Goal: Task Accomplishment & Management: Manage account settings

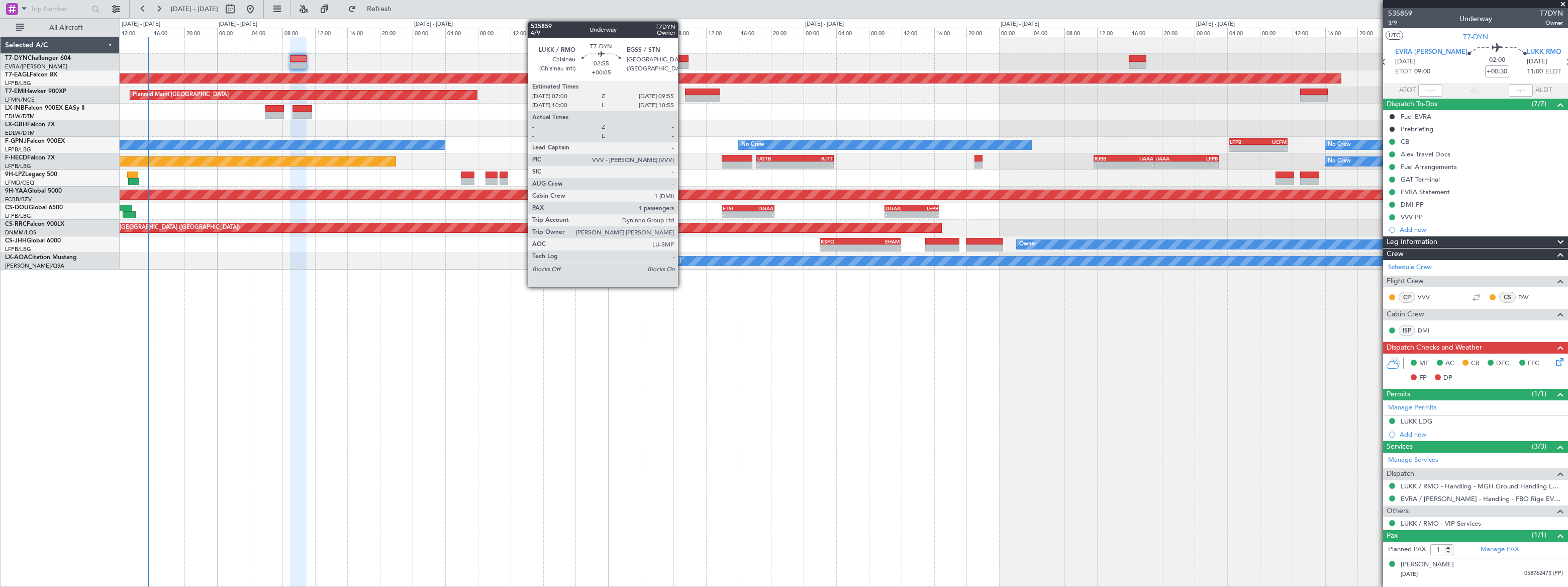
click at [682, 61] on div at bounding box center [677, 58] width 24 height 7
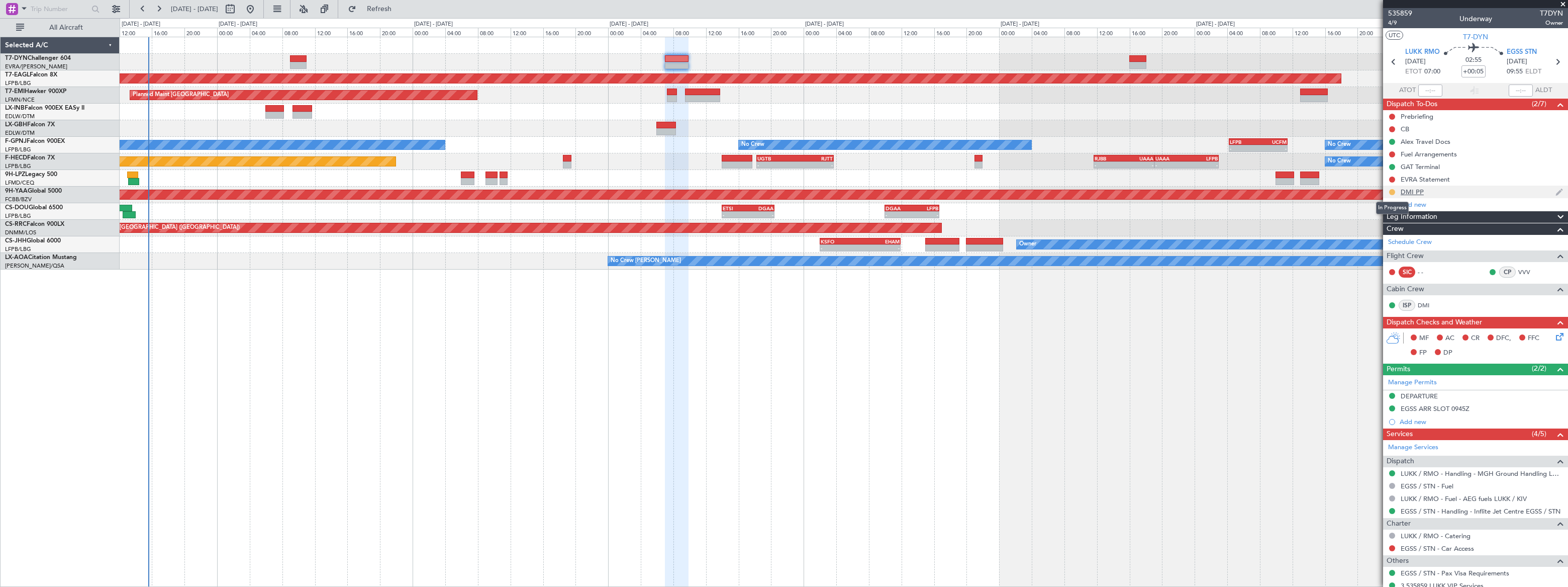
click at [1391, 191] on button at bounding box center [1392, 192] width 6 height 6
click at [1380, 238] on span "Completed" at bounding box center [1395, 236] width 33 height 10
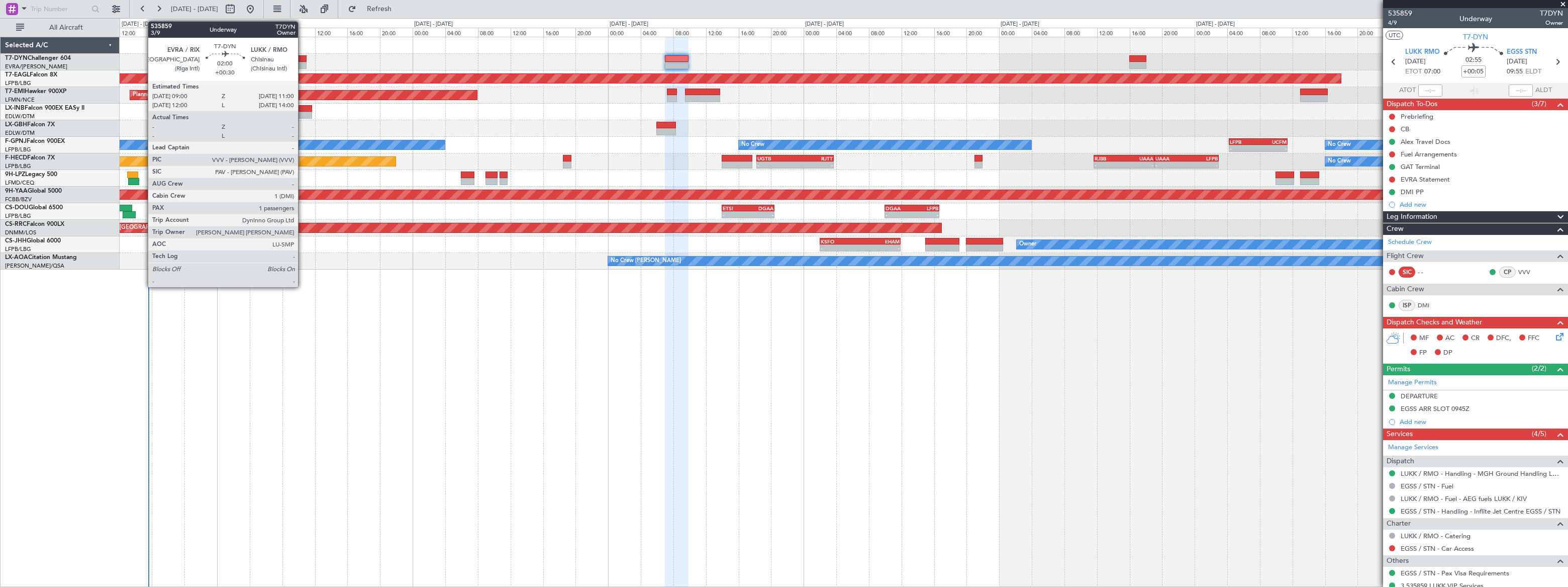
click at [302, 56] on div at bounding box center [298, 58] width 17 height 7
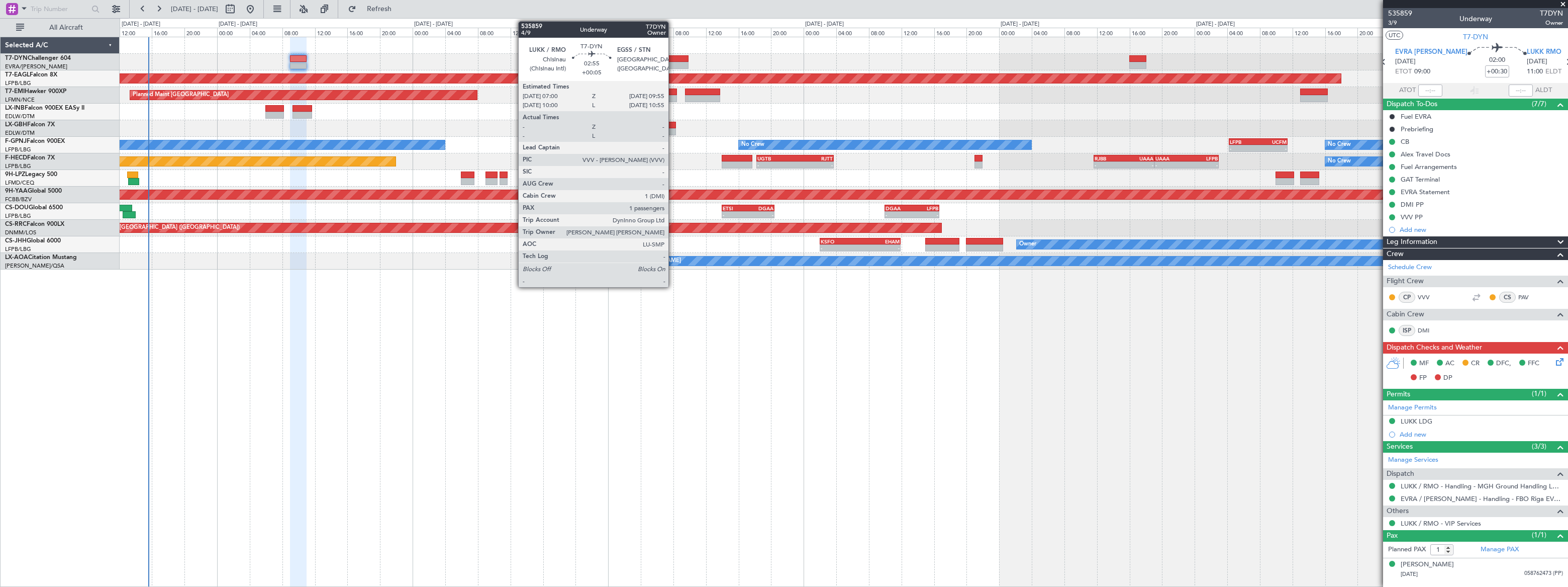
click at [674, 57] on div at bounding box center [677, 58] width 24 height 7
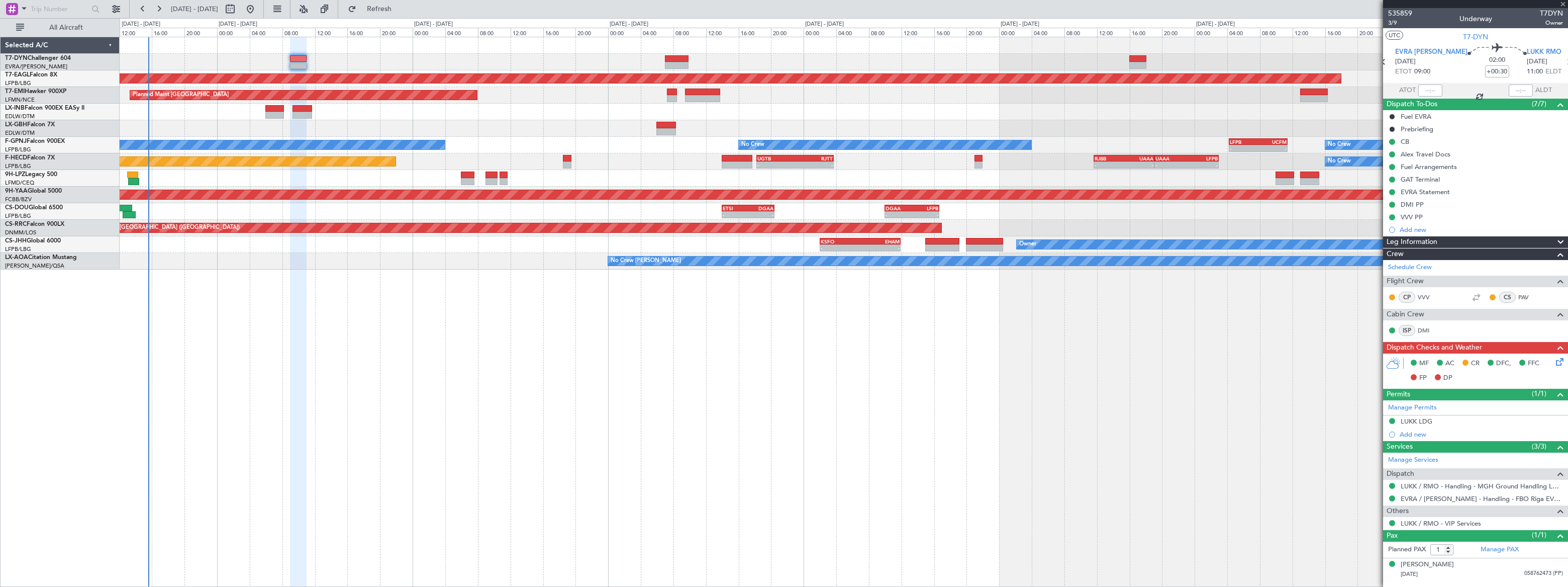
type input "+00:05"
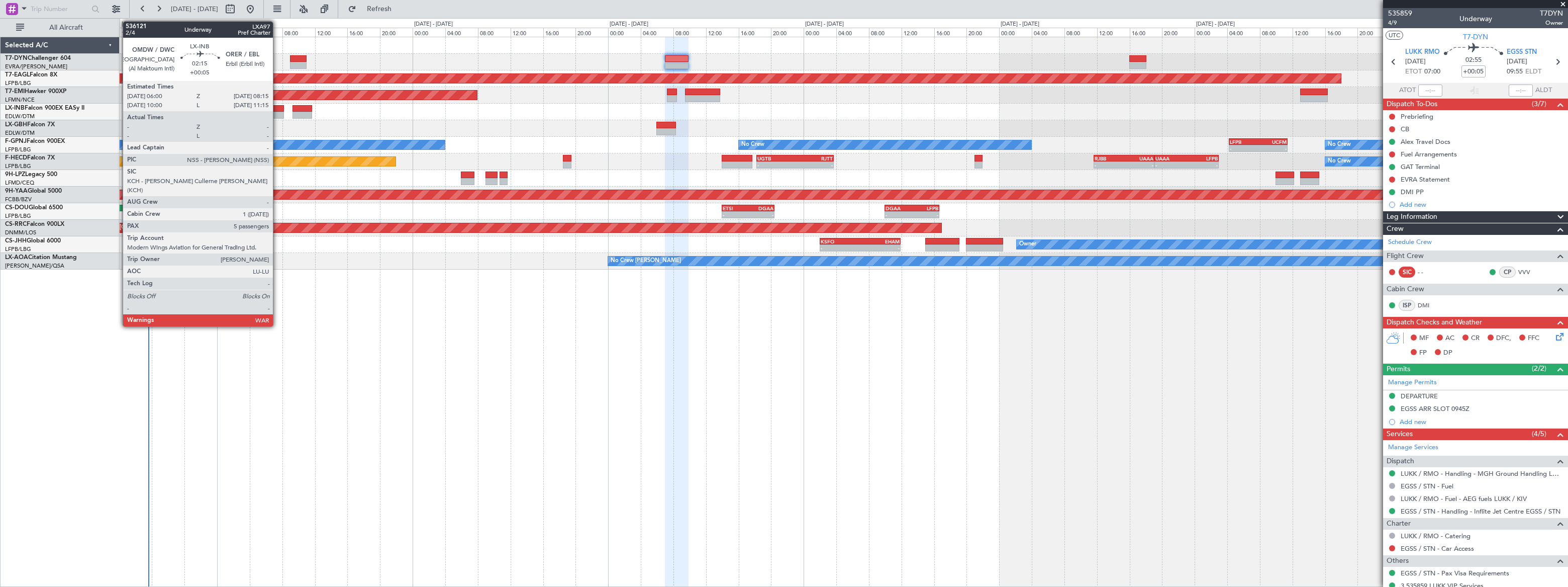
click at [277, 112] on div at bounding box center [274, 115] width 19 height 7
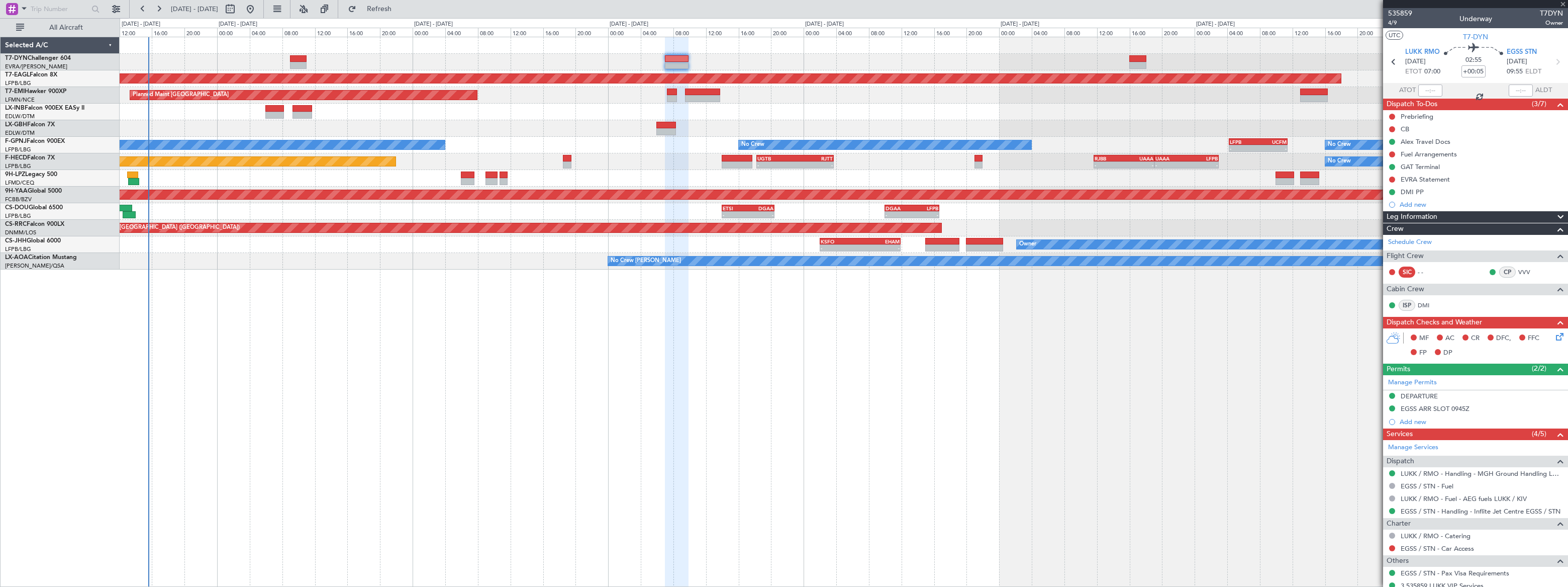
type input "5"
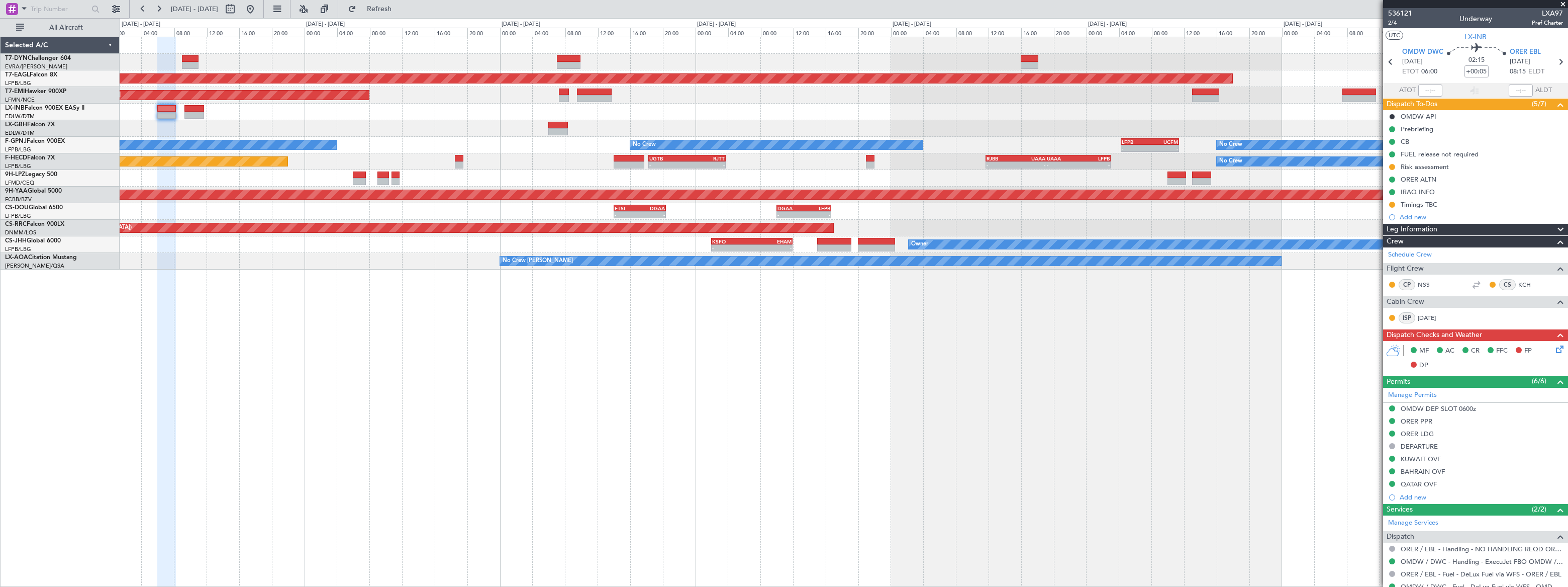
click at [434, 282] on div "Grounded [US_STATE] ([GEOGRAPHIC_DATA]) Planned Maint [GEOGRAPHIC_DATA] Planned…" at bounding box center [844, 312] width 1448 height 550
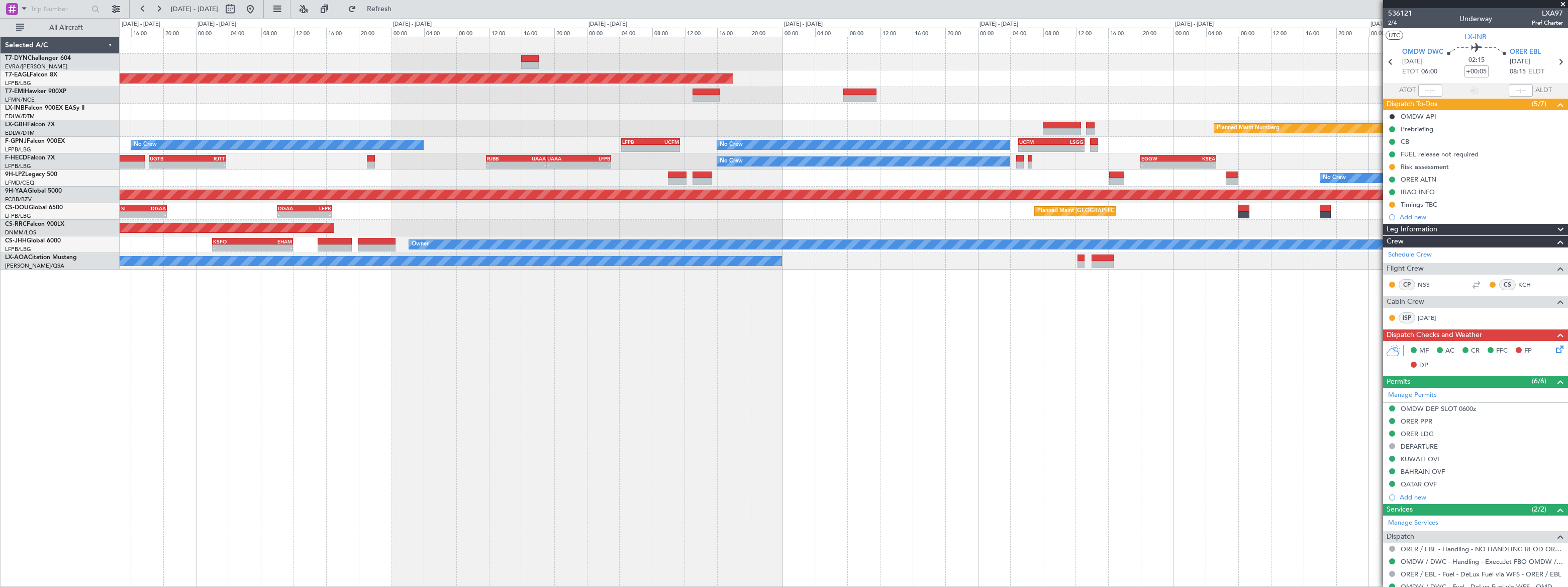
click at [379, 286] on div "Grounded [US_STATE] ([GEOGRAPHIC_DATA]) Planned Maint [GEOGRAPHIC_DATA] Planned…" at bounding box center [844, 312] width 1448 height 550
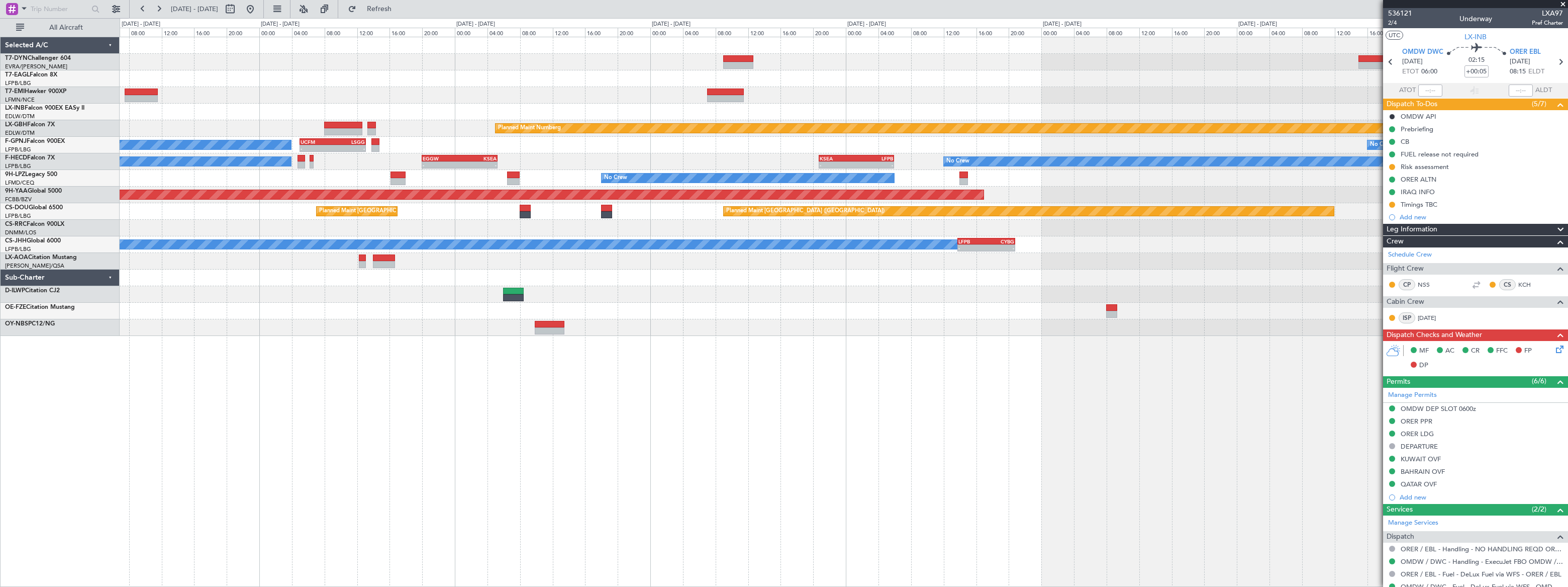
click at [593, 174] on div "No Crew" at bounding box center [844, 178] width 1448 height 17
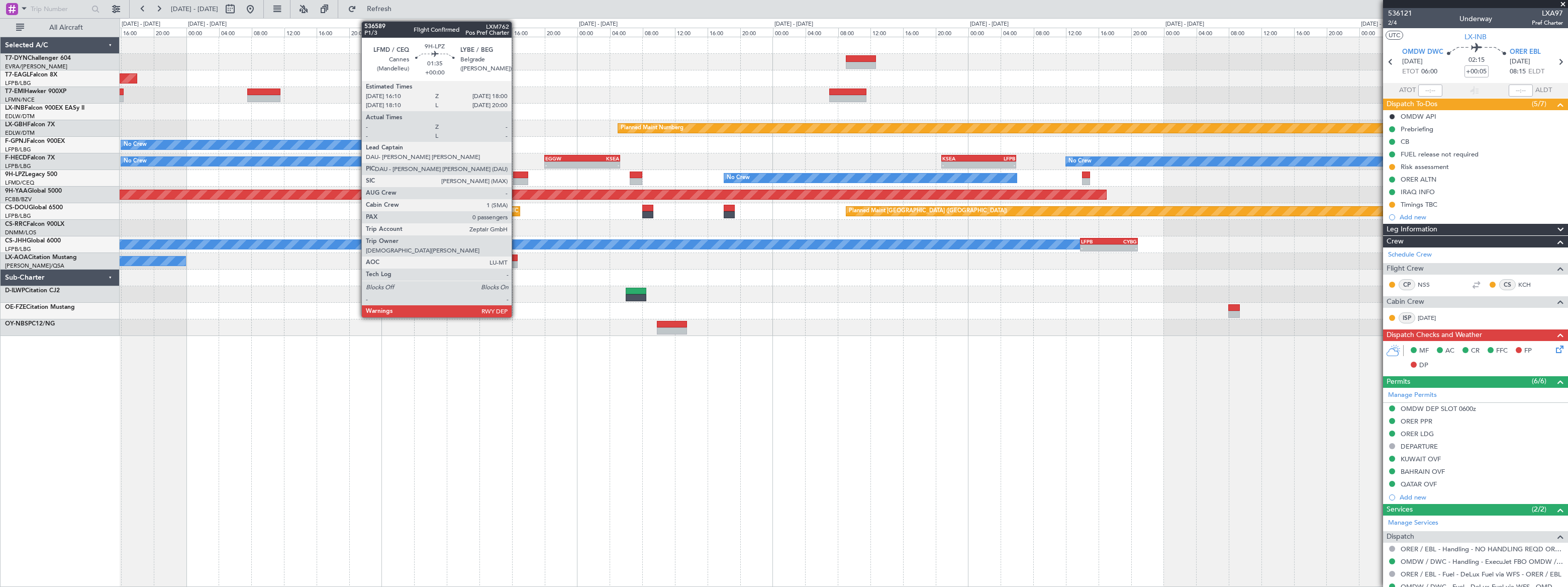
click at [516, 175] on div at bounding box center [520, 175] width 15 height 7
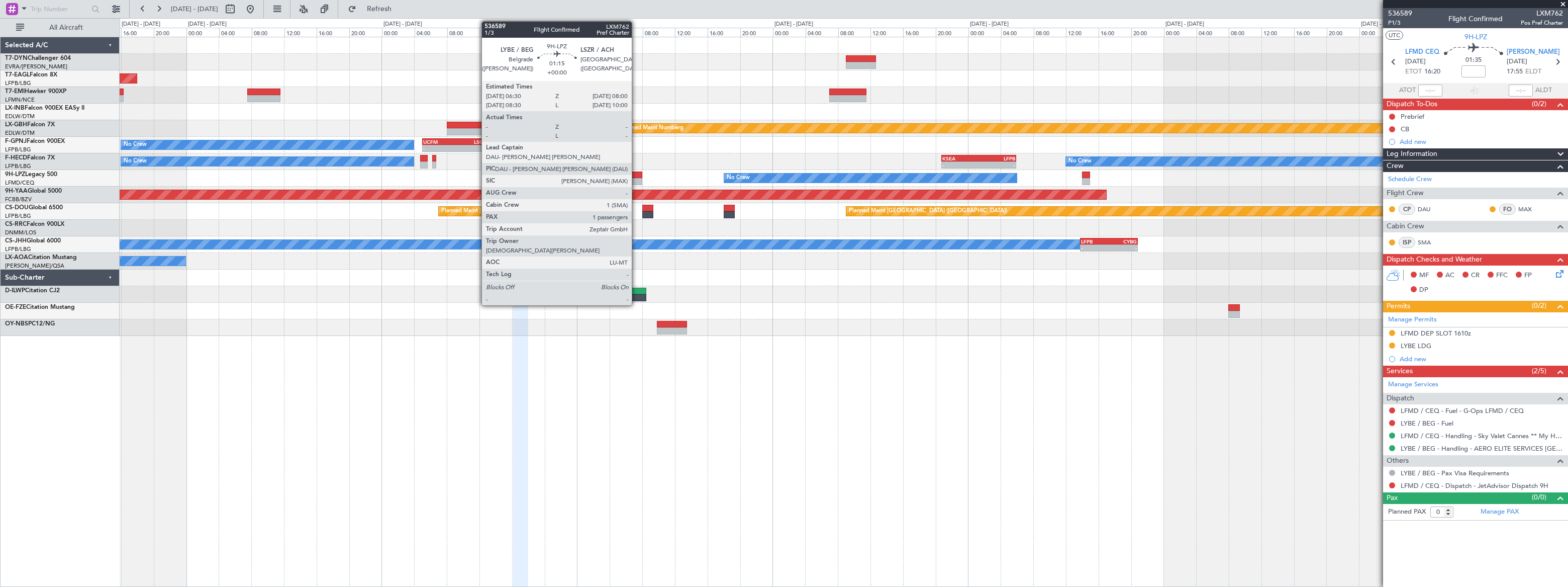
click at [634, 176] on div at bounding box center [636, 175] width 12 height 7
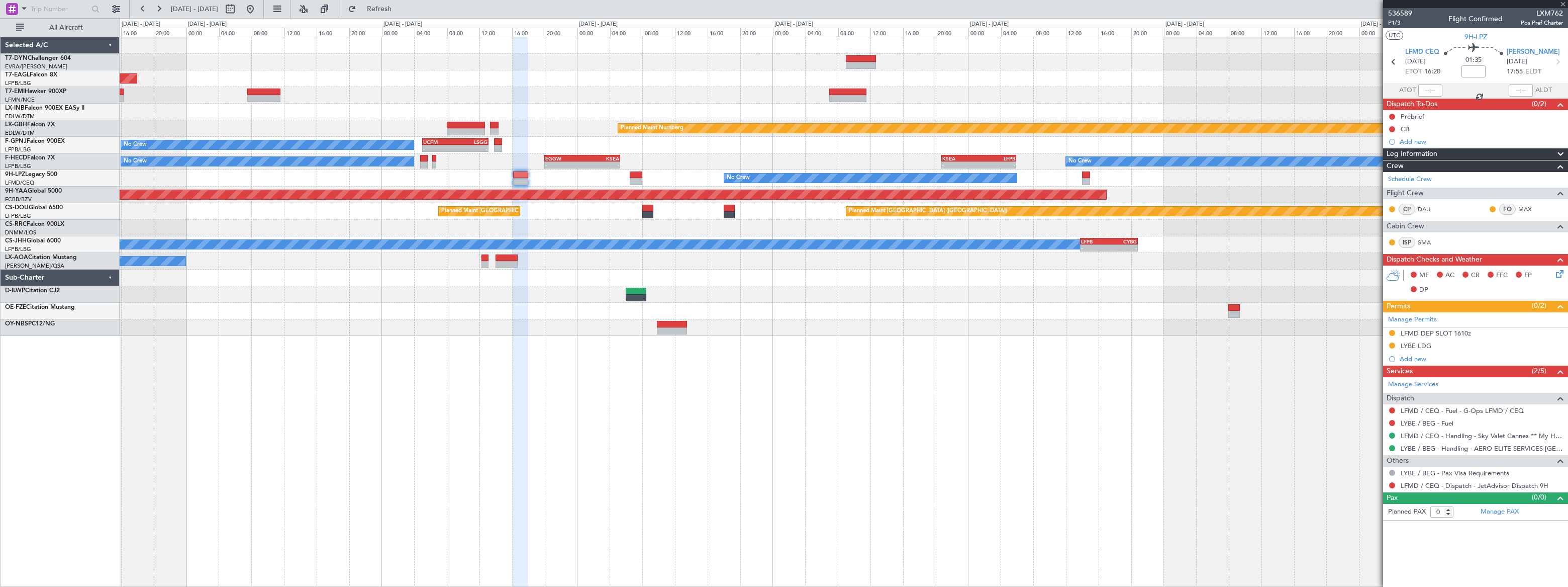
type input "1"
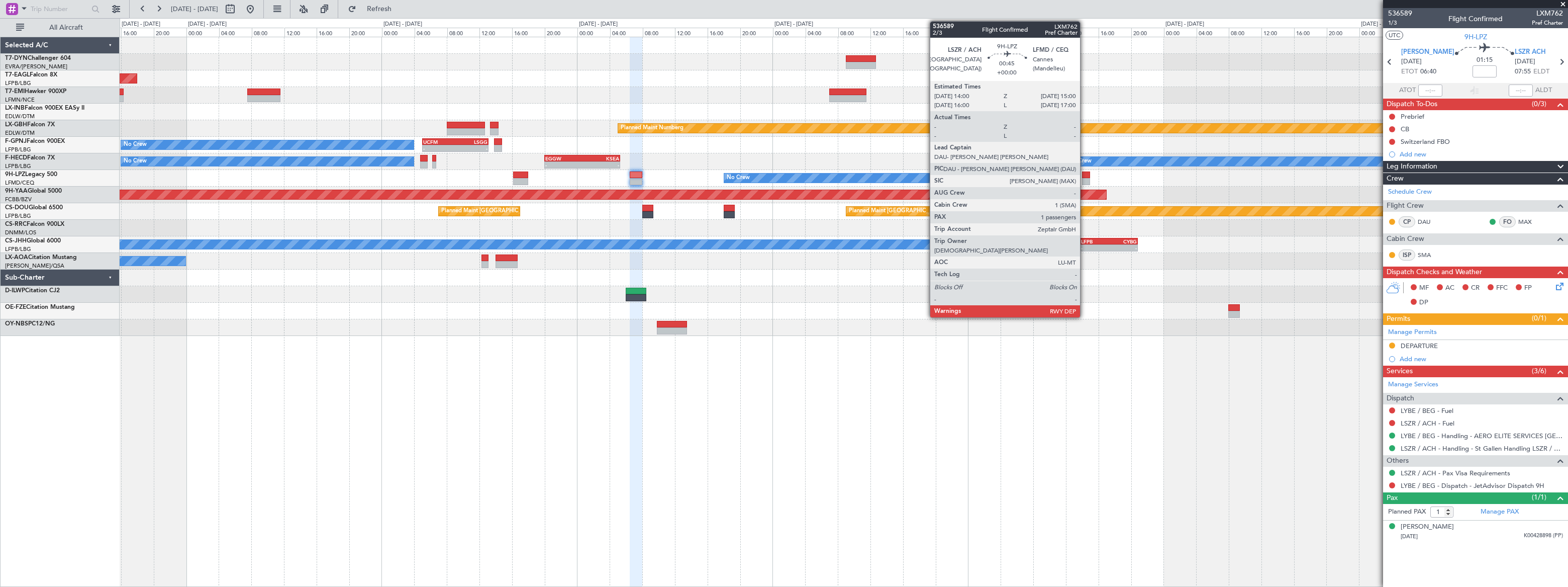
click at [1084, 176] on div at bounding box center [1086, 175] width 9 height 7
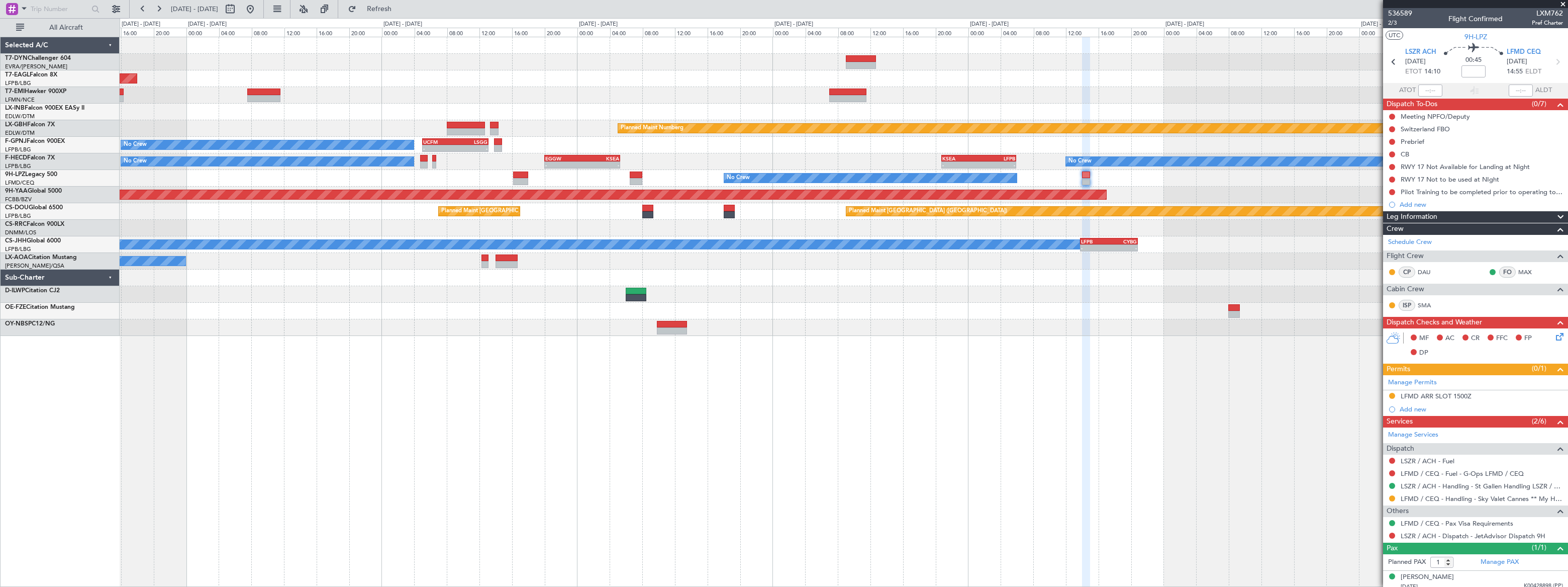
click at [1066, 176] on div "No Crew" at bounding box center [843, 178] width 1447 height 17
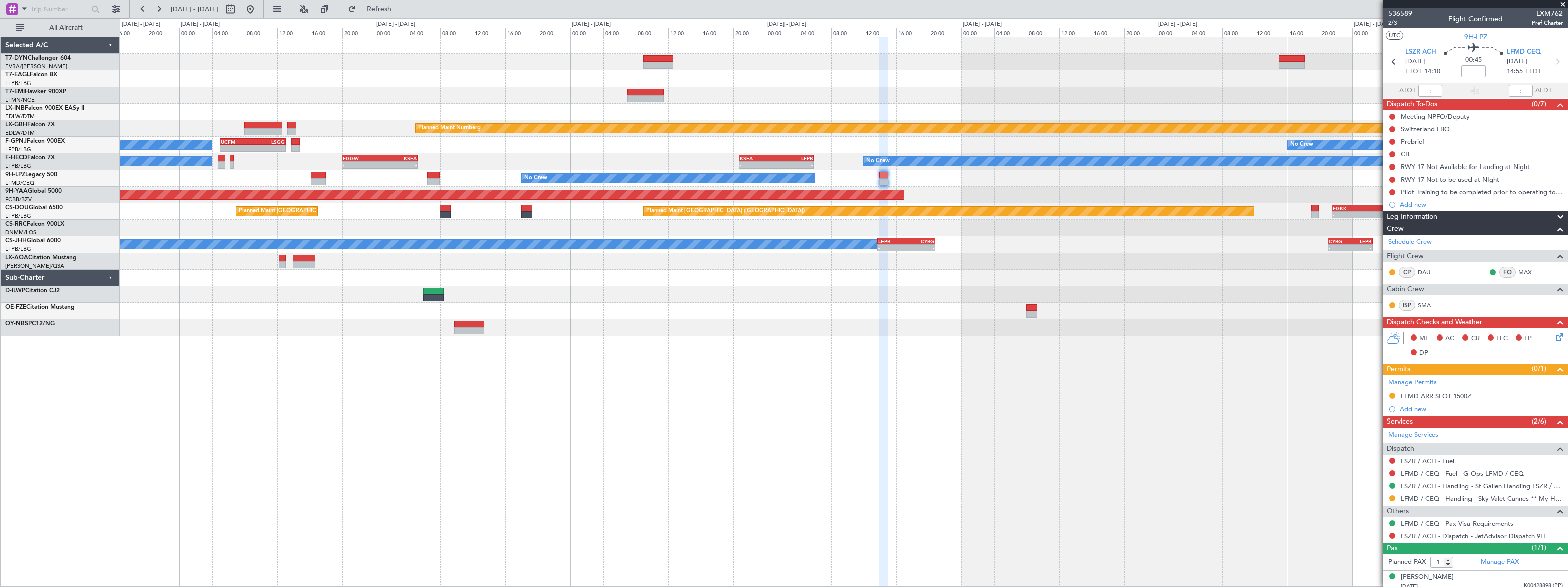
click at [1068, 180] on div "Grounded [US_STATE] ([GEOGRAPHIC_DATA]) Planned Maint Nurnberg No Crew No Crew …" at bounding box center [844, 186] width 1448 height 299
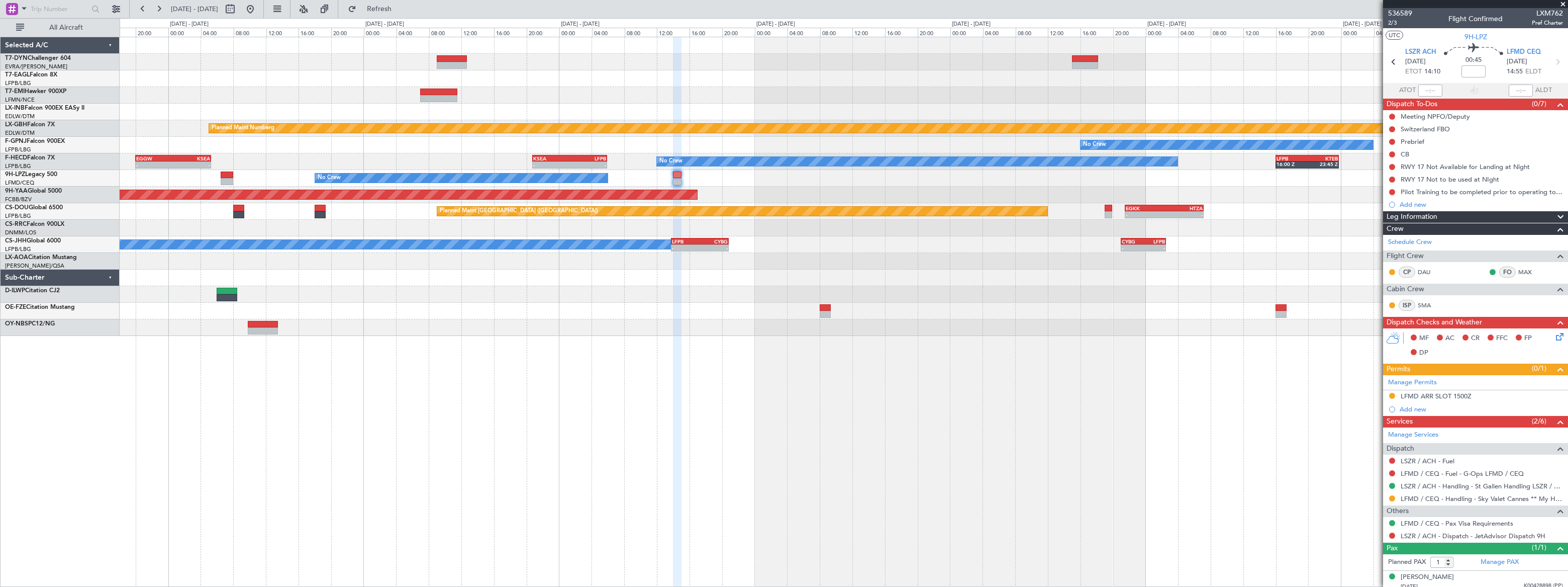
click at [1094, 181] on div "No Crew No Crew" at bounding box center [843, 178] width 1447 height 17
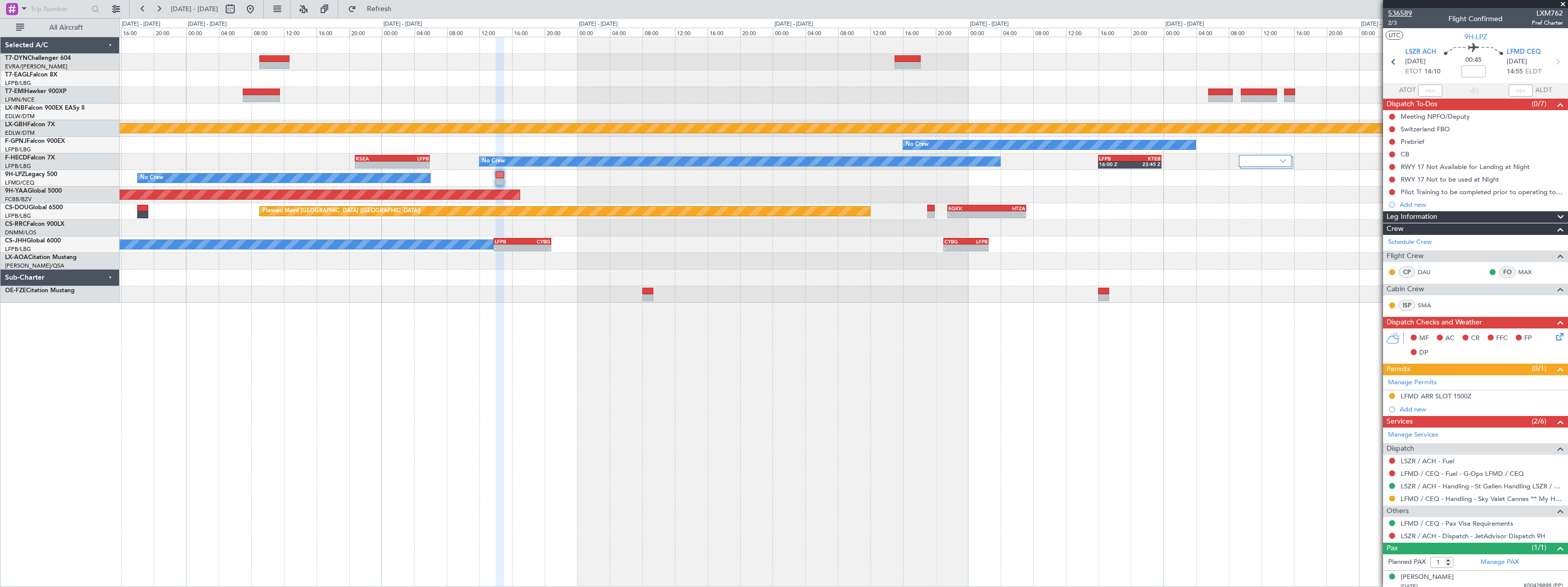
click at [1402, 12] on span "536589" at bounding box center [1400, 13] width 24 height 11
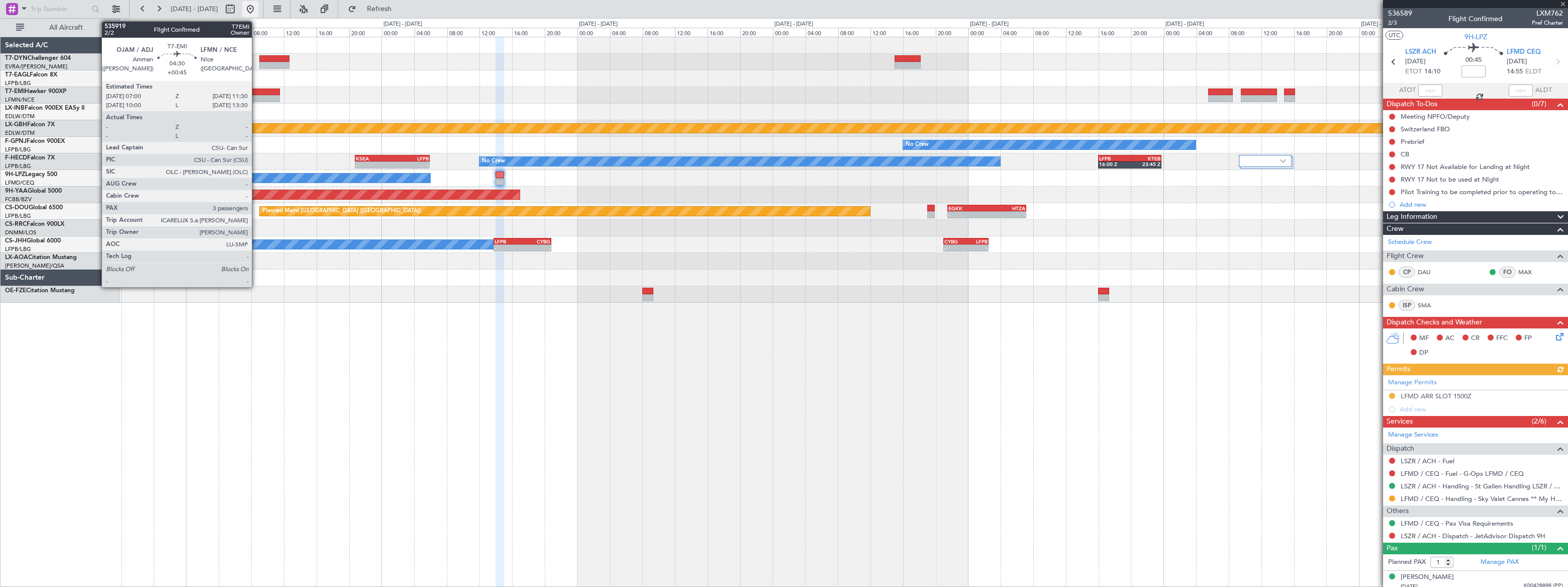
click at [258, 7] on button at bounding box center [250, 9] width 16 height 16
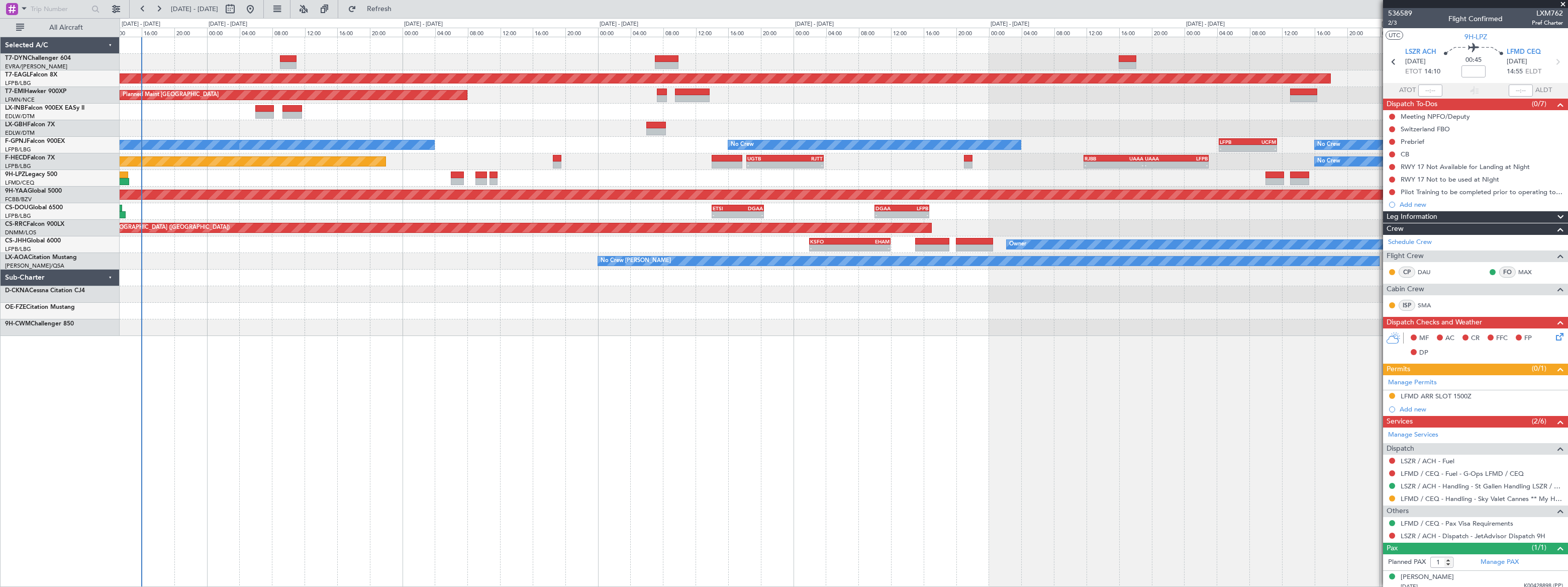
click at [192, 252] on div "Grounded [US_STATE] ([GEOGRAPHIC_DATA]) Planned Maint [GEOGRAPHIC_DATA] Planned…" at bounding box center [843, 186] width 1447 height 299
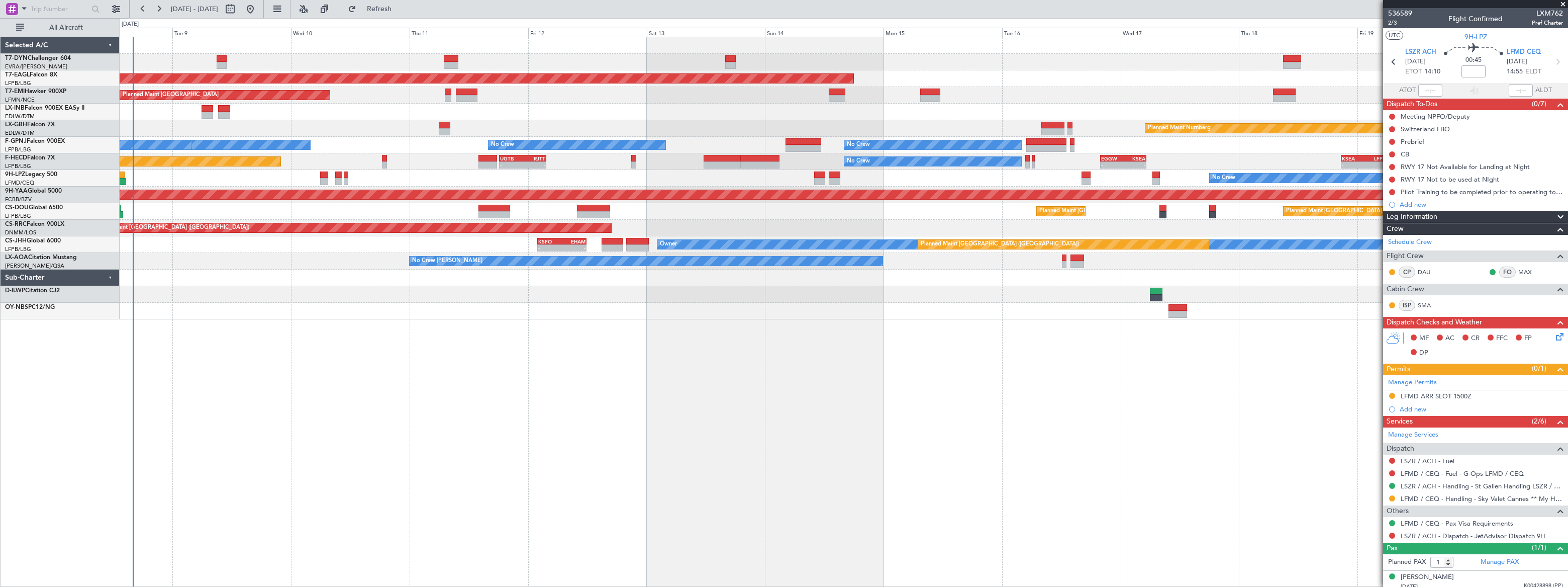
click at [204, 268] on div "Grounded [US_STATE] ([GEOGRAPHIC_DATA]) Planned Maint [GEOGRAPHIC_DATA] Planned…" at bounding box center [844, 312] width 1448 height 550
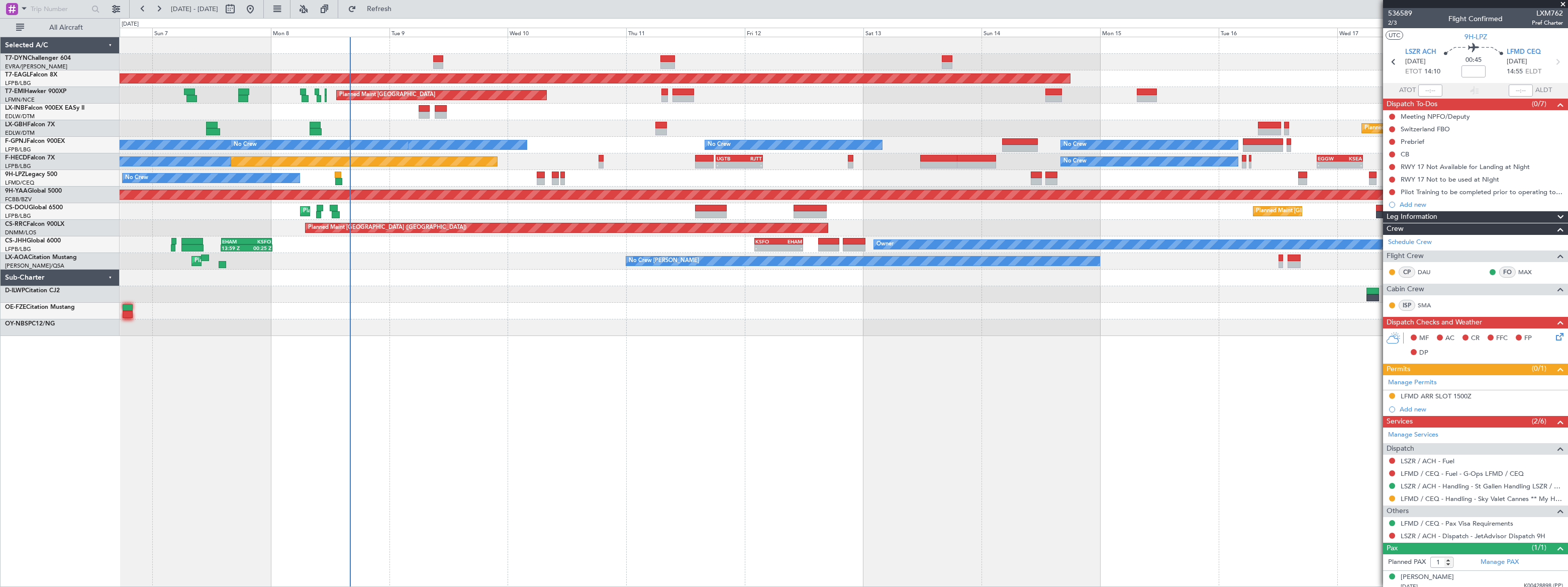
click at [642, 330] on div at bounding box center [844, 327] width 1448 height 17
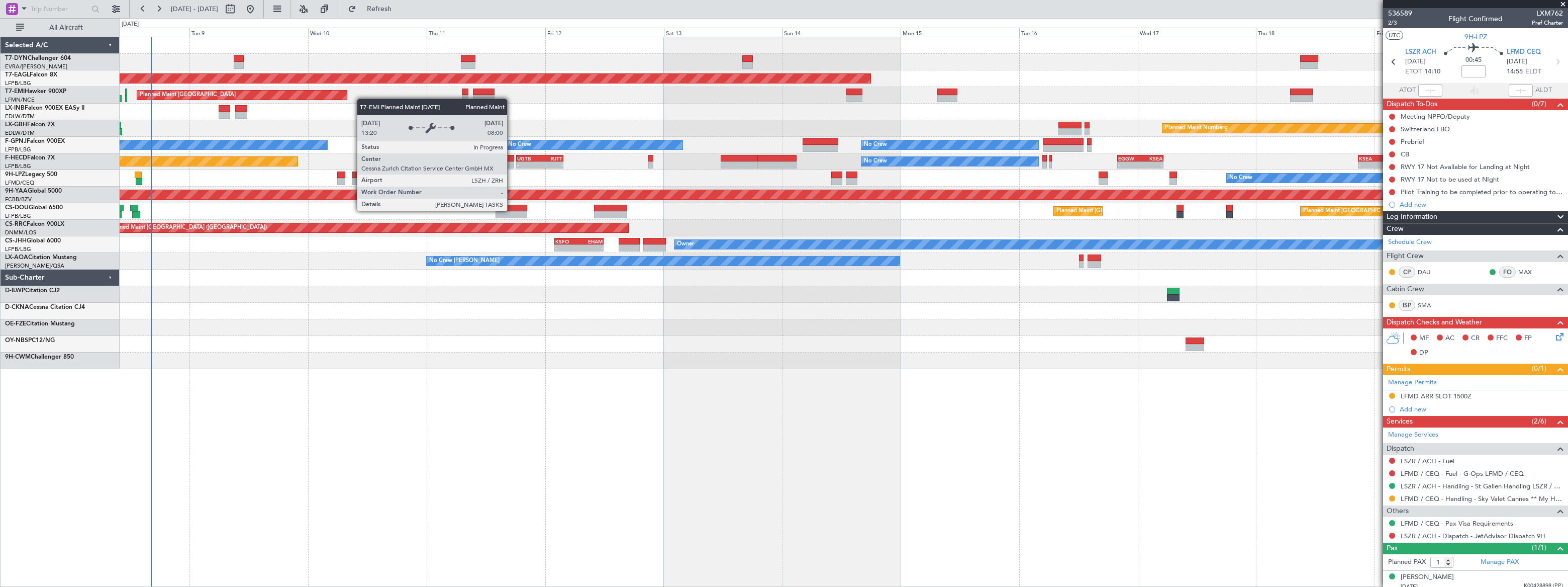
click at [311, 84] on div "Grounded [US_STATE] ([GEOGRAPHIC_DATA]) Planned Maint [GEOGRAPHIC_DATA] Planned…" at bounding box center [844, 203] width 1448 height 332
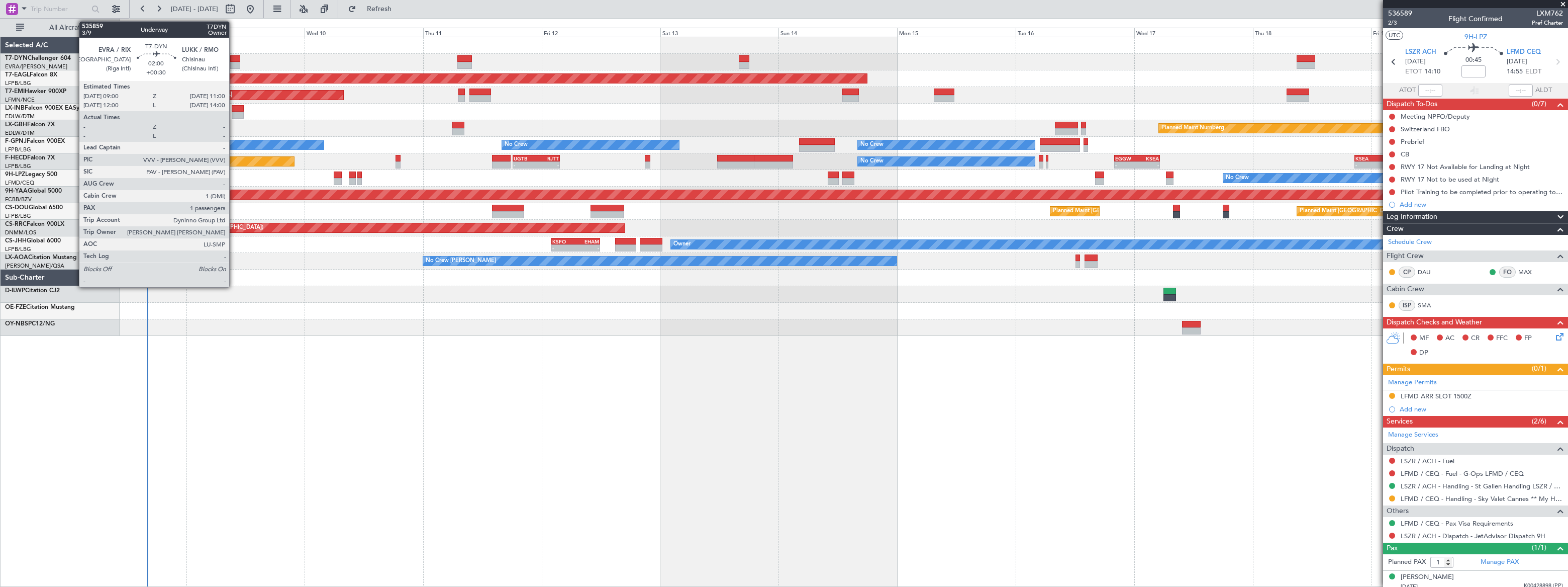
click at [233, 58] on div at bounding box center [235, 58] width 10 height 7
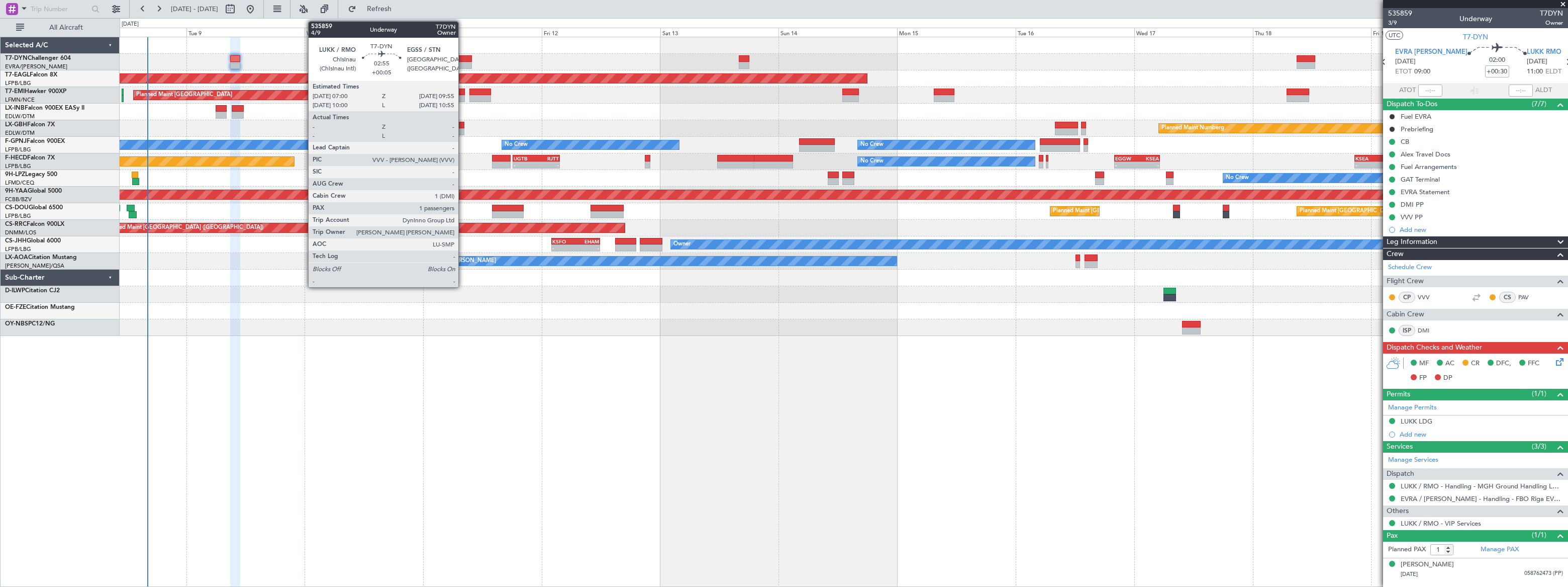
click at [463, 60] on div at bounding box center [464, 58] width 14 height 7
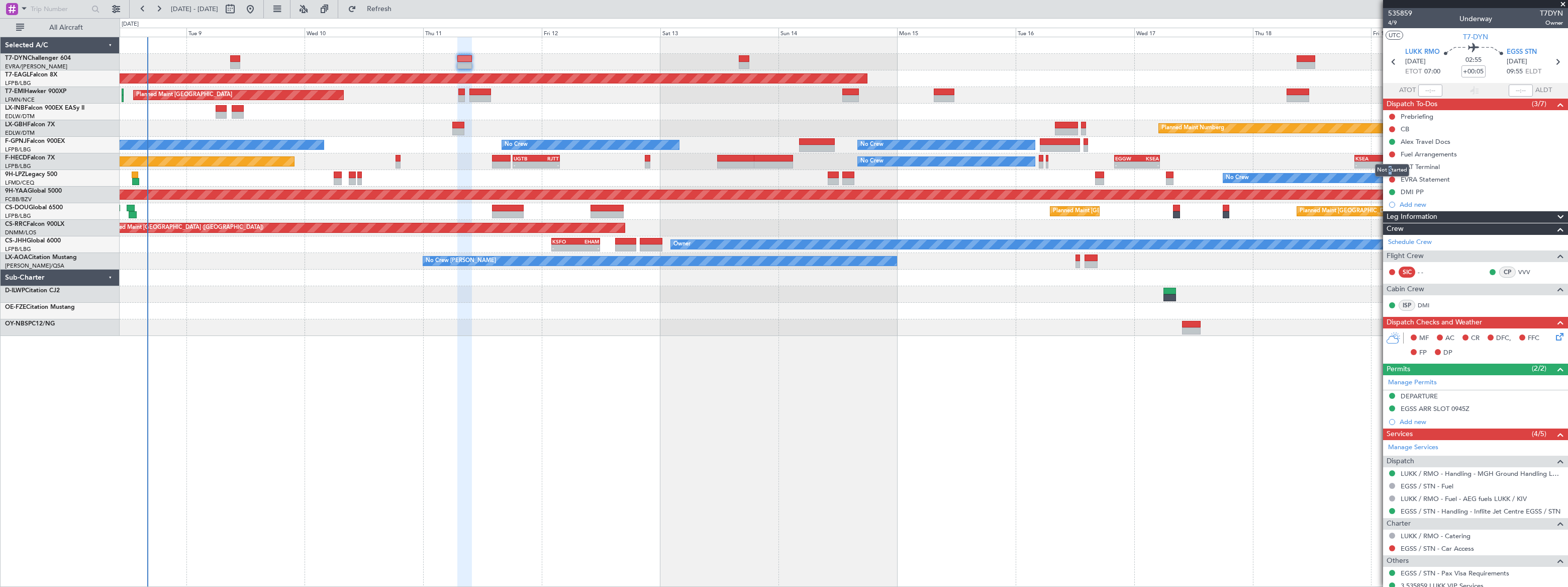
click at [1390, 178] on mat-tooltip-component "Not Started" at bounding box center [1392, 170] width 48 height 27
click at [1392, 181] on mat-tooltip-component "Not Started" at bounding box center [1392, 170] width 48 height 27
click at [1391, 179] on mat-tooltip-component "Not Started" at bounding box center [1392, 170] width 48 height 27
click at [1391, 178] on button at bounding box center [1392, 180] width 6 height 6
drag, startPoint x: 1386, startPoint y: 240, endPoint x: 1367, endPoint y: 225, distance: 24.2
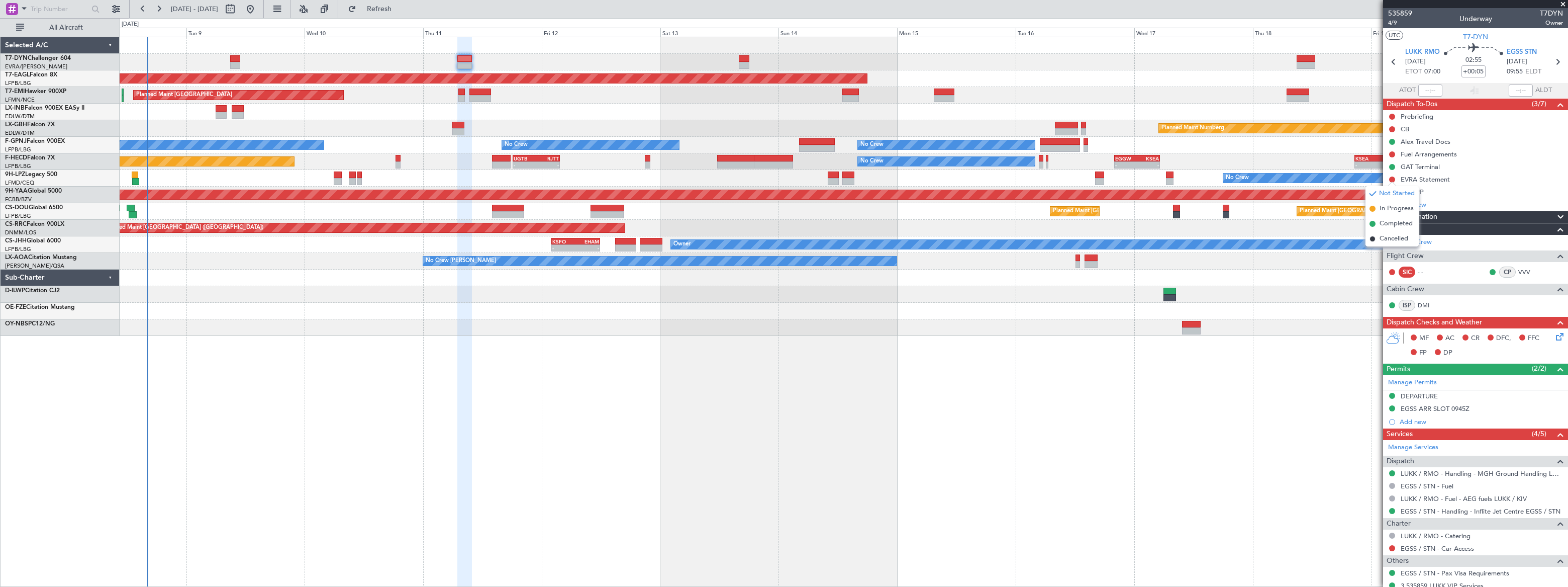
click at [1386, 239] on span "Cancelled" at bounding box center [1394, 239] width 29 height 10
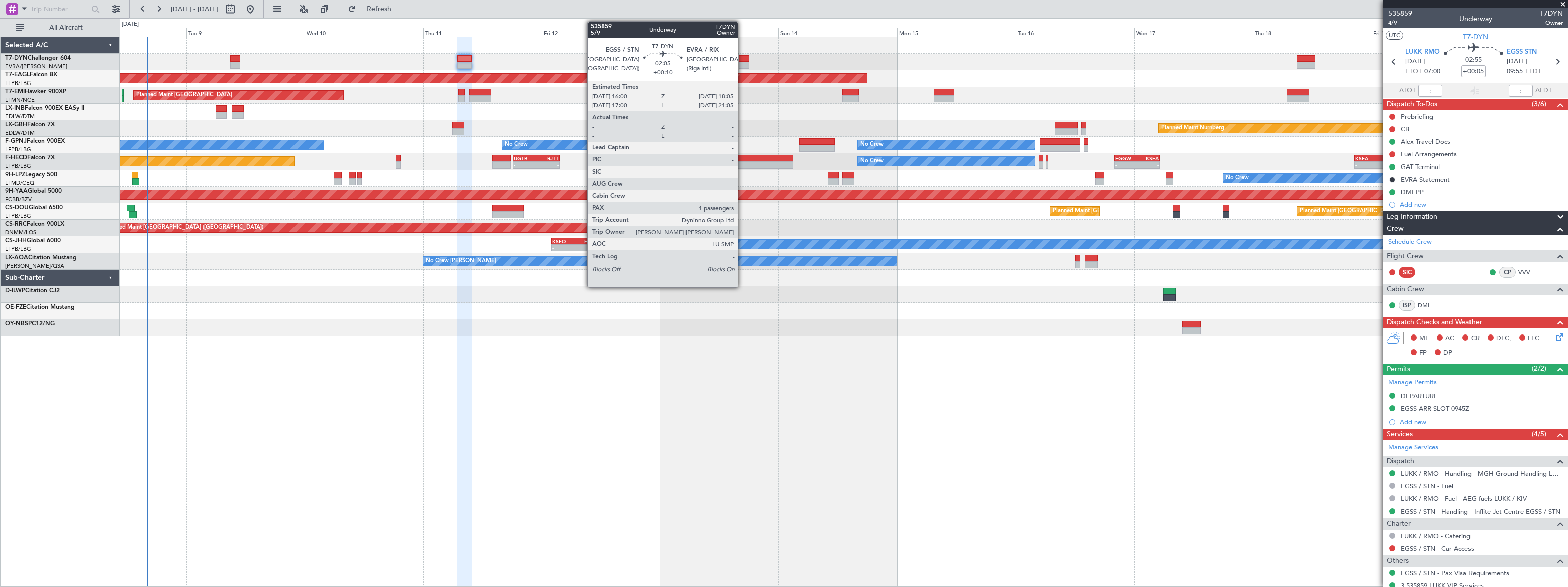
click at [742, 57] on div at bounding box center [744, 58] width 11 height 7
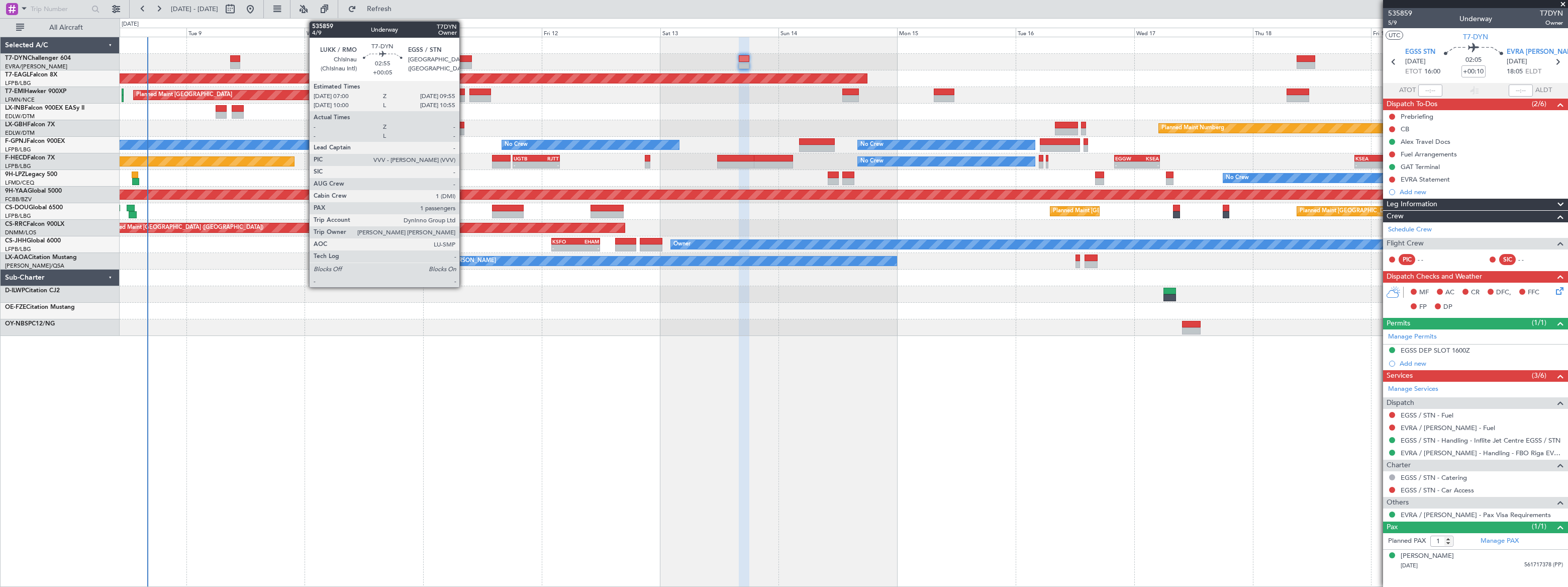
click at [464, 60] on div at bounding box center [464, 58] width 14 height 7
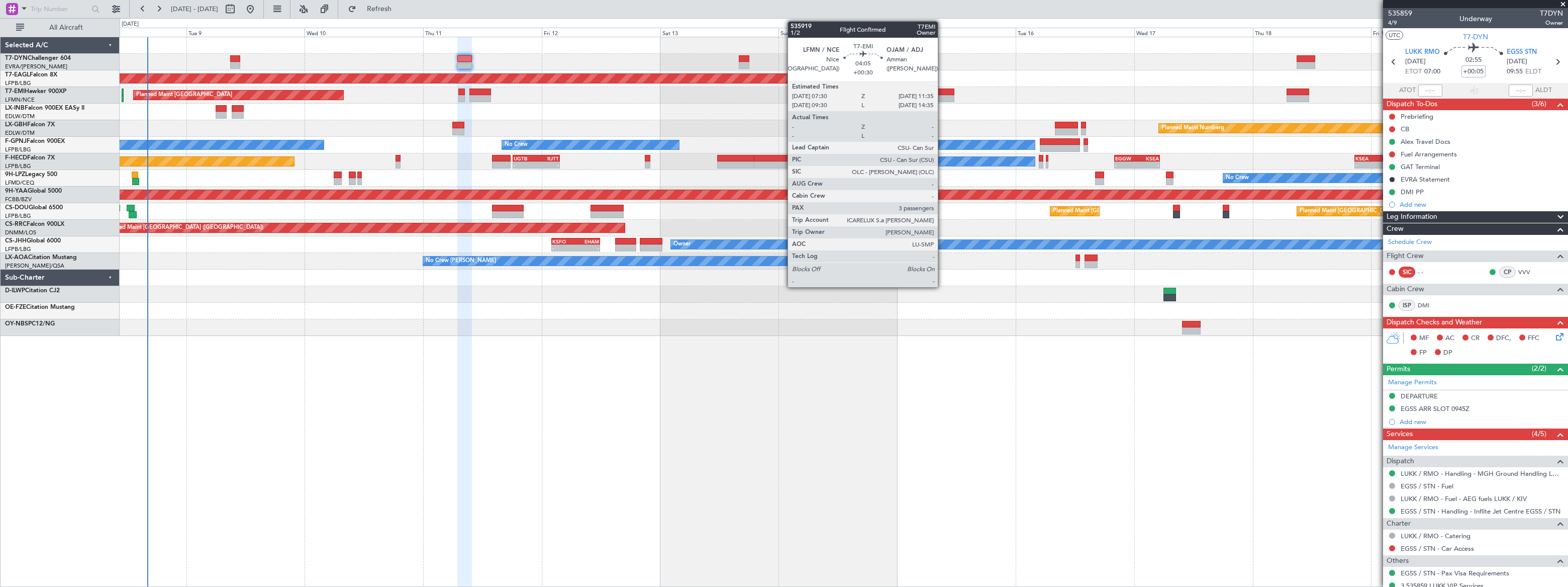
click at [942, 94] on div "Planned Maint [GEOGRAPHIC_DATA] Planned Maint [GEOGRAPHIC_DATA]" at bounding box center [844, 95] width 1448 height 17
click at [948, 89] on div at bounding box center [944, 91] width 20 height 7
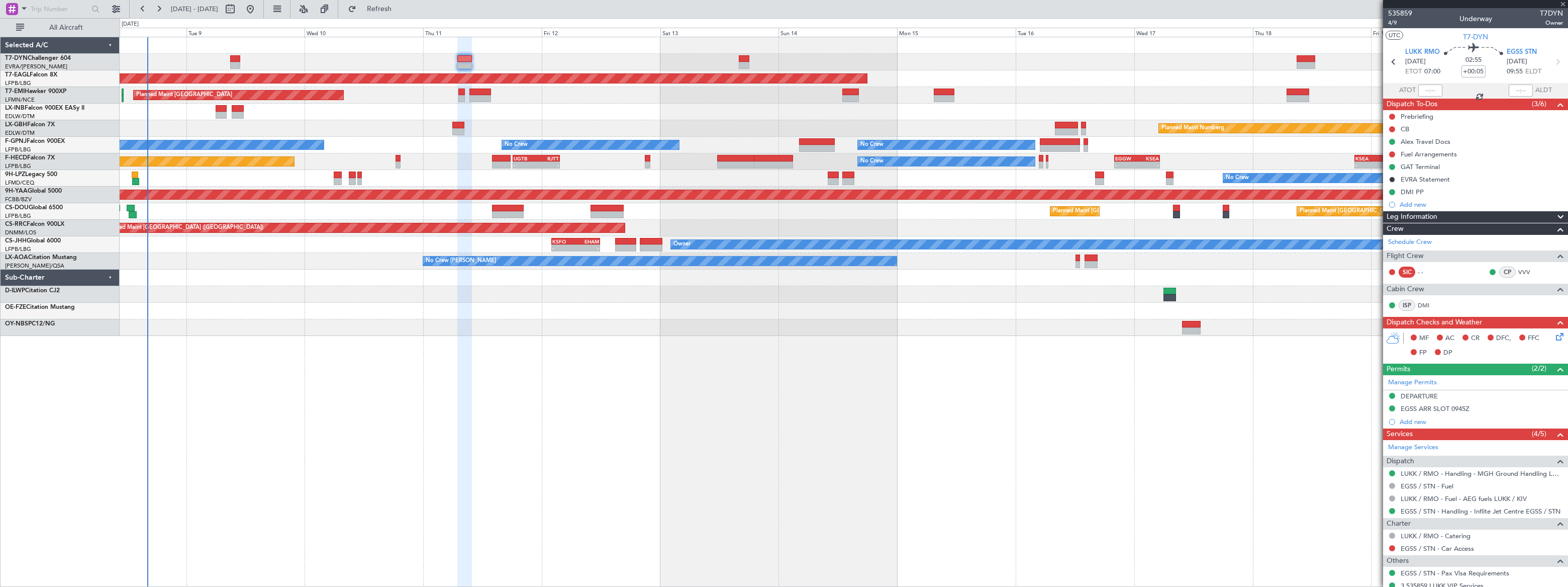
type input "+00:30"
type input "3"
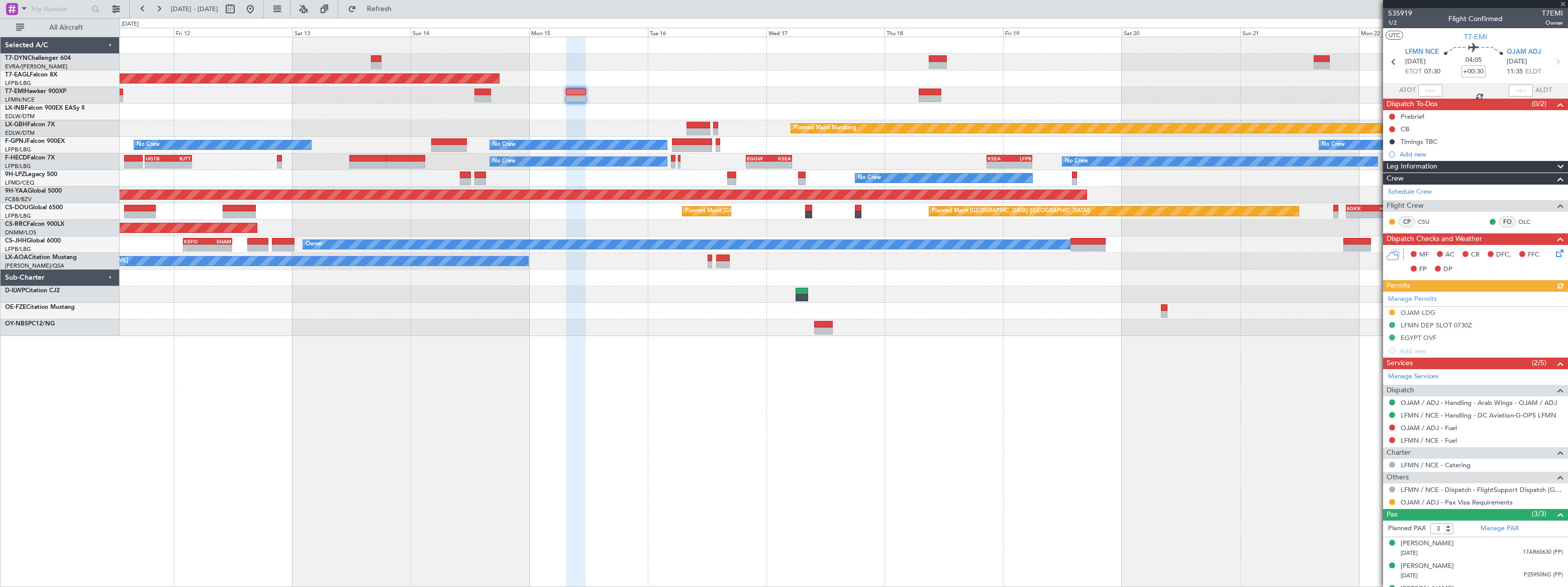
click at [891, 98] on div "Planned Maint [GEOGRAPHIC_DATA]" at bounding box center [844, 95] width 1448 height 17
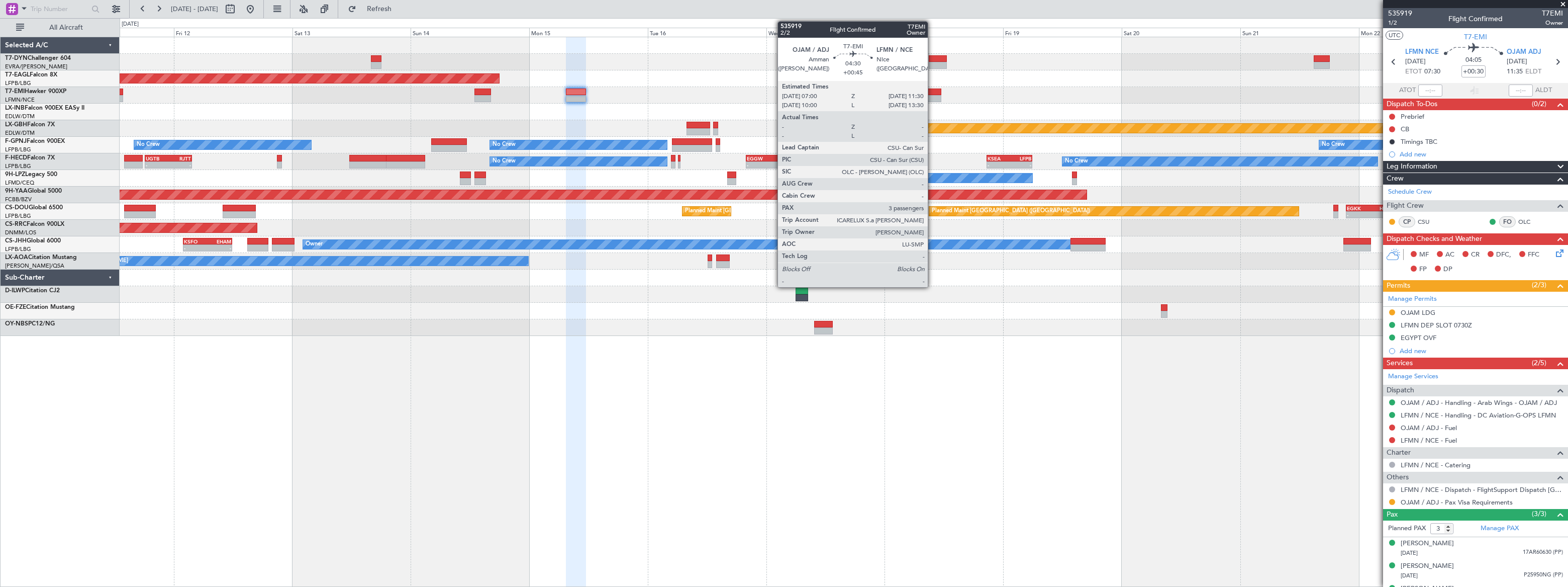
click at [932, 91] on div at bounding box center [930, 91] width 22 height 7
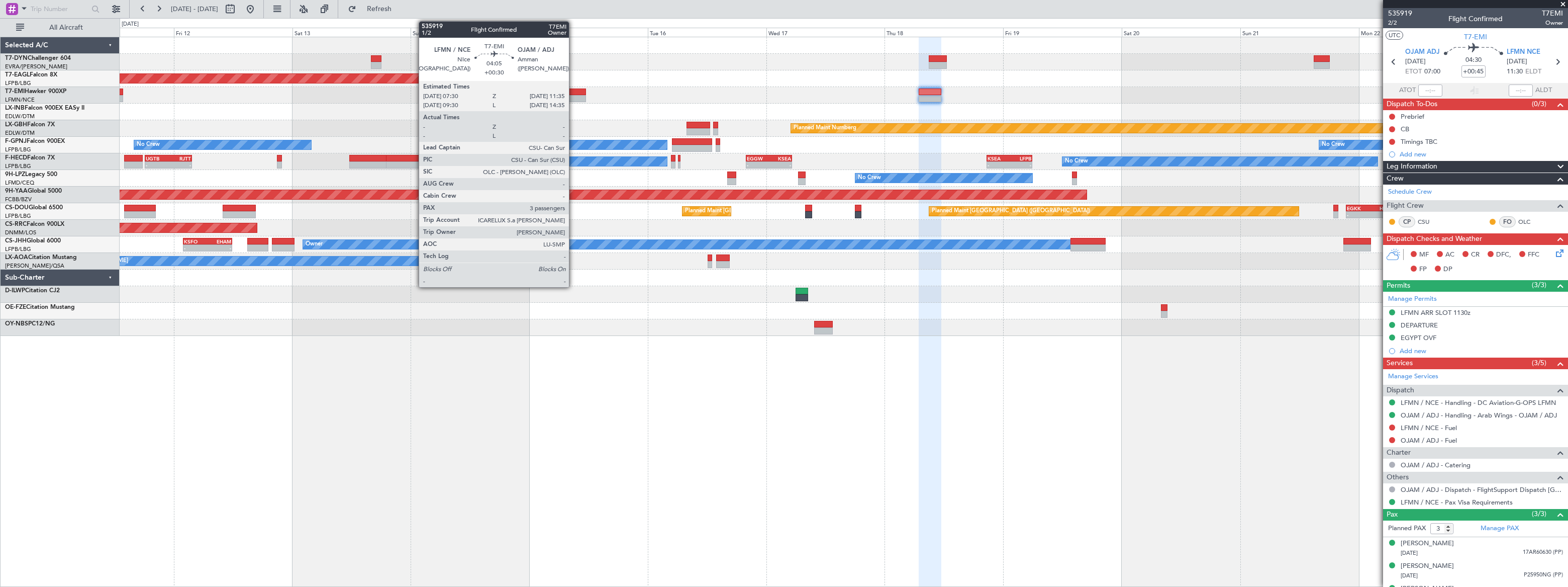
click at [574, 91] on div at bounding box center [575, 91] width 20 height 7
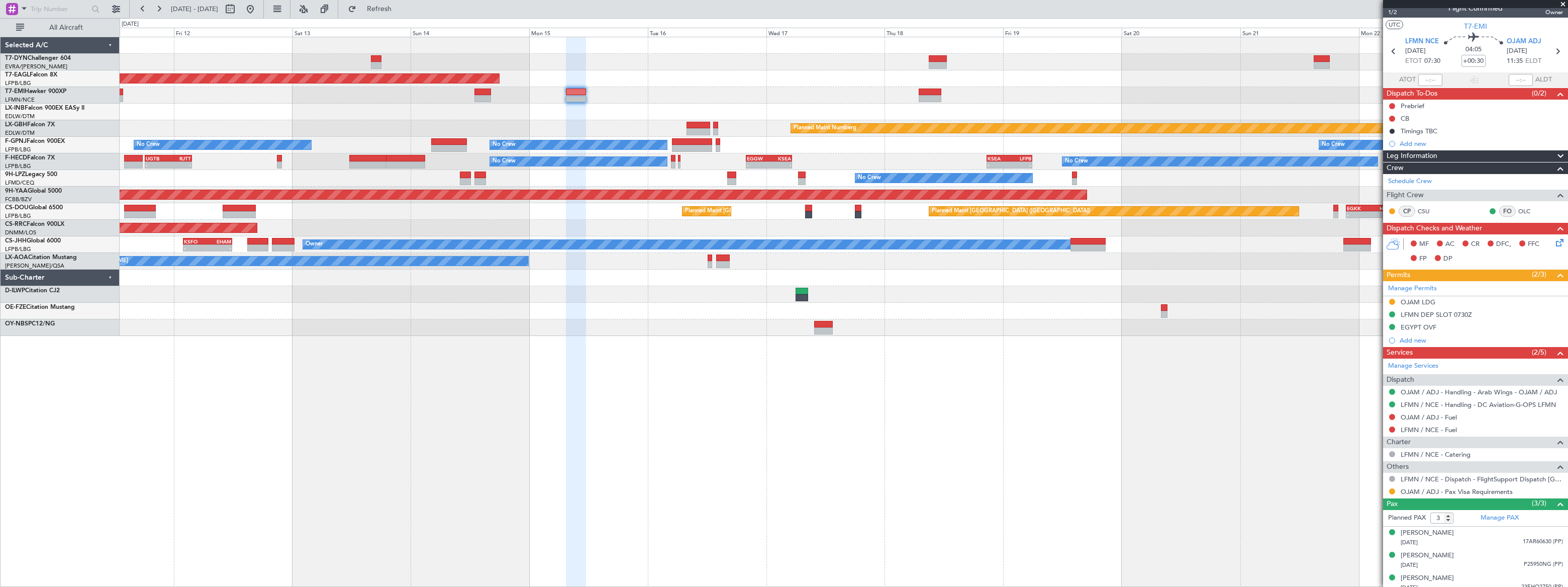
scroll to position [16, 0]
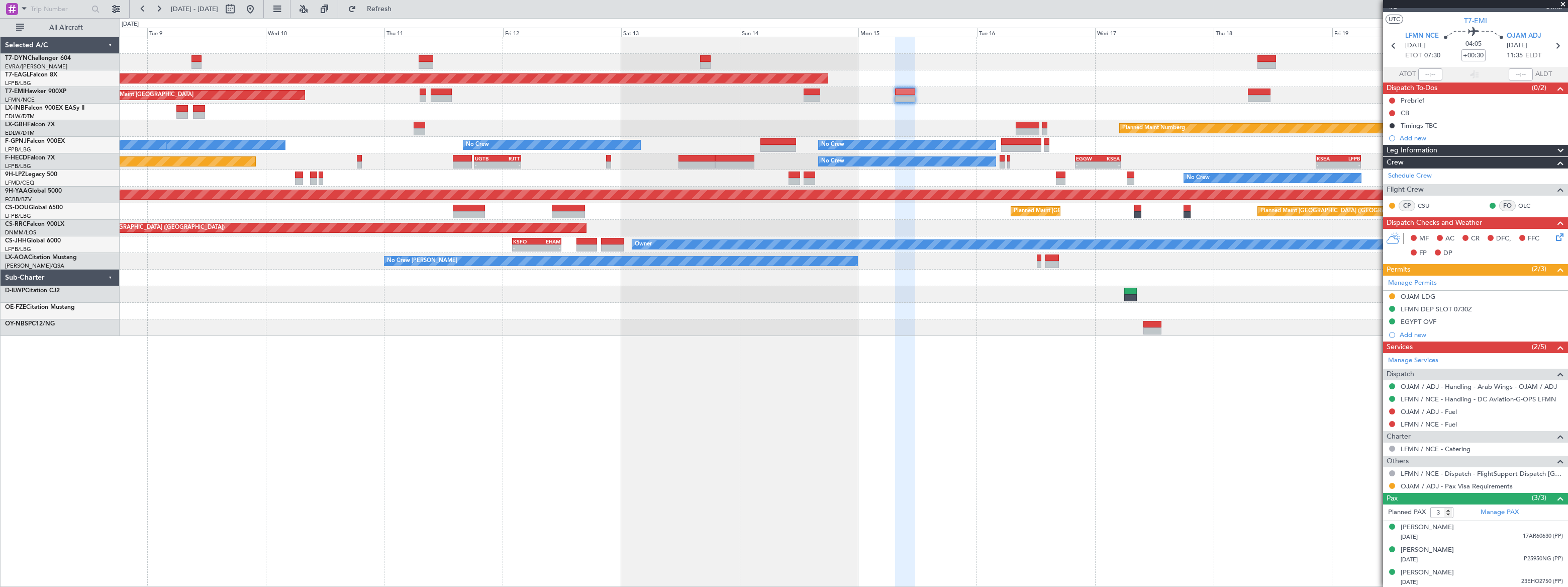
click at [551, 122] on div "Grounded [US_STATE] ([GEOGRAPHIC_DATA]) Planned Maint [GEOGRAPHIC_DATA] Planned…" at bounding box center [843, 186] width 1447 height 299
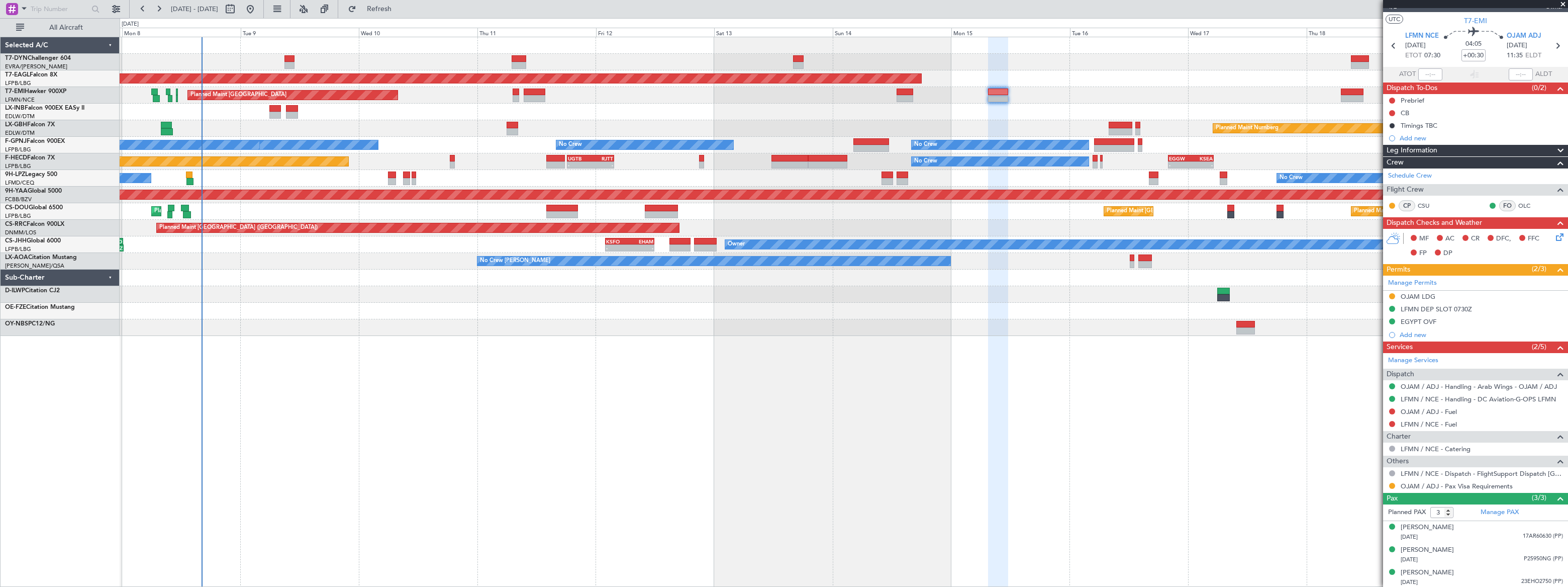
click at [434, 110] on div at bounding box center [843, 112] width 1447 height 17
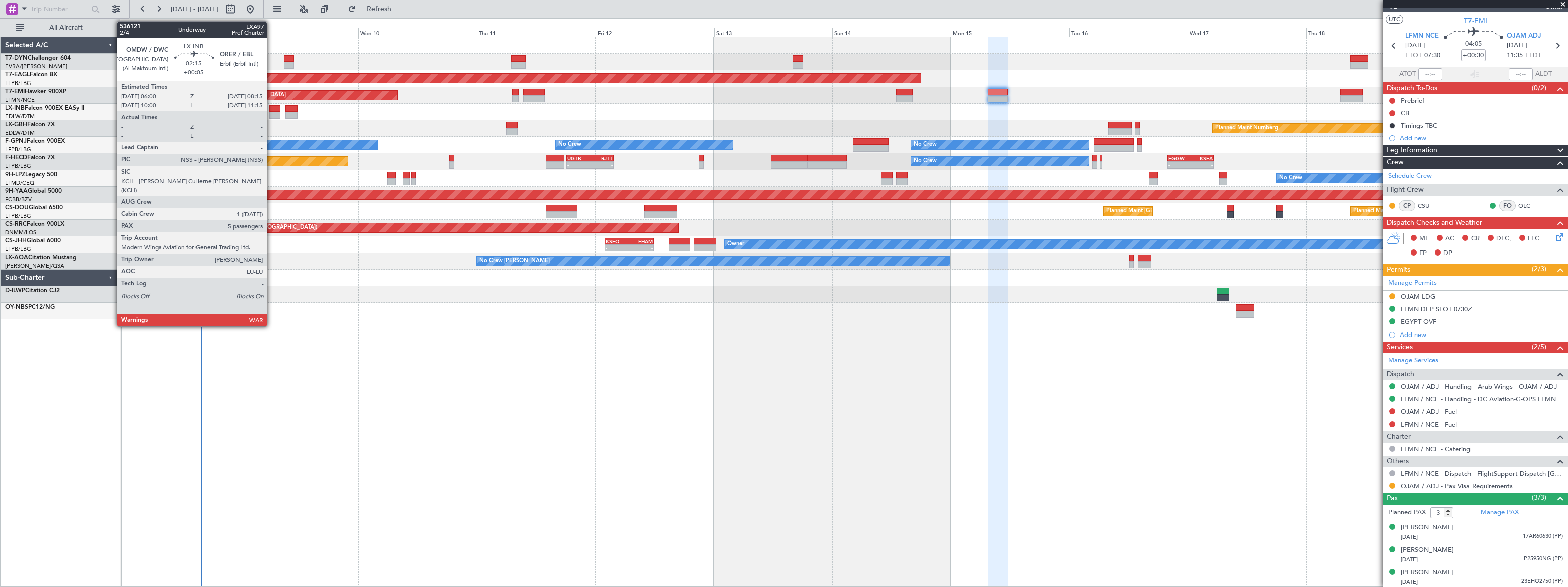
click at [271, 109] on div at bounding box center [275, 108] width 12 height 7
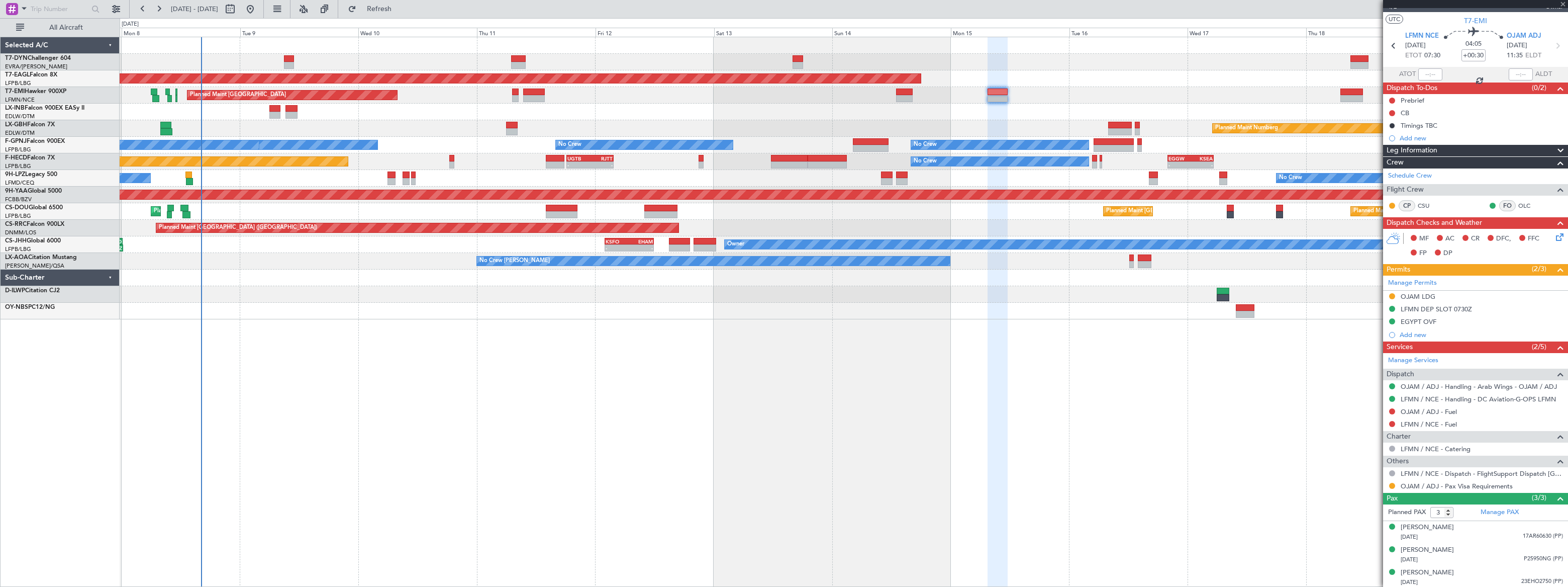
type input "+00:05"
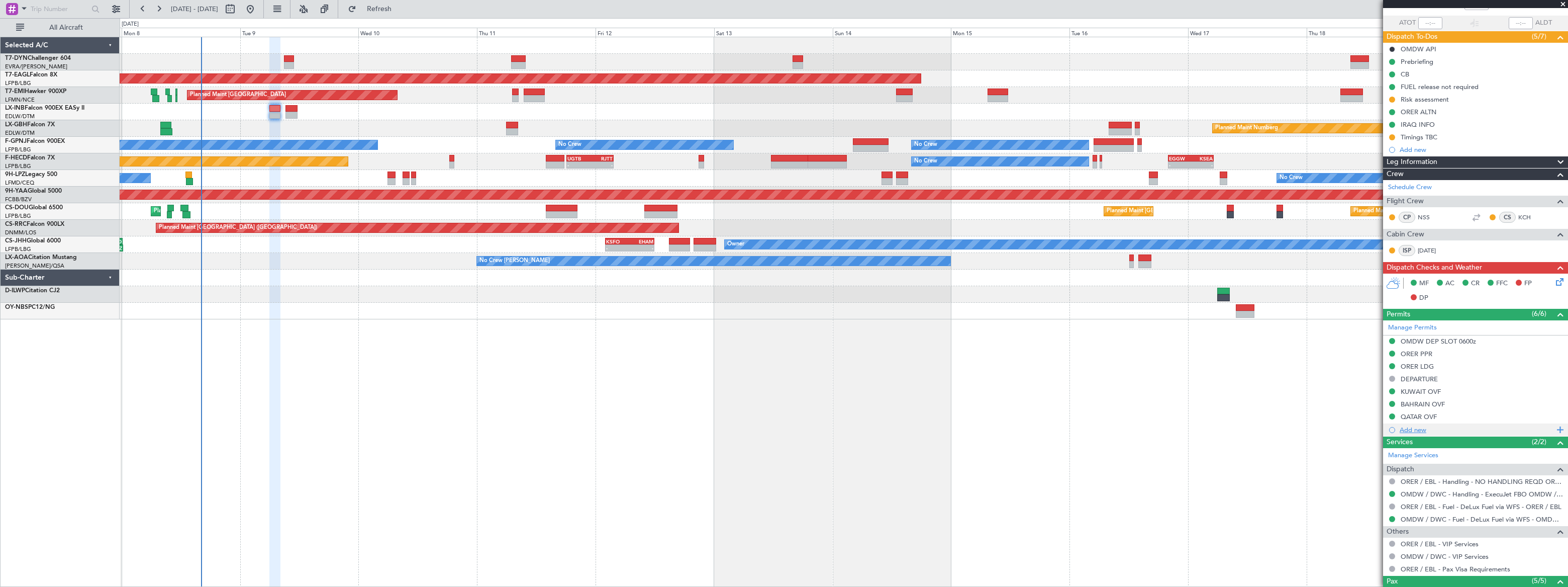
scroll to position [0, 0]
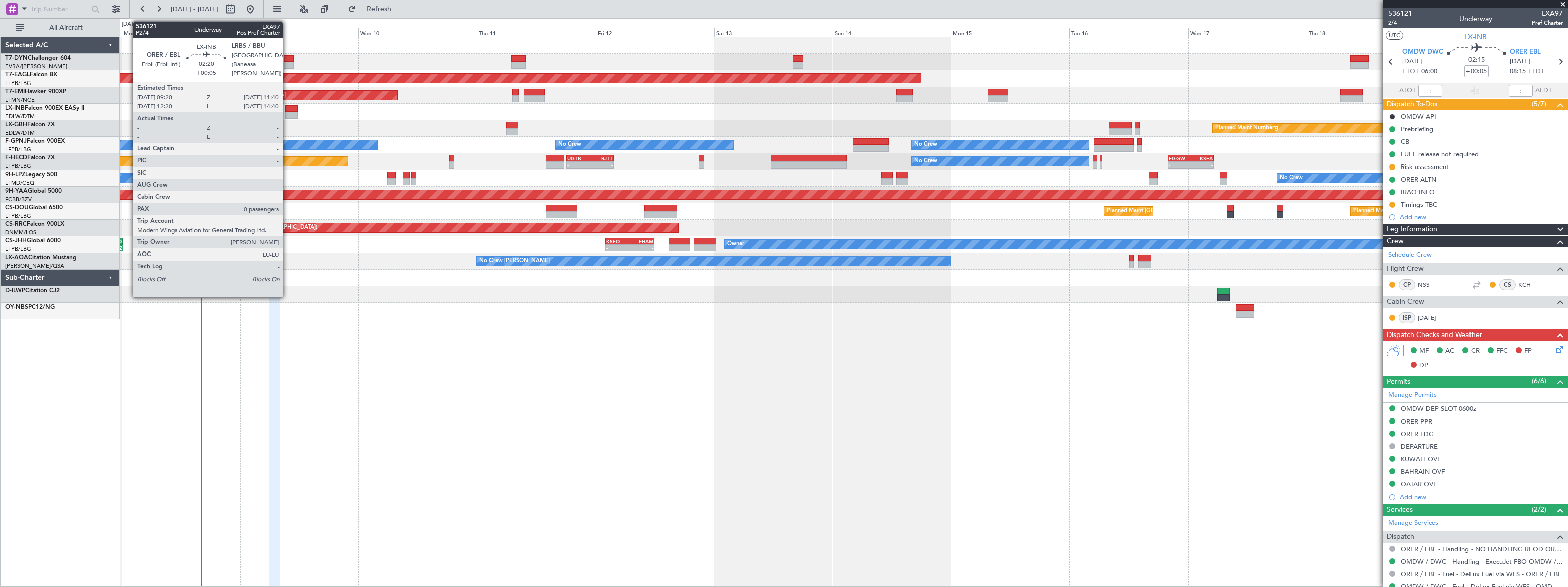
click at [287, 114] on div at bounding box center [291, 115] width 12 height 7
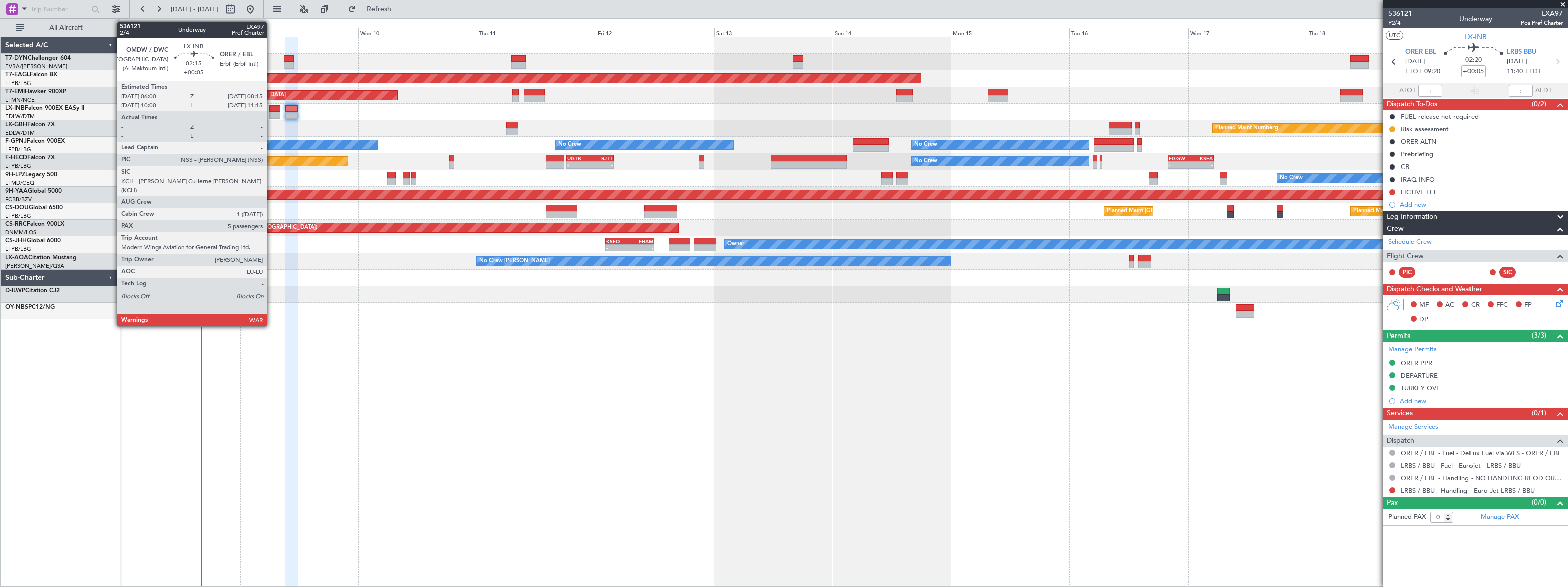
click at [271, 109] on div at bounding box center [275, 108] width 12 height 7
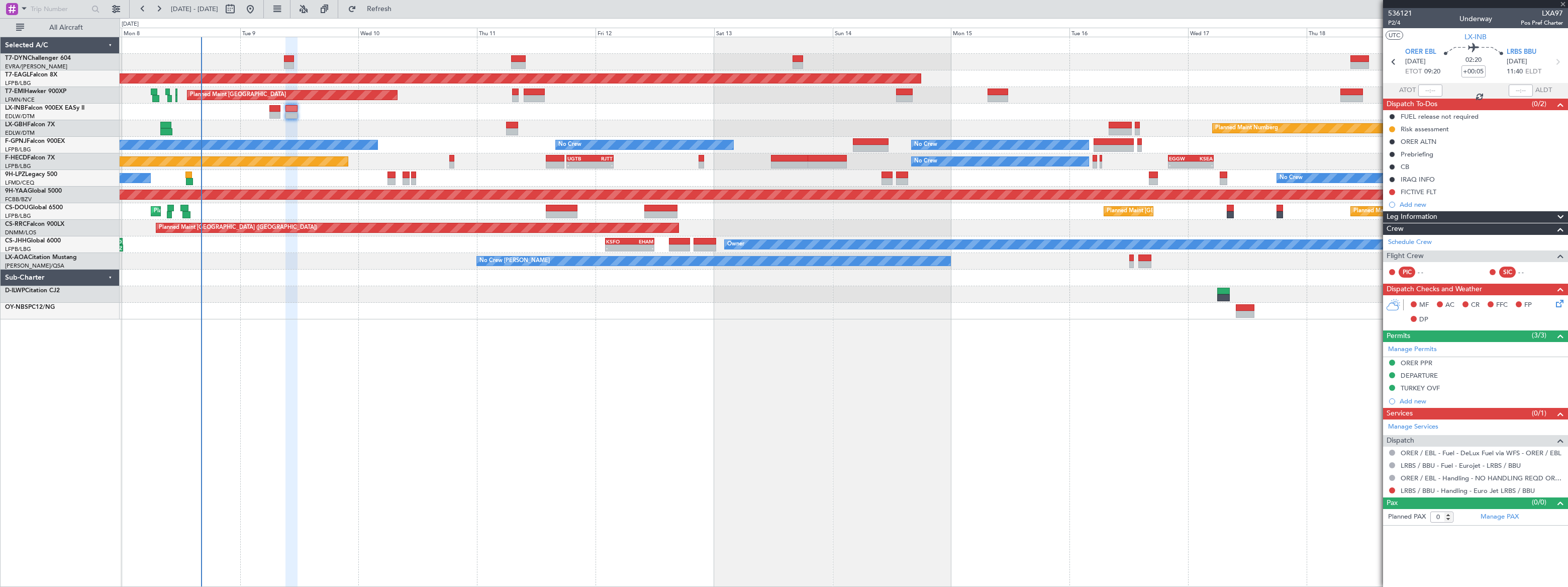
type input "5"
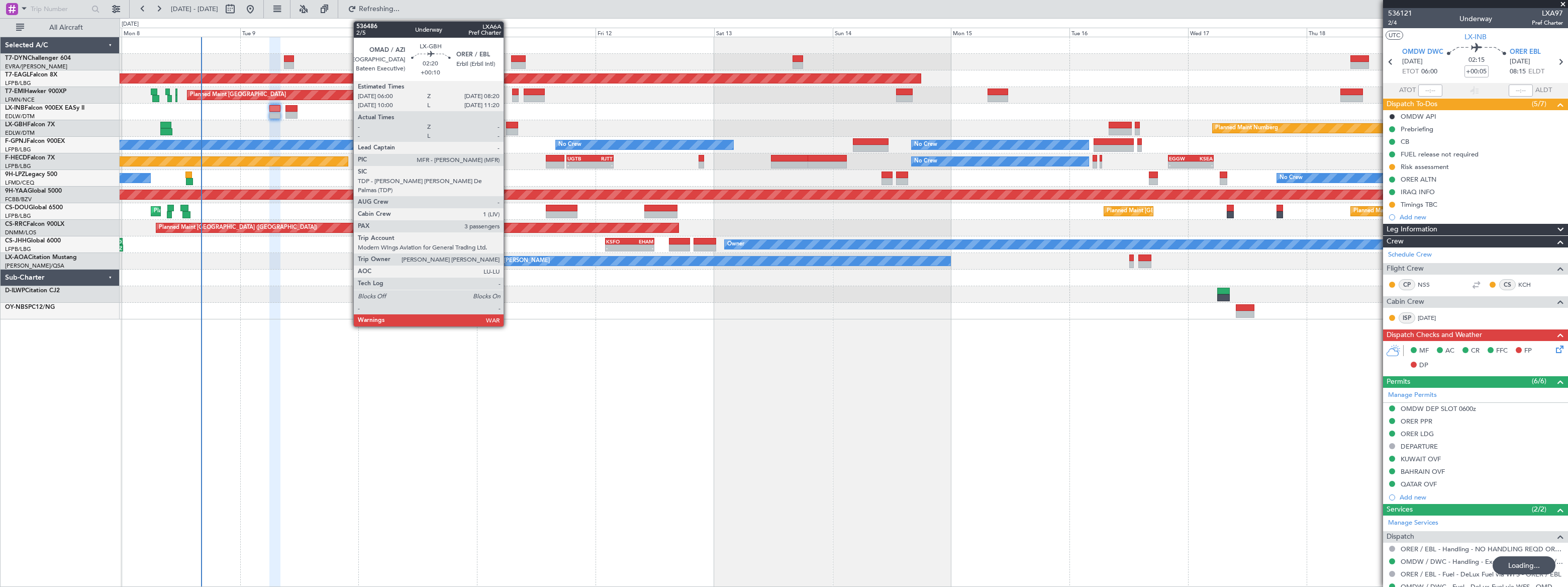
click at [508, 125] on div at bounding box center [511, 125] width 12 height 7
type input "+00:10"
type input "3"
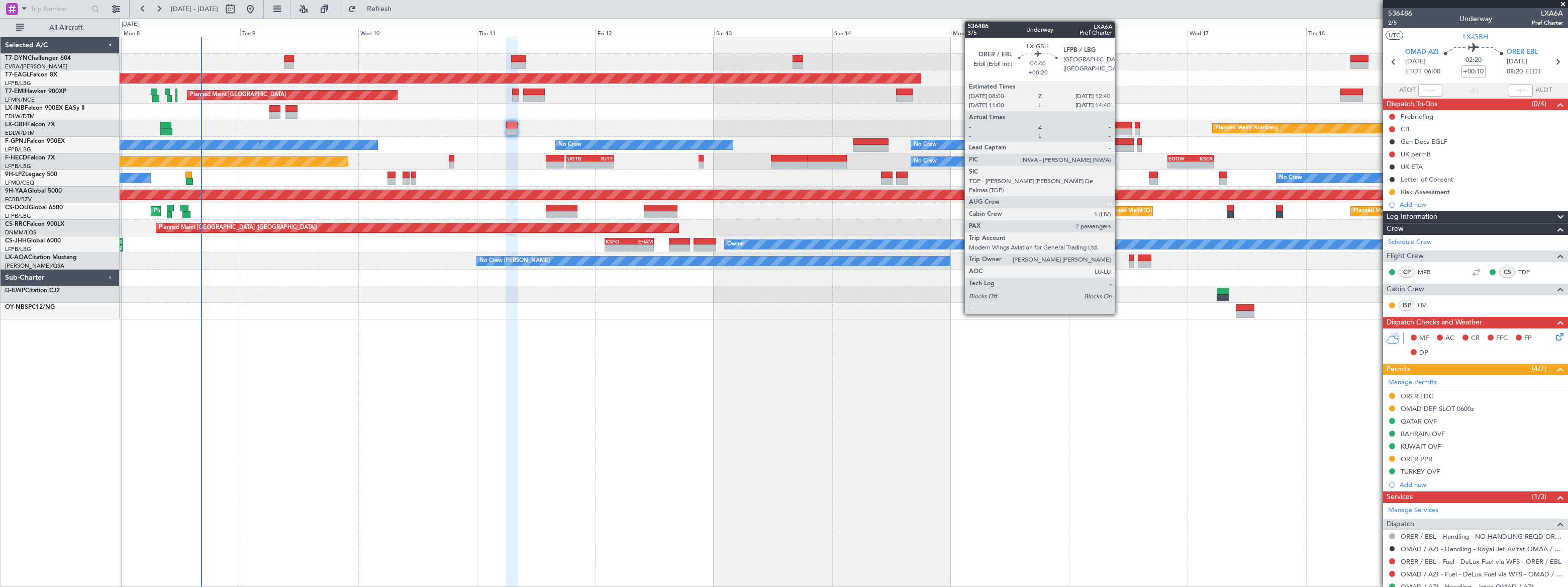
click at [1119, 125] on div at bounding box center [1119, 125] width 23 height 7
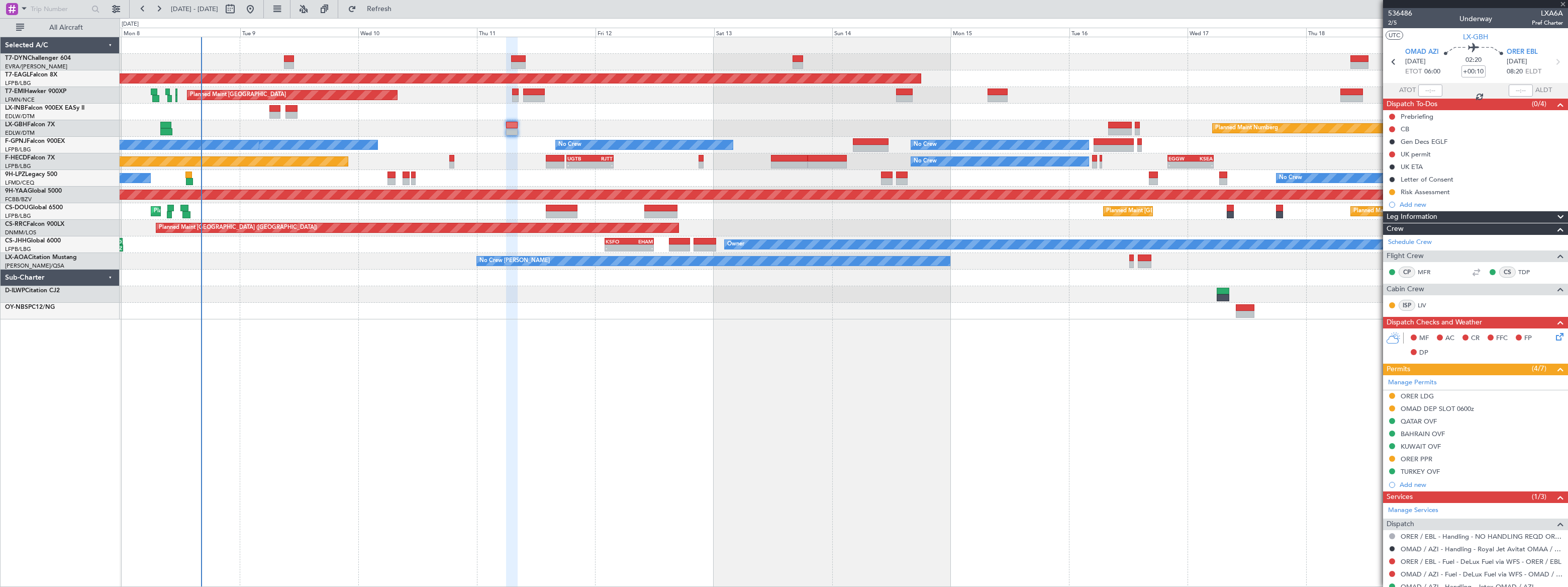
type input "+00:20"
type input "2"
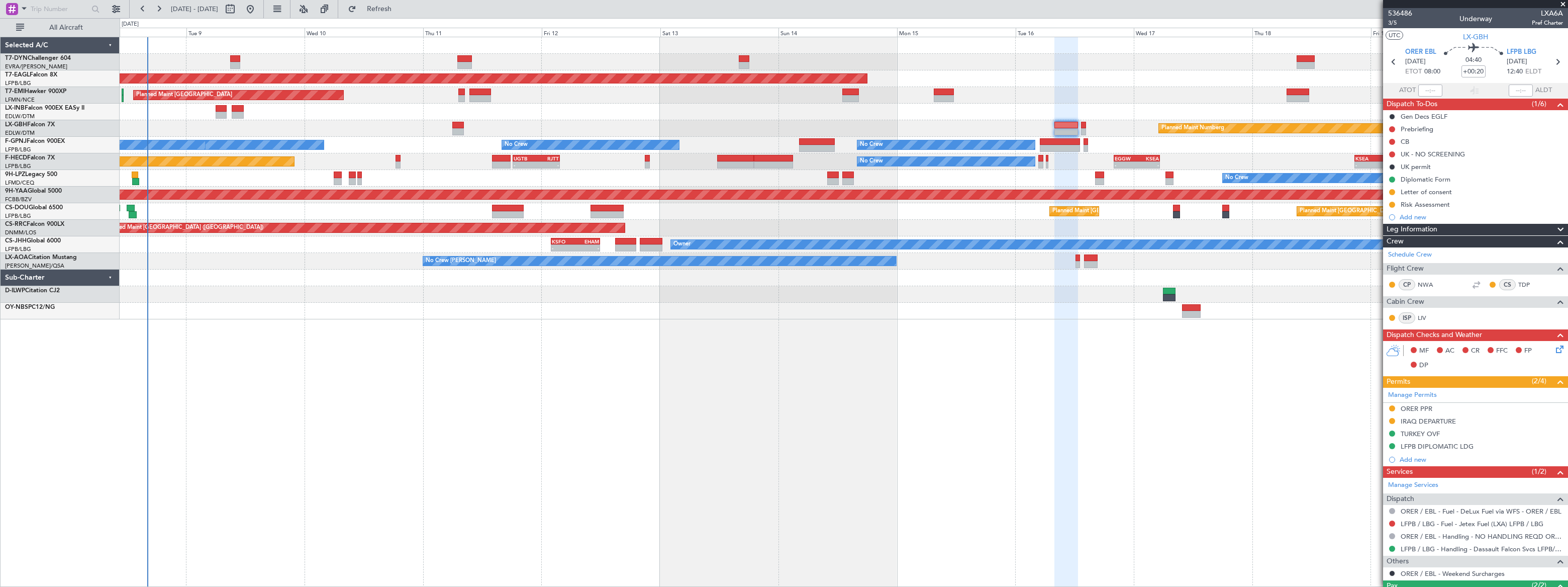
click at [183, 121] on div "Planned Maint Nurnberg Planned Maint [GEOGRAPHIC_DATA] ([GEOGRAPHIC_DATA])" at bounding box center [843, 128] width 1447 height 17
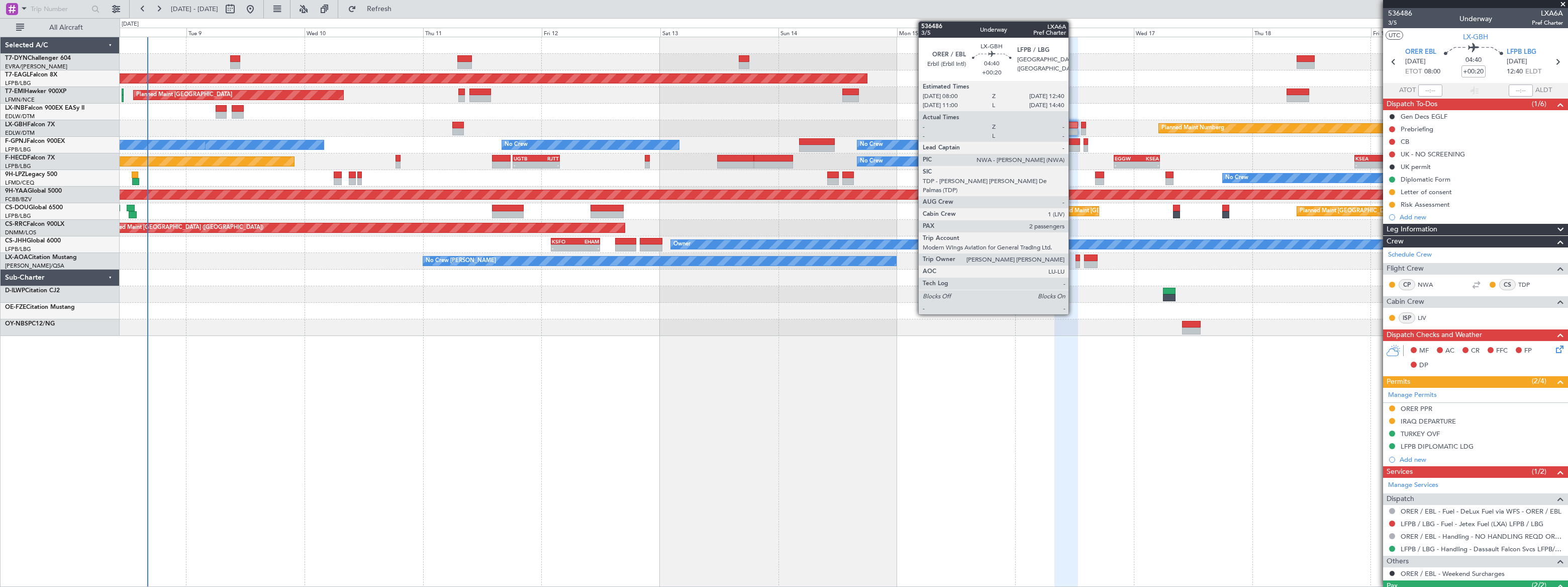
click at [1072, 122] on div at bounding box center [1065, 125] width 23 height 7
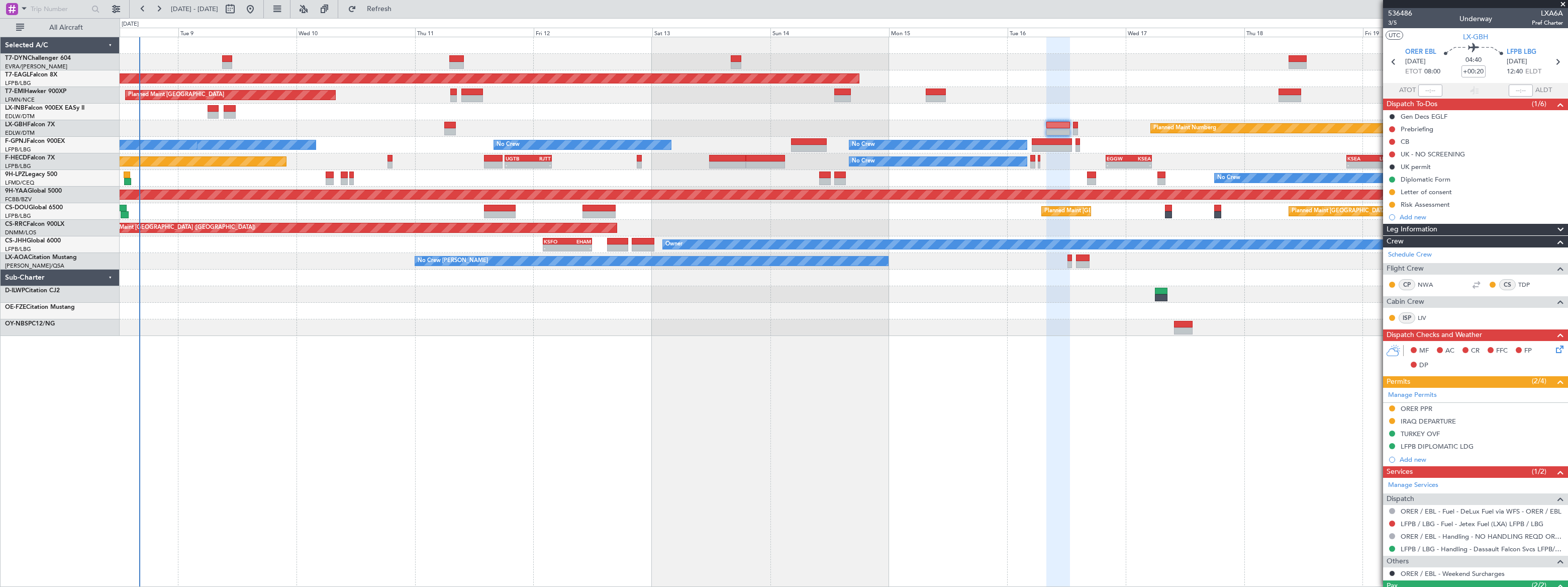
click at [437, 175] on div "No Crew No Crew" at bounding box center [843, 178] width 1447 height 17
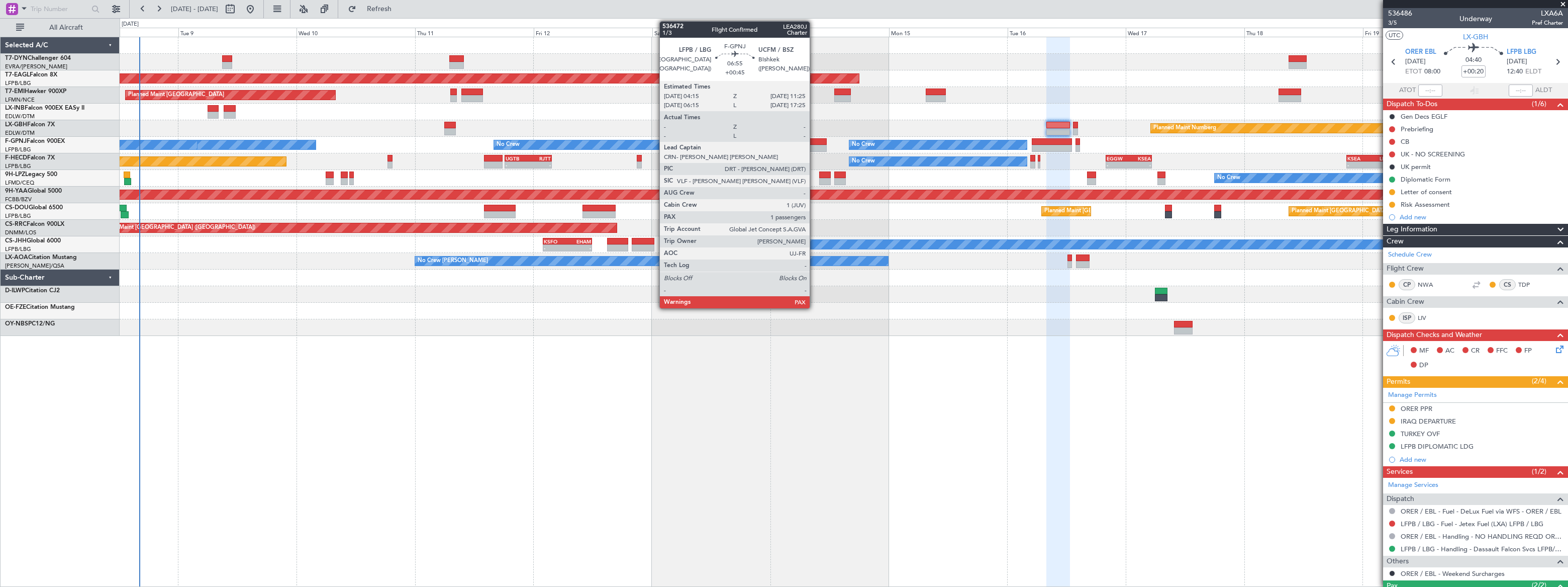
click at [814, 142] on div at bounding box center [808, 142] width 35 height 7
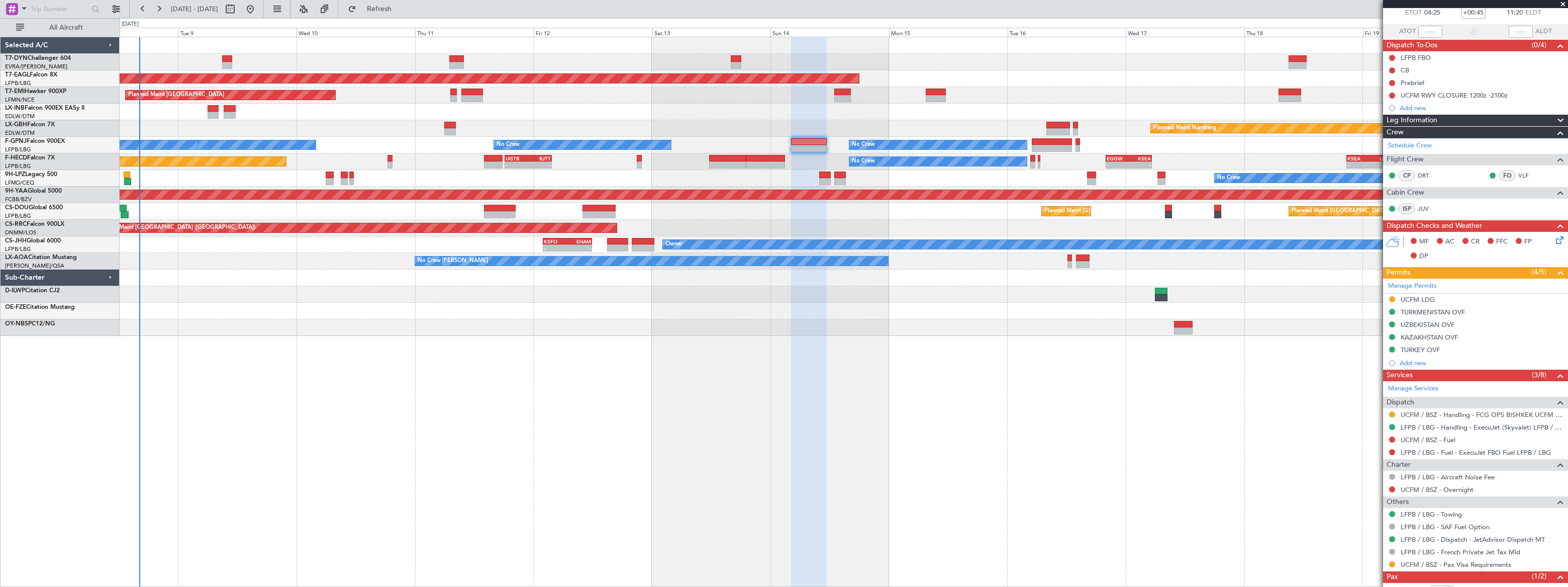
scroll to position [105, 0]
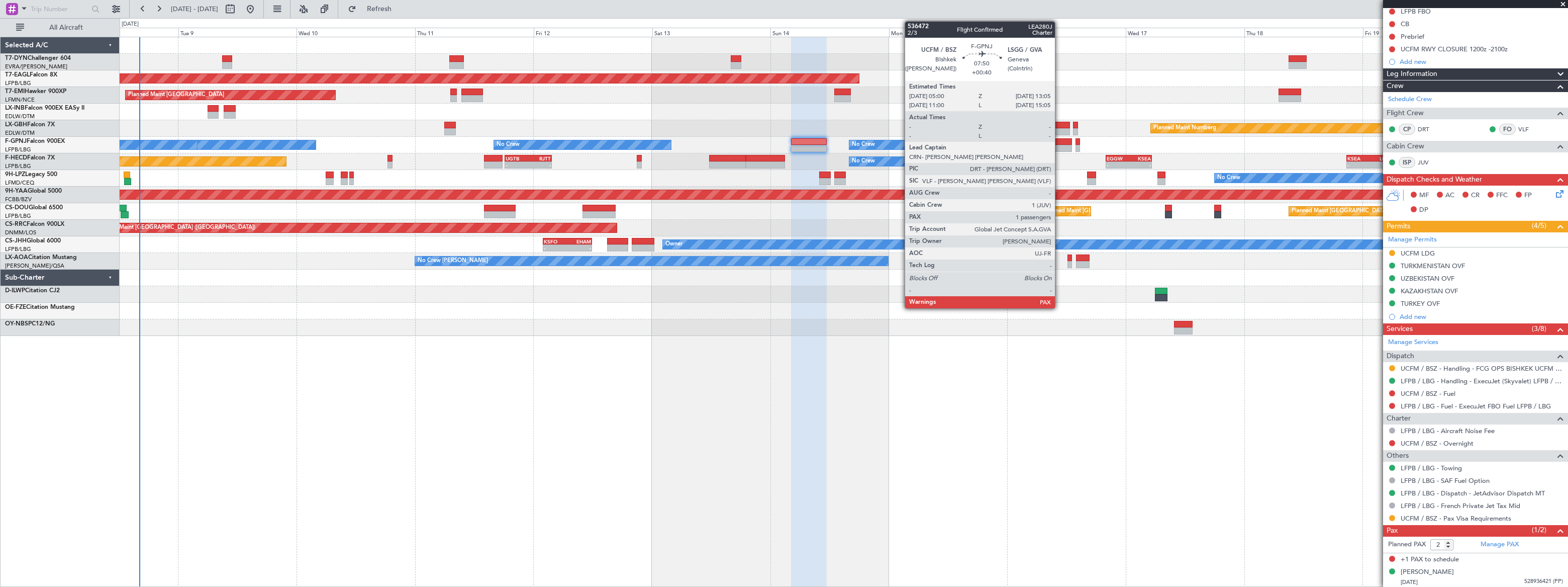
click at [1059, 141] on div at bounding box center [1052, 142] width 40 height 7
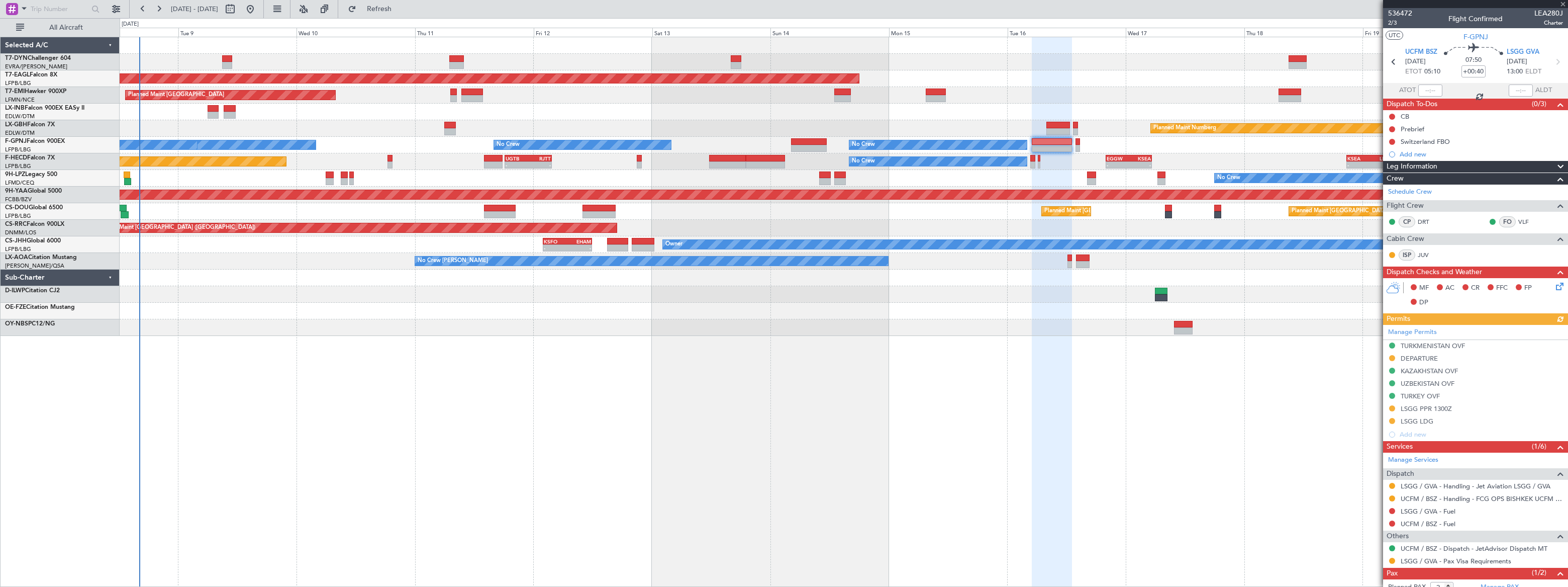
scroll to position [43, 0]
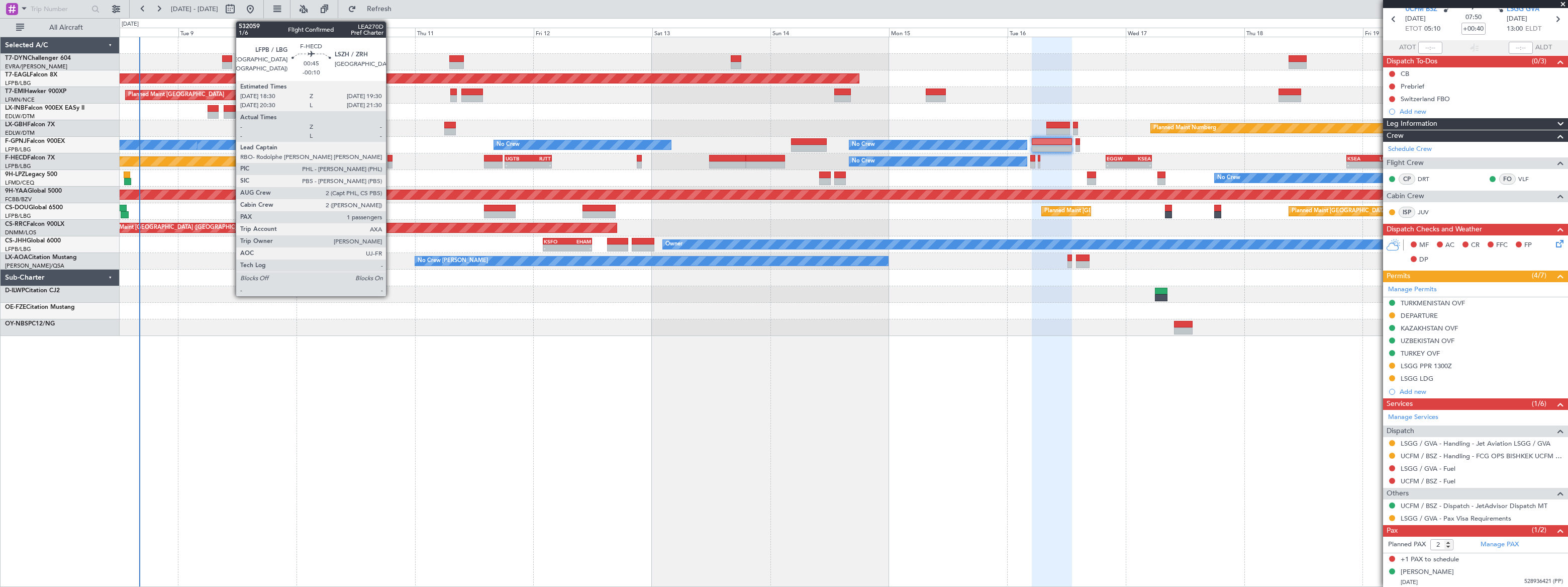
click at [390, 160] on div at bounding box center [390, 158] width 5 height 7
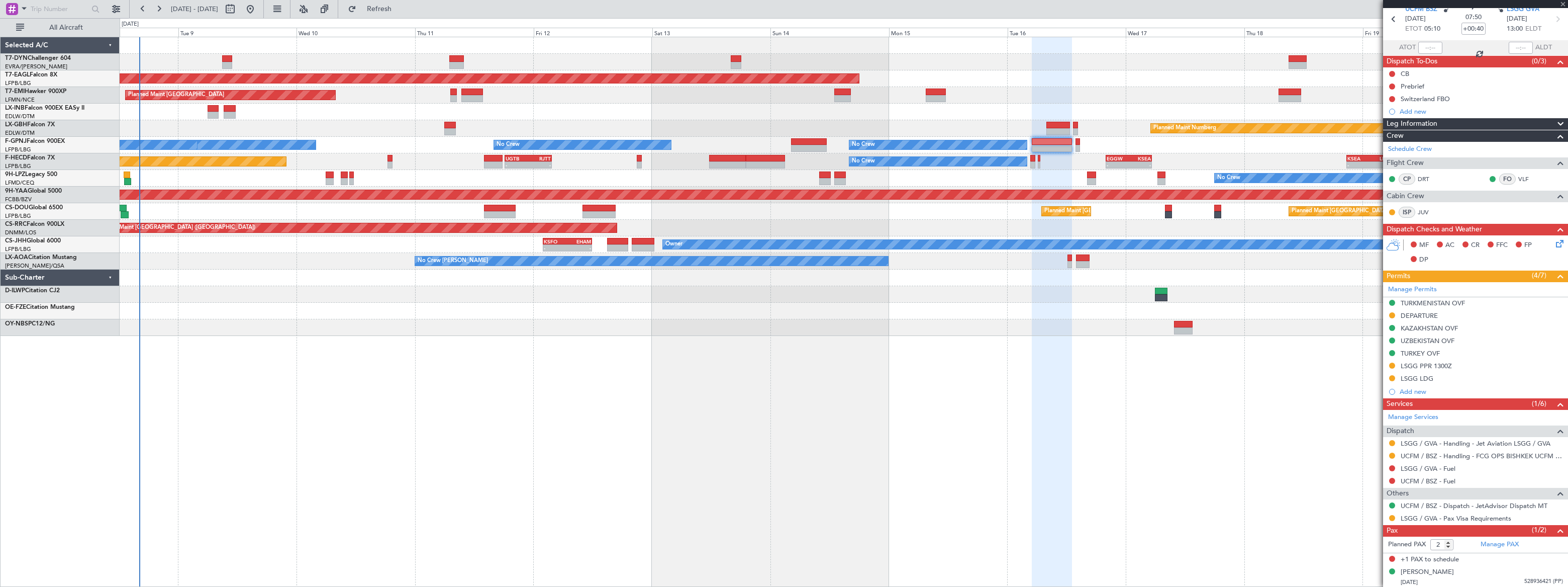
type input "-00:10"
type input "1"
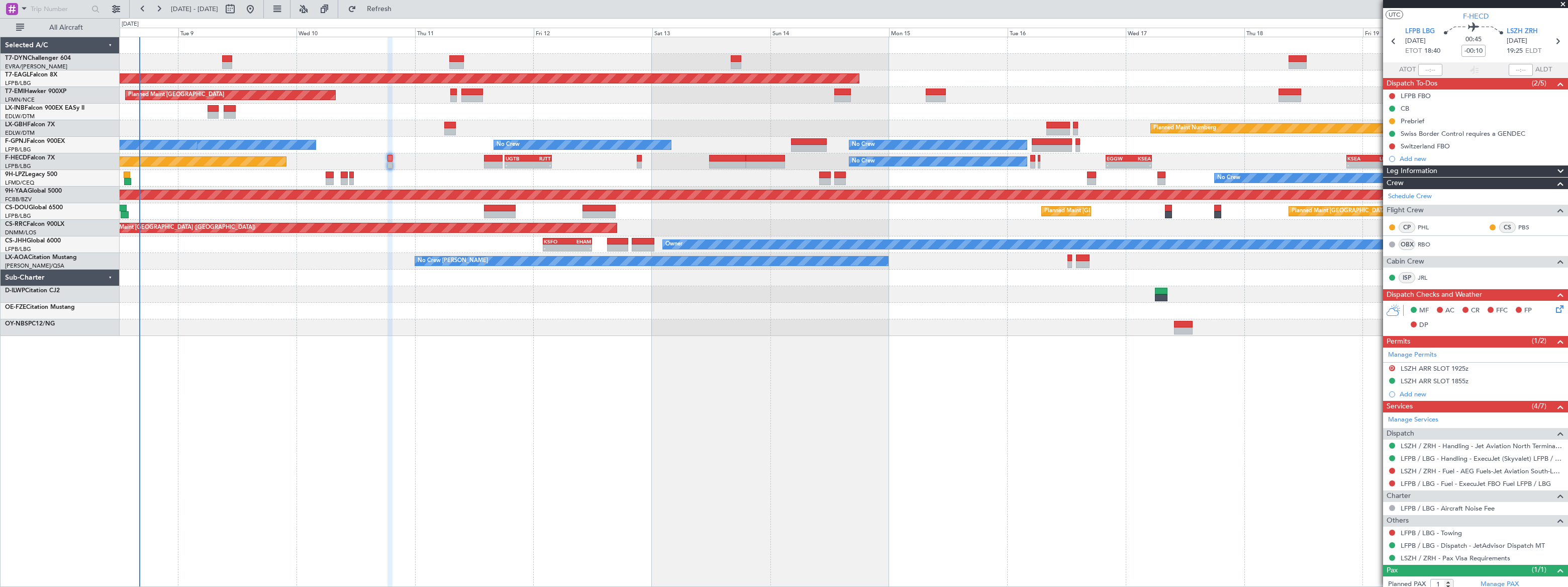
scroll to position [0, 0]
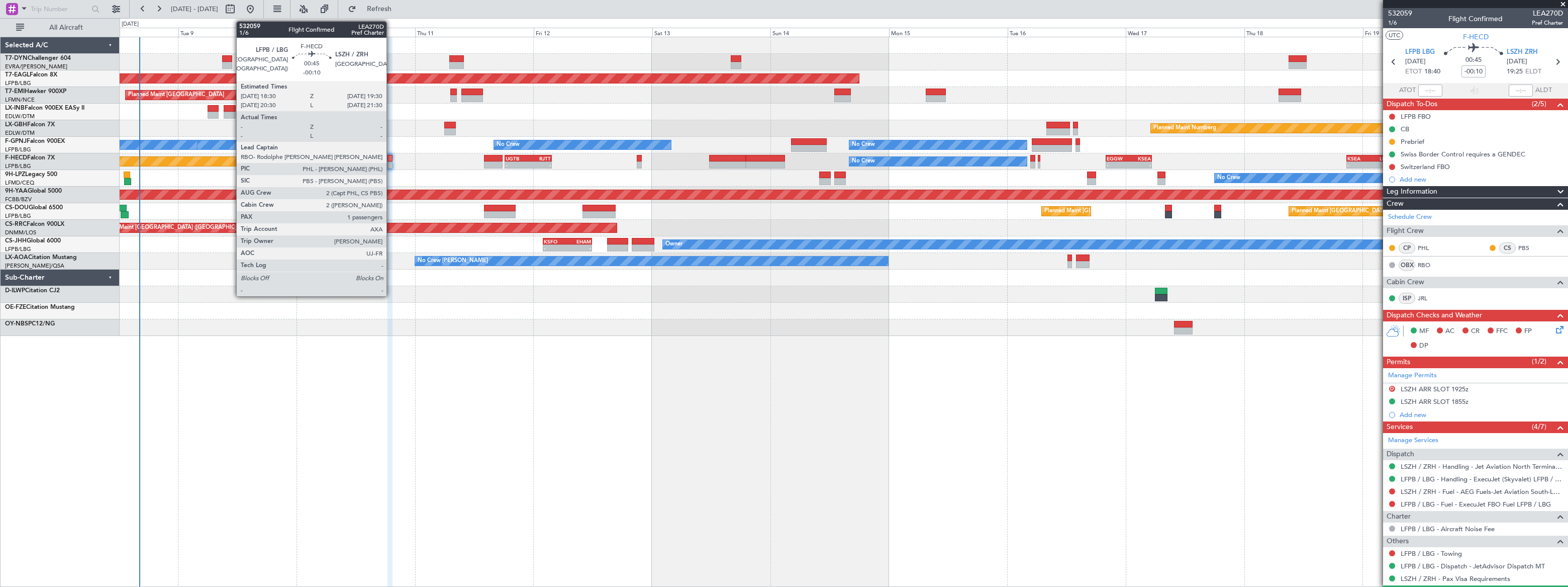
click at [391, 160] on div at bounding box center [390, 158] width 5 height 7
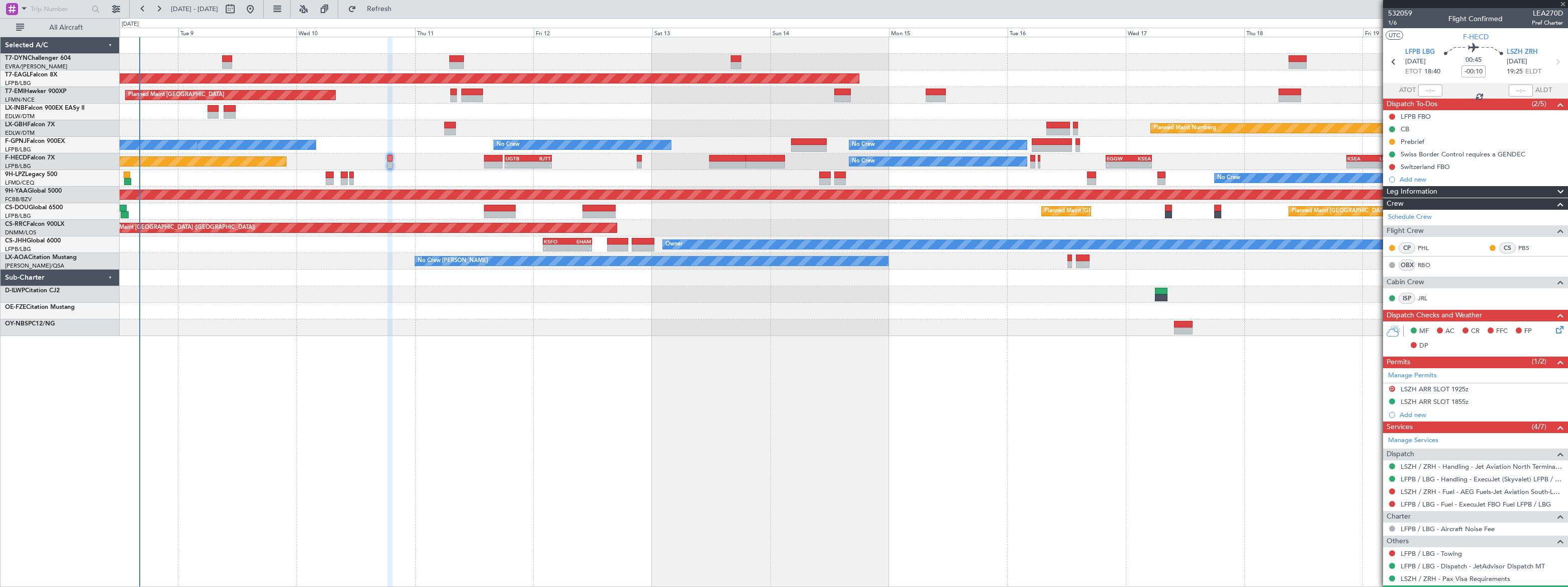
click at [391, 160] on div at bounding box center [390, 158] width 5 height 7
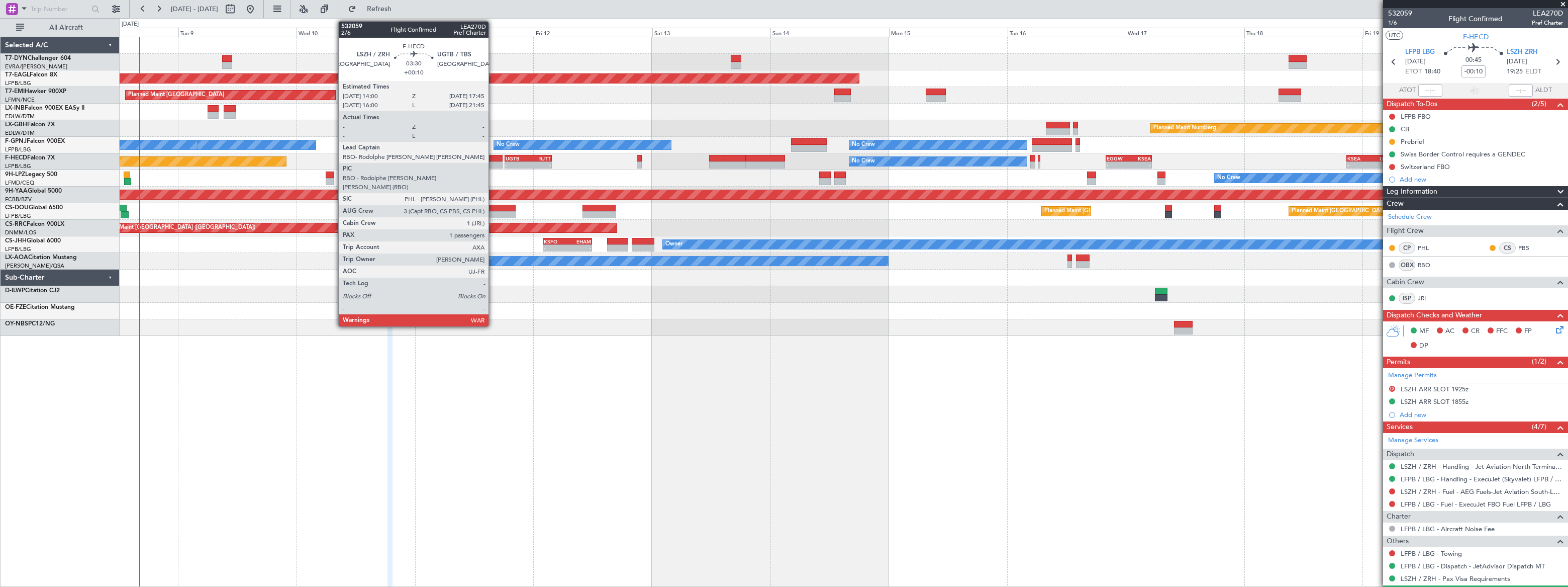
click at [493, 160] on div at bounding box center [493, 158] width 19 height 7
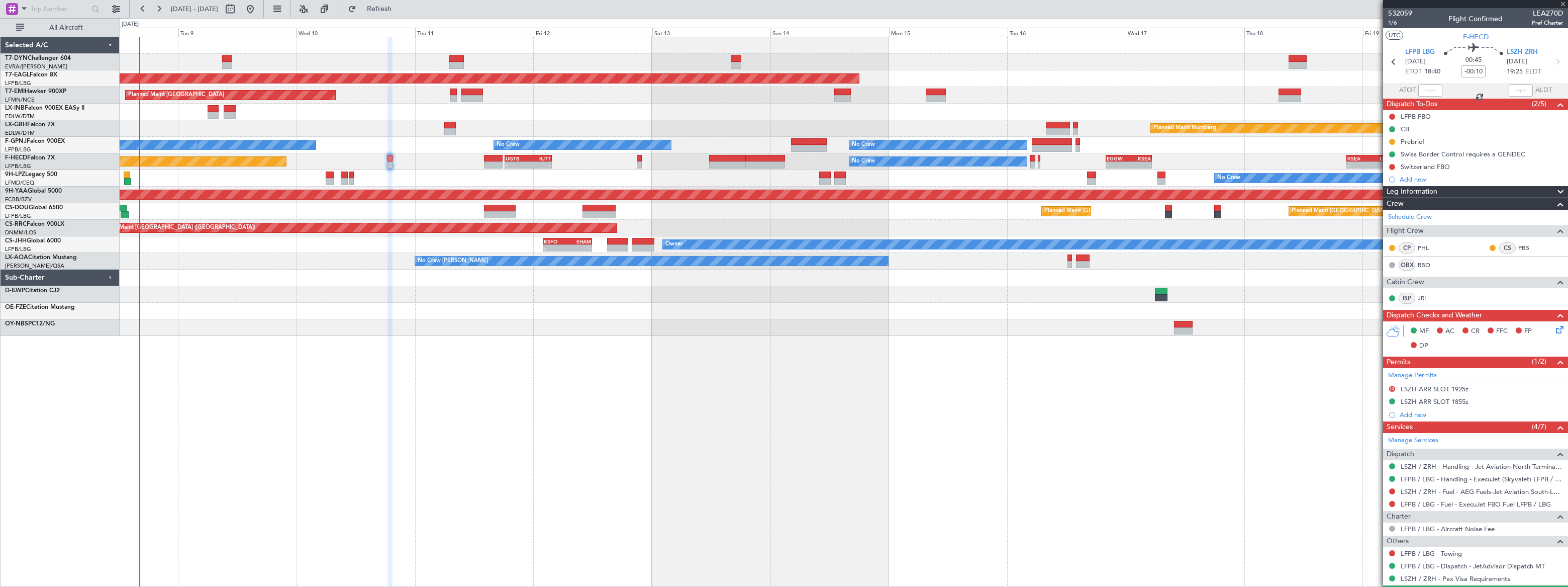
type input "+00:10"
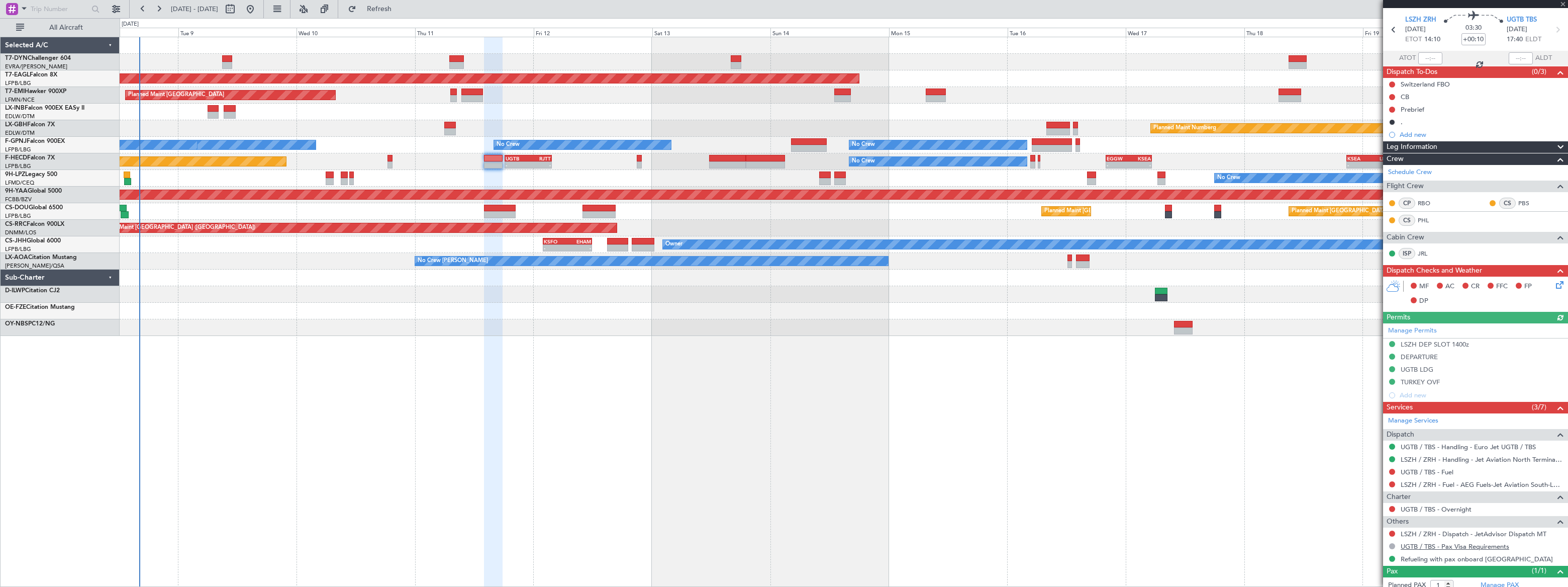
scroll to position [60, 0]
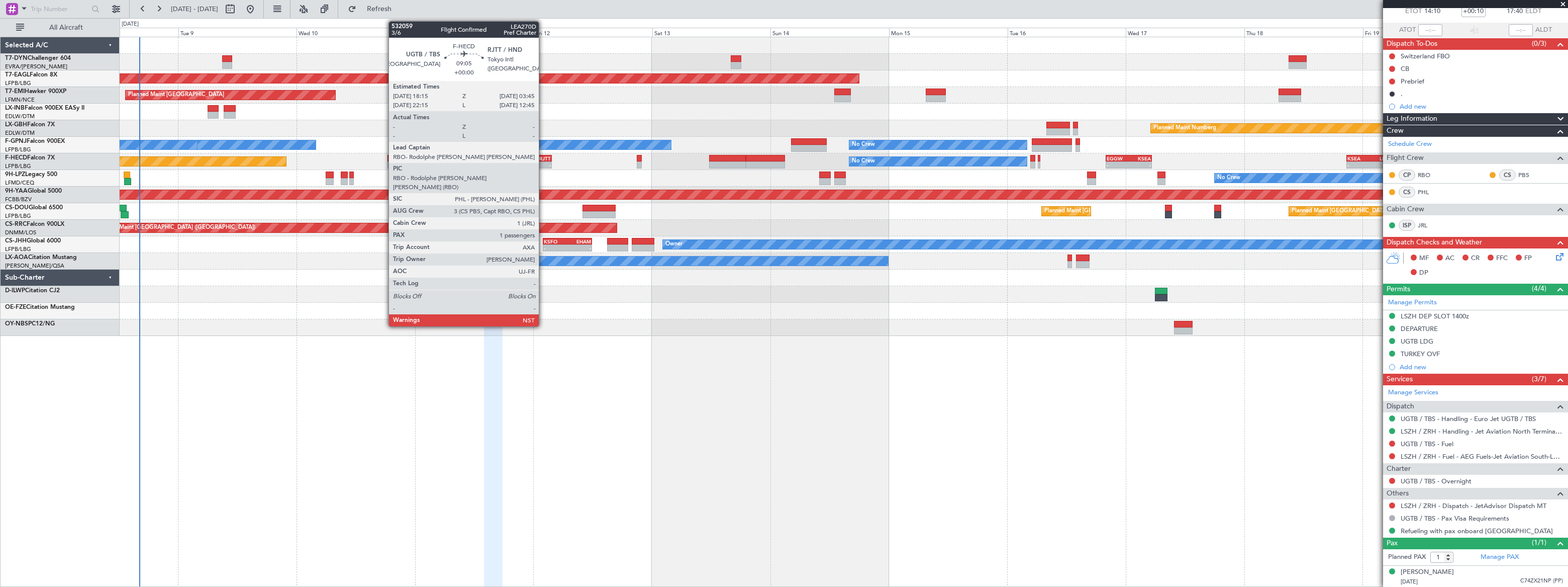
click at [542, 159] on div "RJTT" at bounding box center [539, 158] width 22 height 6
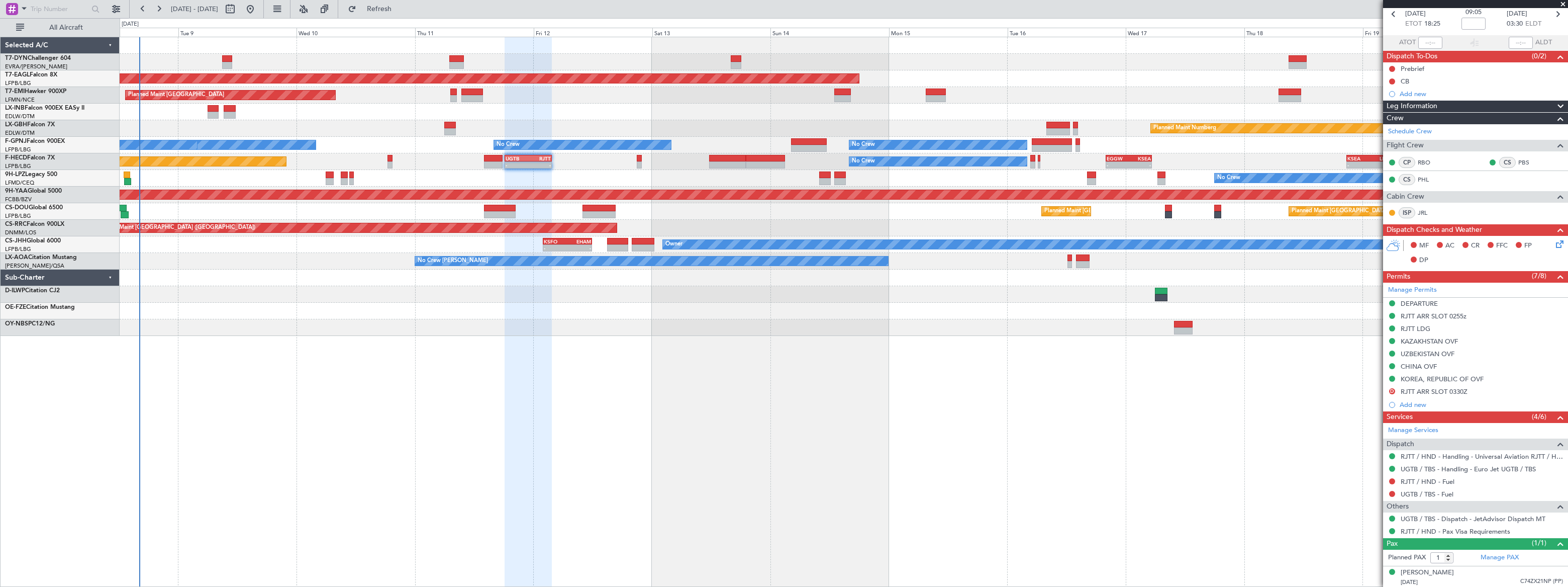
scroll to position [48, 0]
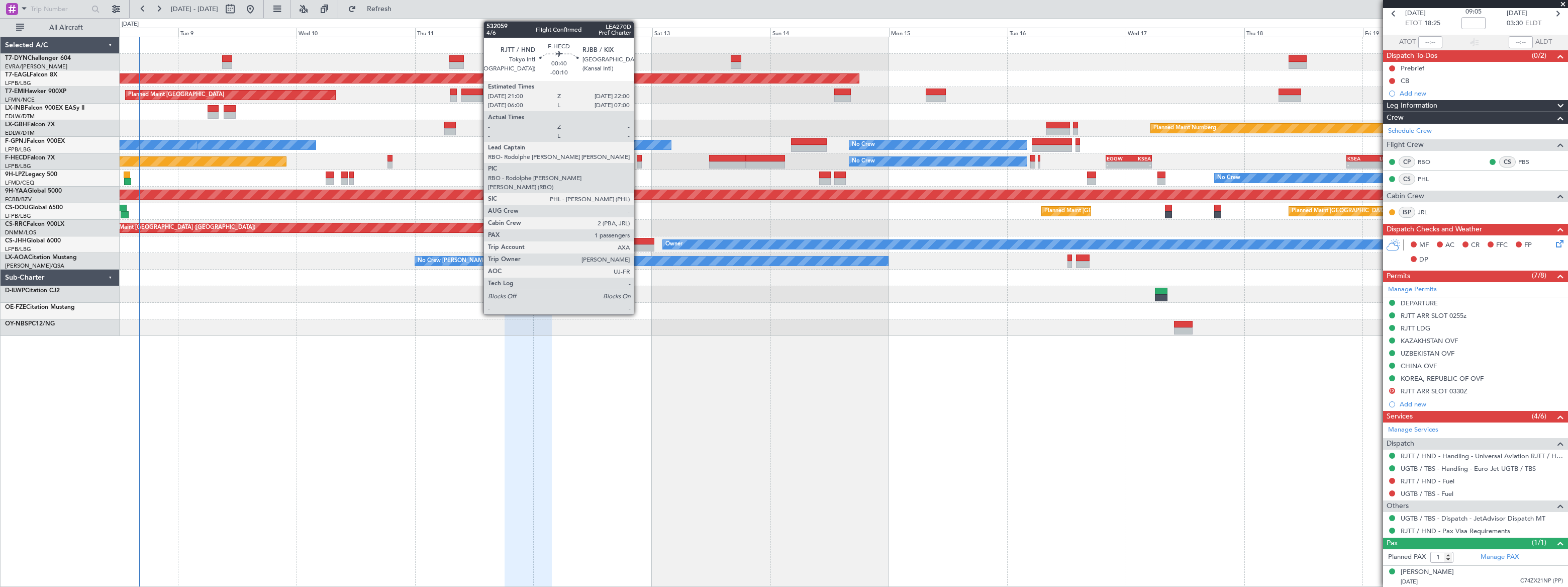
click at [638, 162] on div at bounding box center [639, 165] width 5 height 7
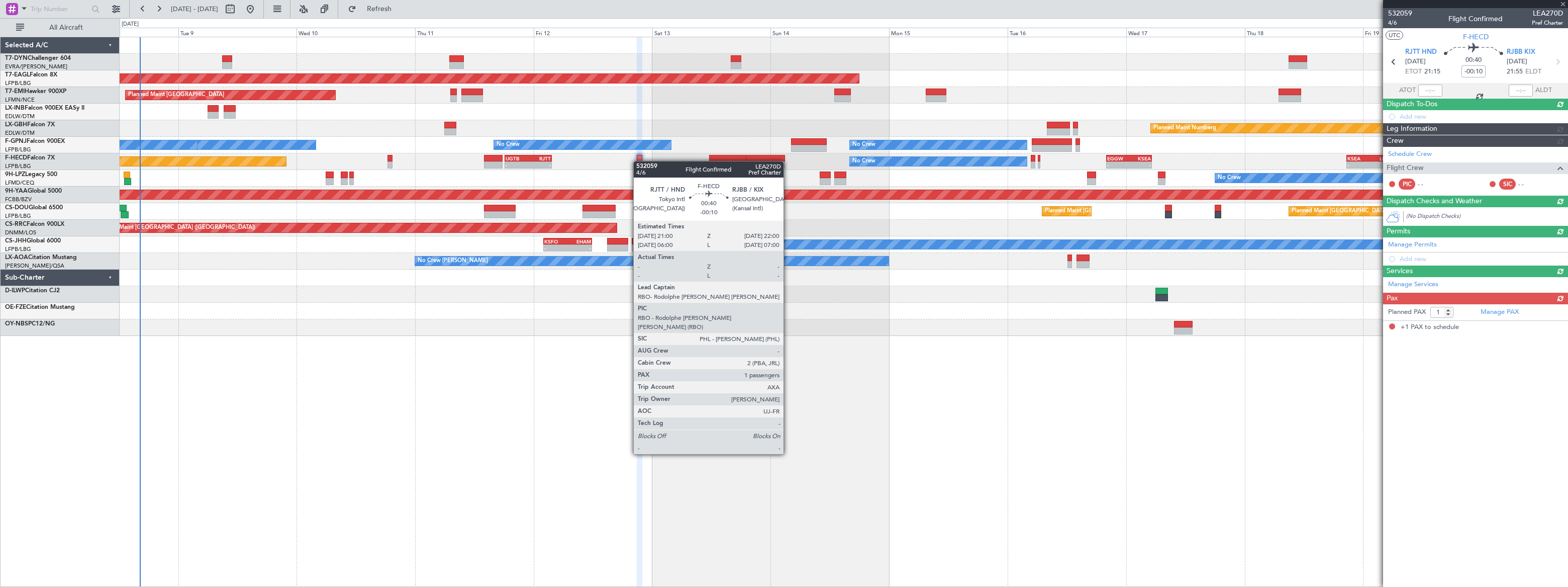
scroll to position [0, 0]
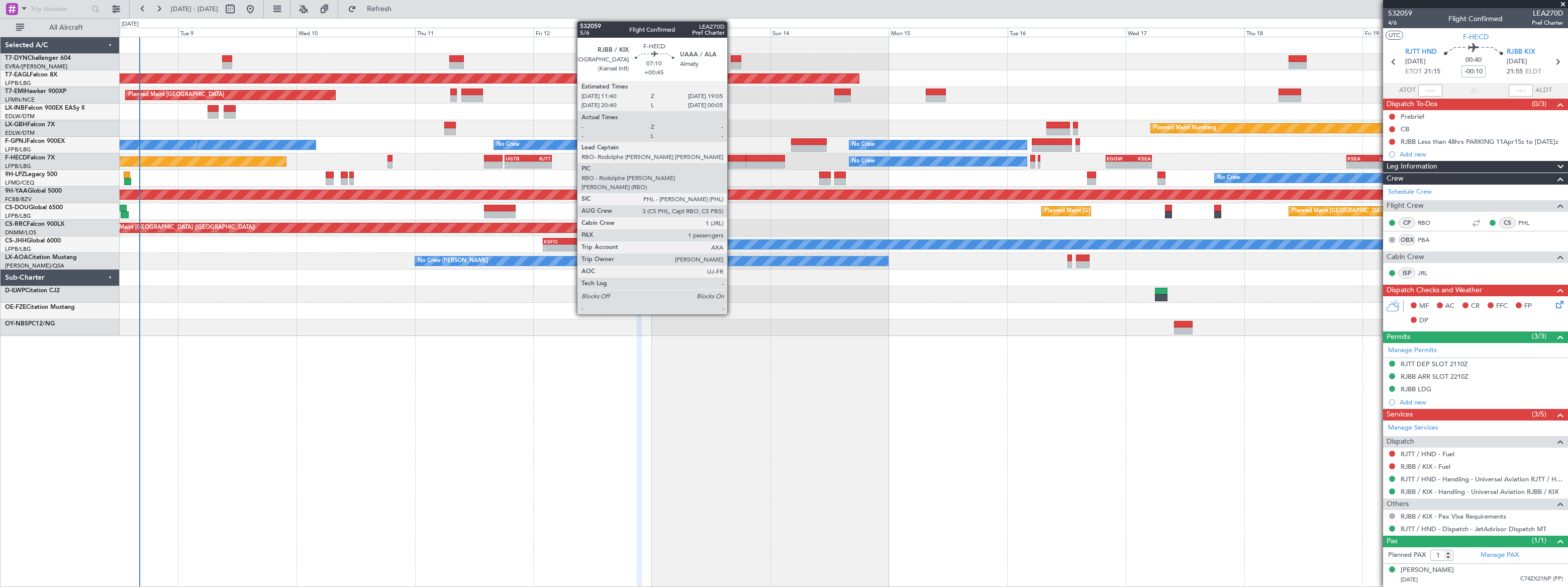
click at [732, 160] on div at bounding box center [727, 158] width 37 height 7
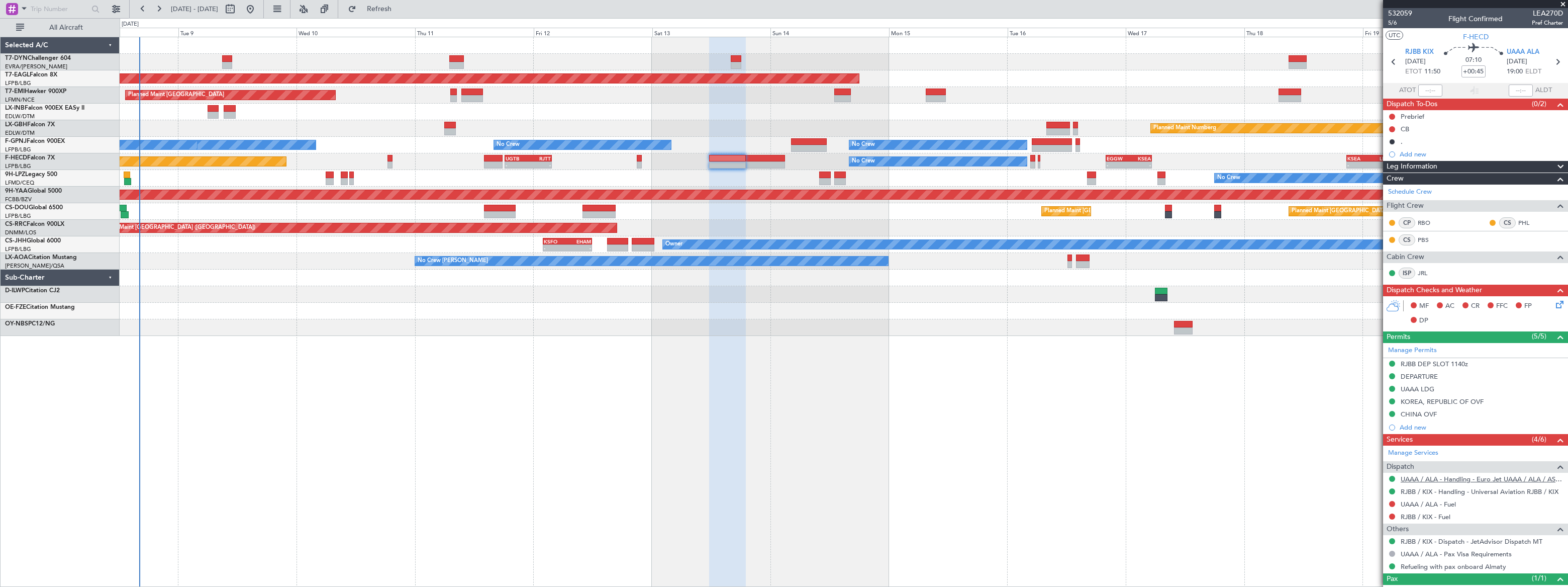
scroll to position [35, 0]
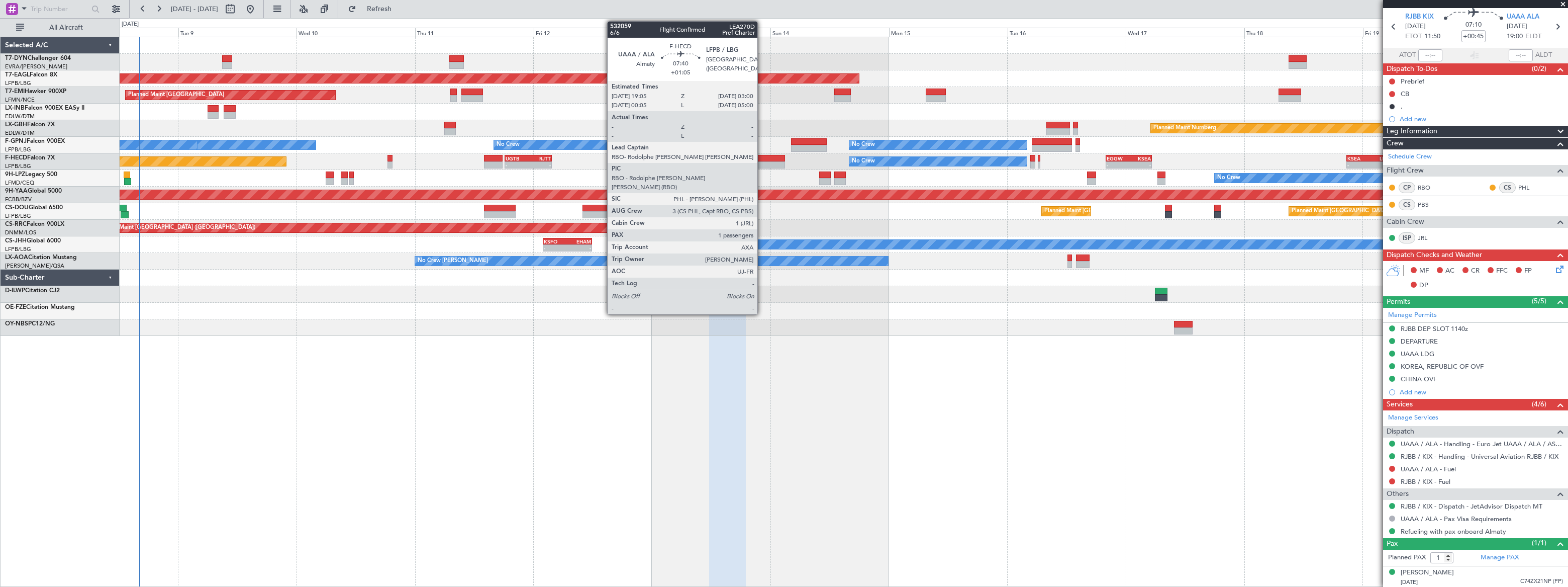
click at [762, 160] on div at bounding box center [765, 158] width 39 height 7
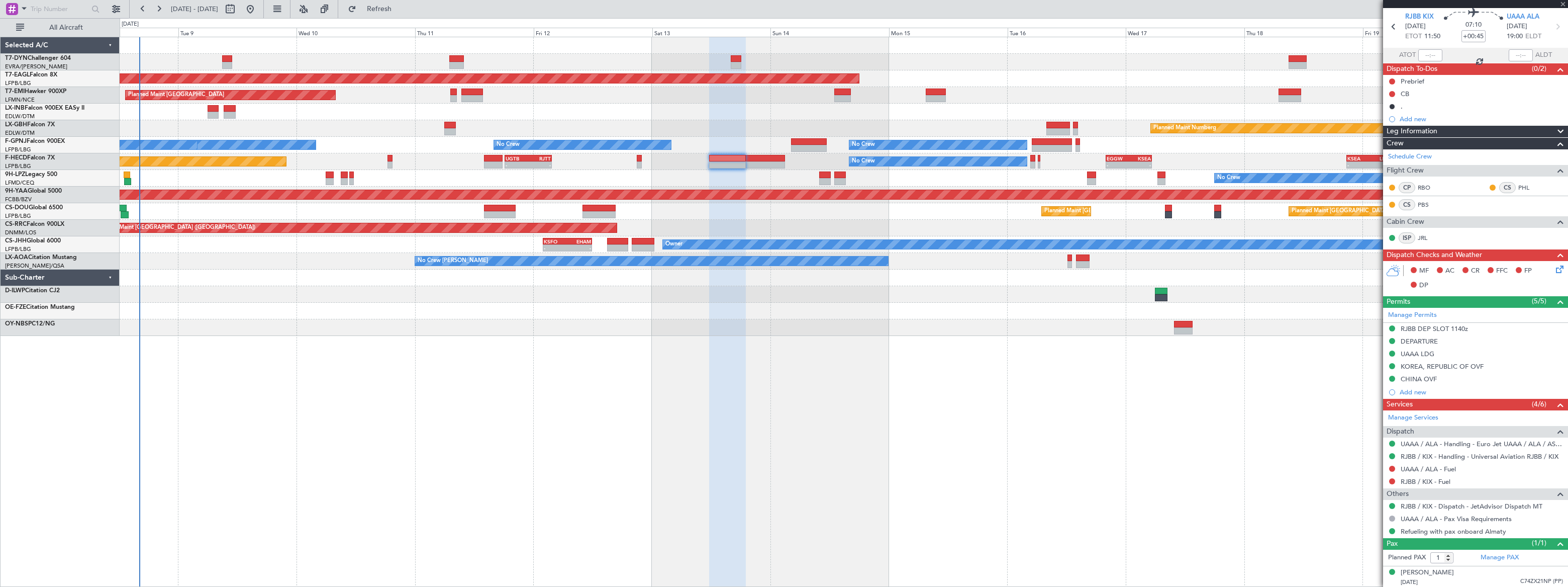
type input "+01:05"
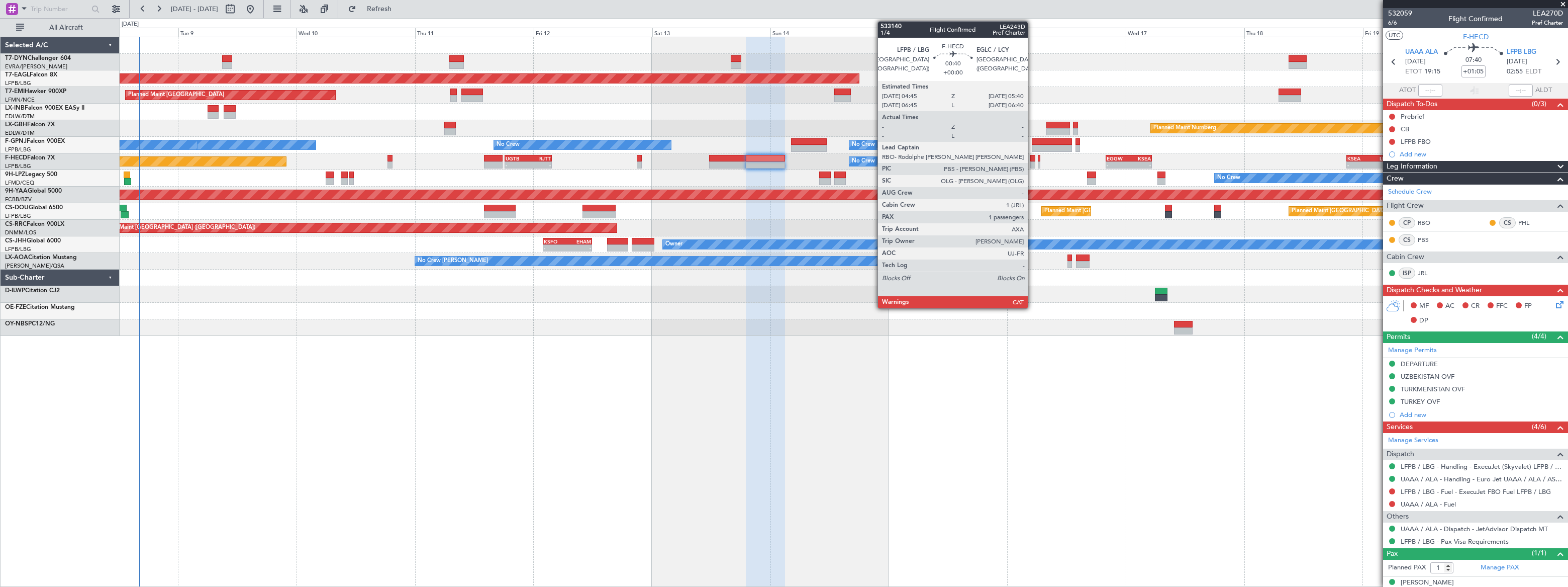
click at [1032, 162] on div at bounding box center [1032, 165] width 5 height 7
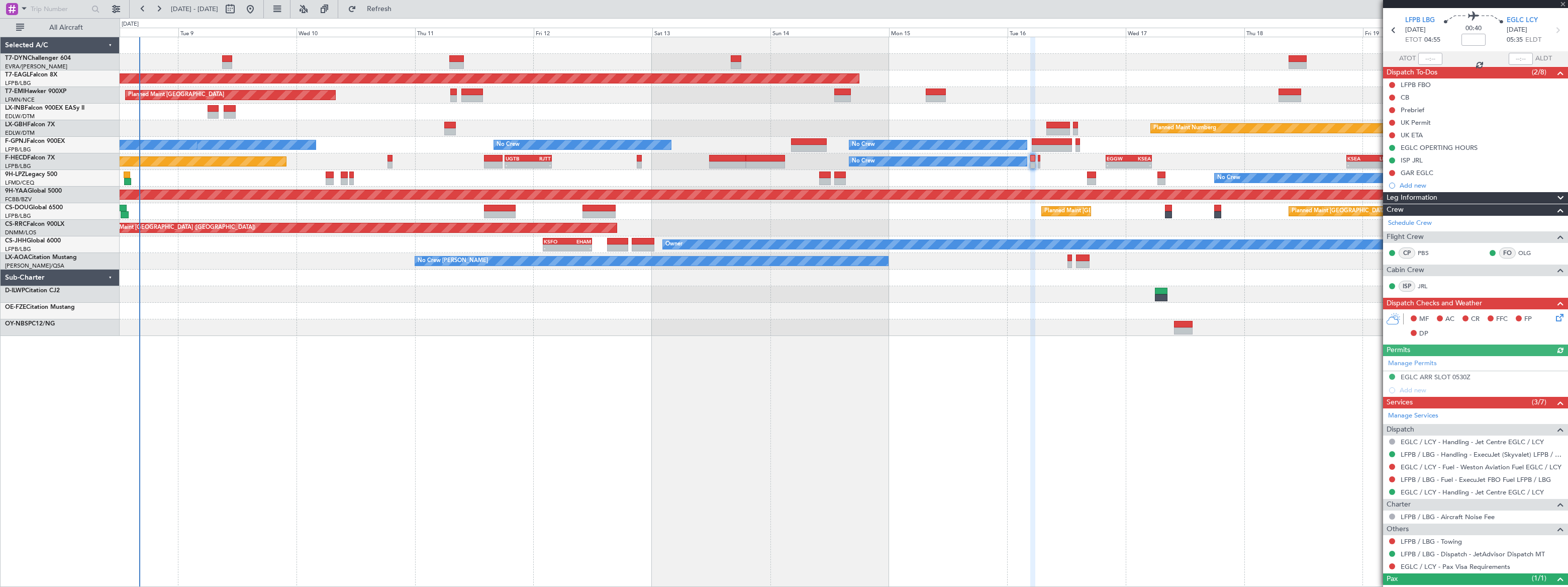
scroll to position [67, 0]
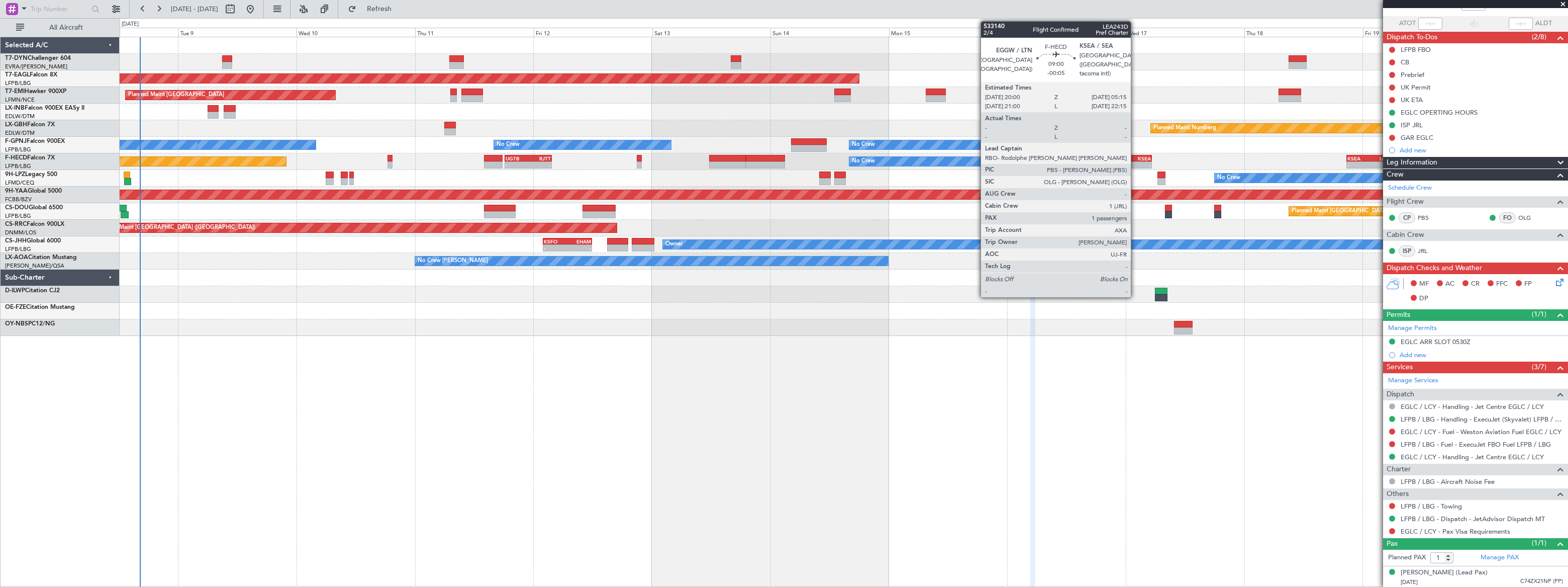
click at [1135, 162] on div "-" at bounding box center [1140, 165] width 22 height 6
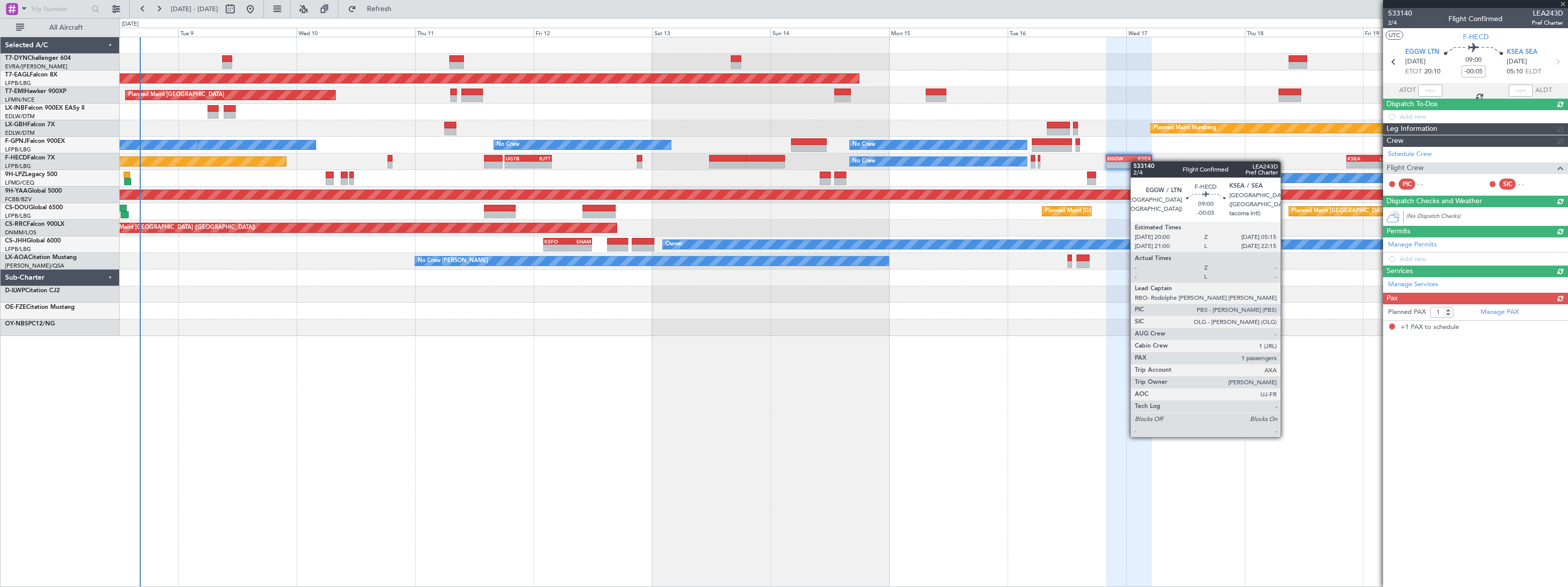
scroll to position [0, 0]
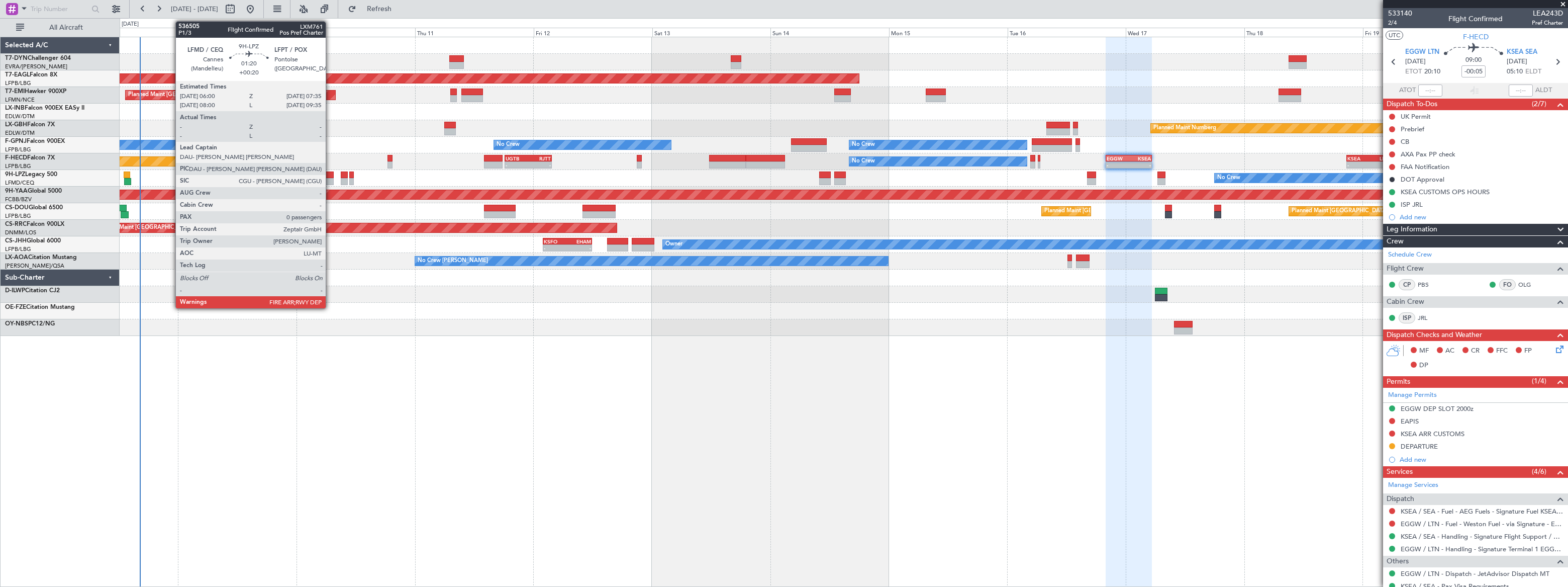
click at [330, 176] on div at bounding box center [330, 175] width 8 height 7
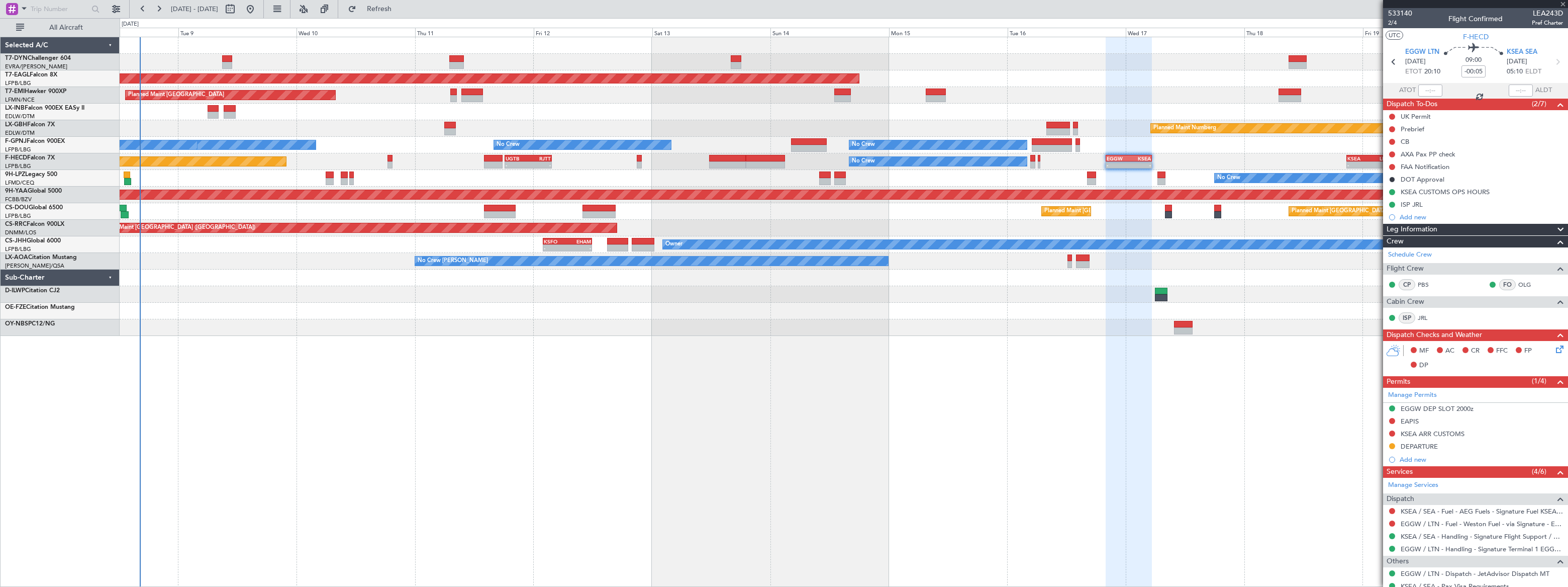
type input "+00:20"
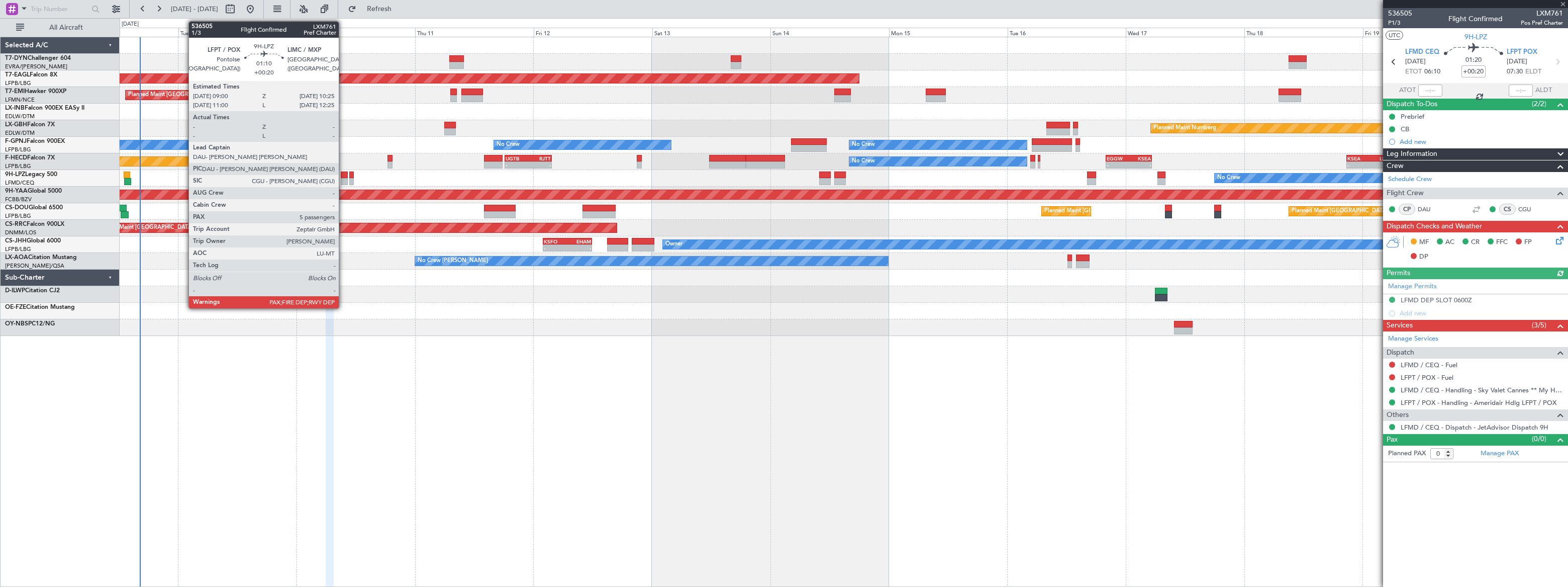
click at [343, 177] on div at bounding box center [344, 175] width 7 height 7
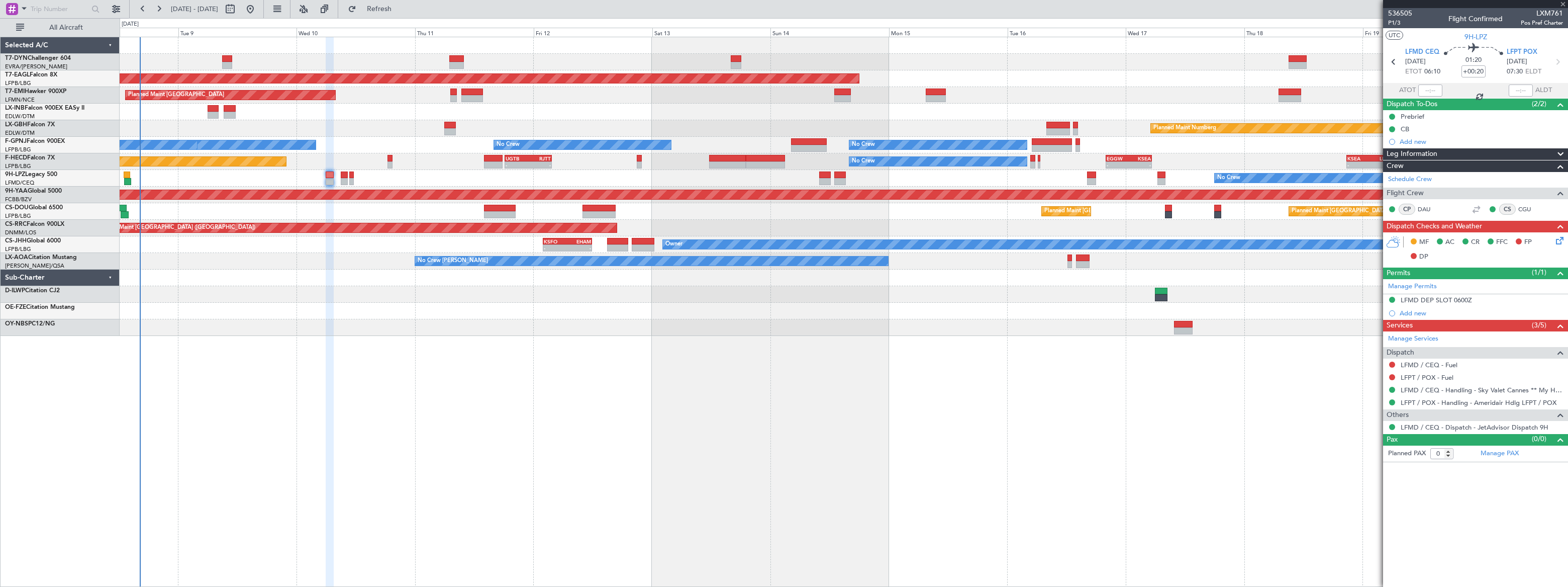
type input "5"
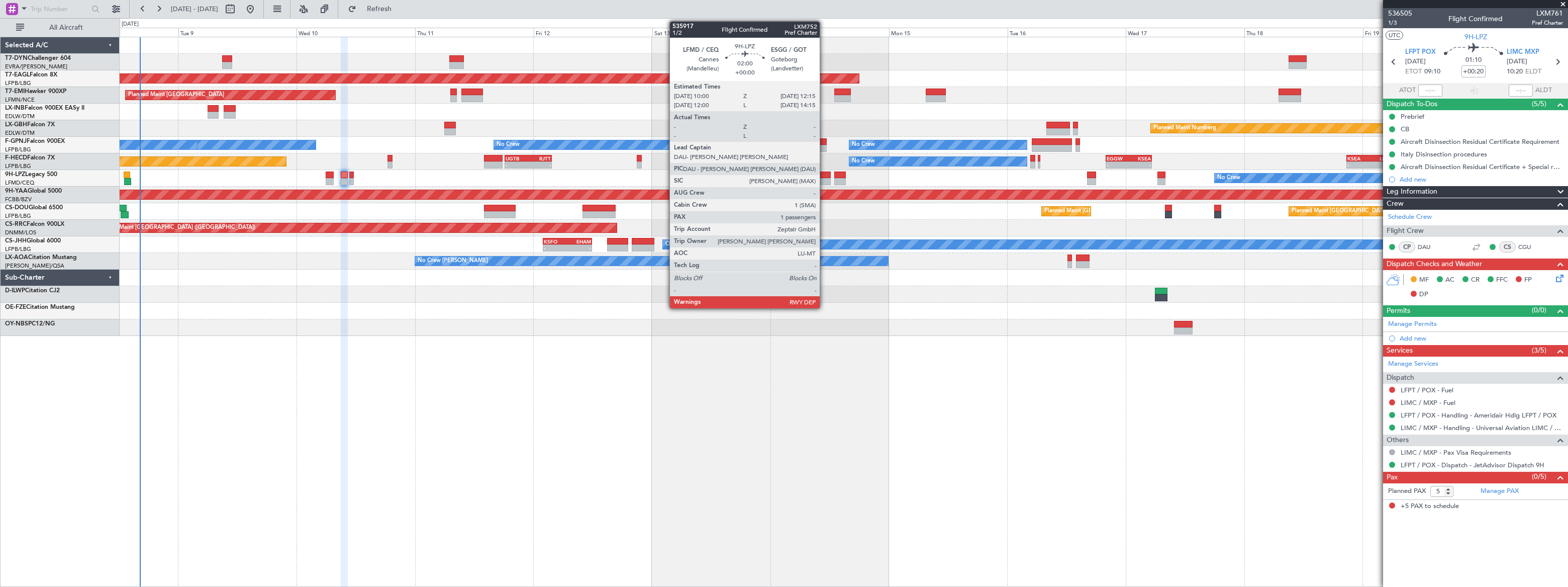
click at [824, 173] on div at bounding box center [824, 175] width 12 height 7
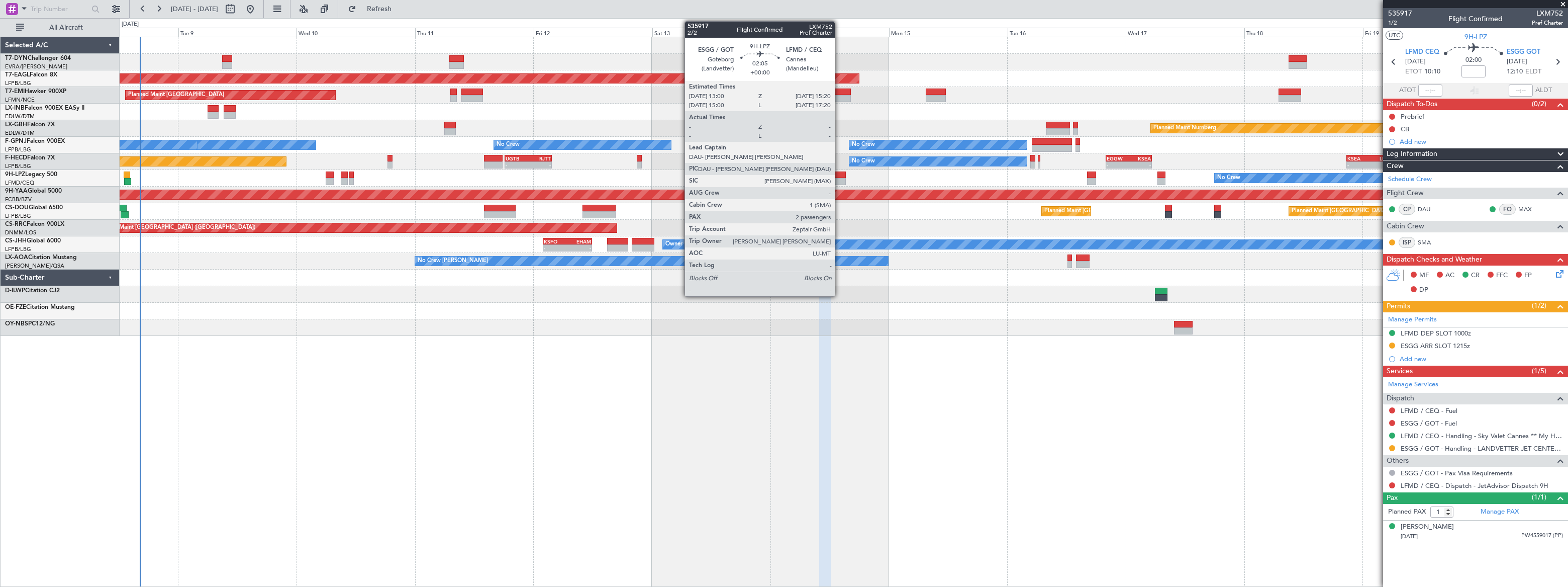
click at [839, 176] on div at bounding box center [840, 175] width 12 height 7
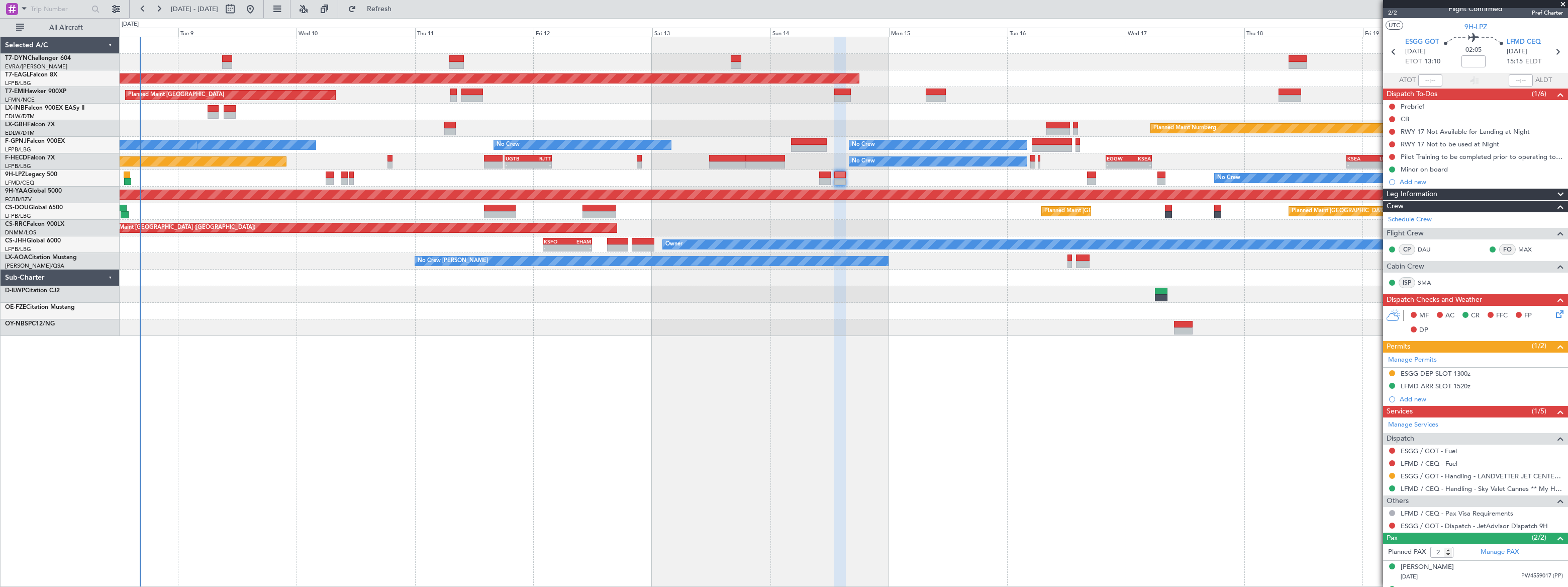
scroll to position [28, 0]
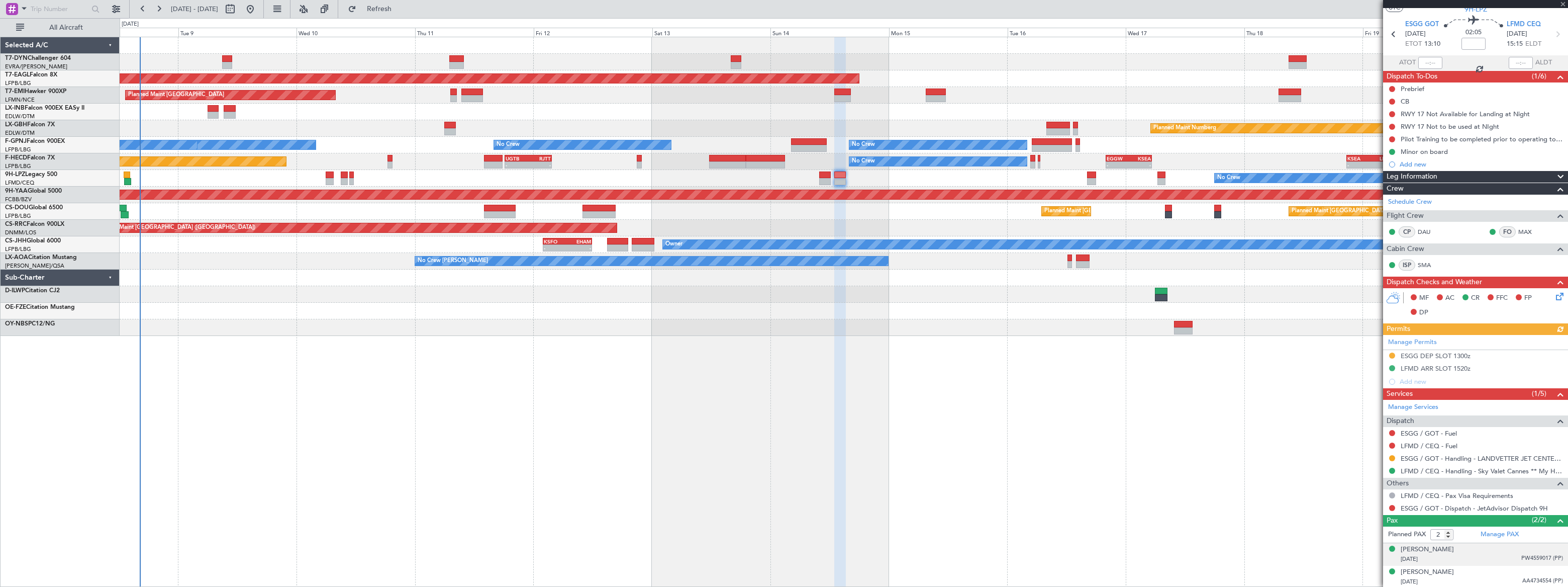
click at [1521, 554] on span "PW4559017 (PP)" at bounding box center [1541, 558] width 42 height 9
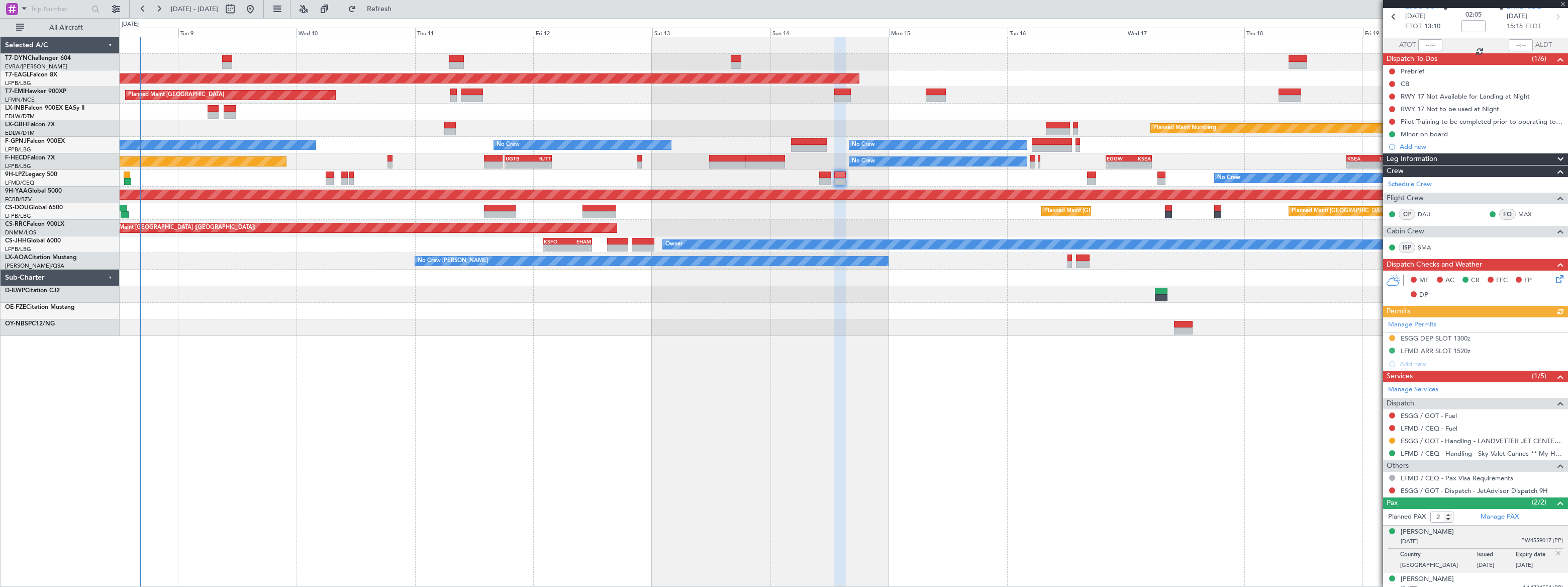
scroll to position [52, 0]
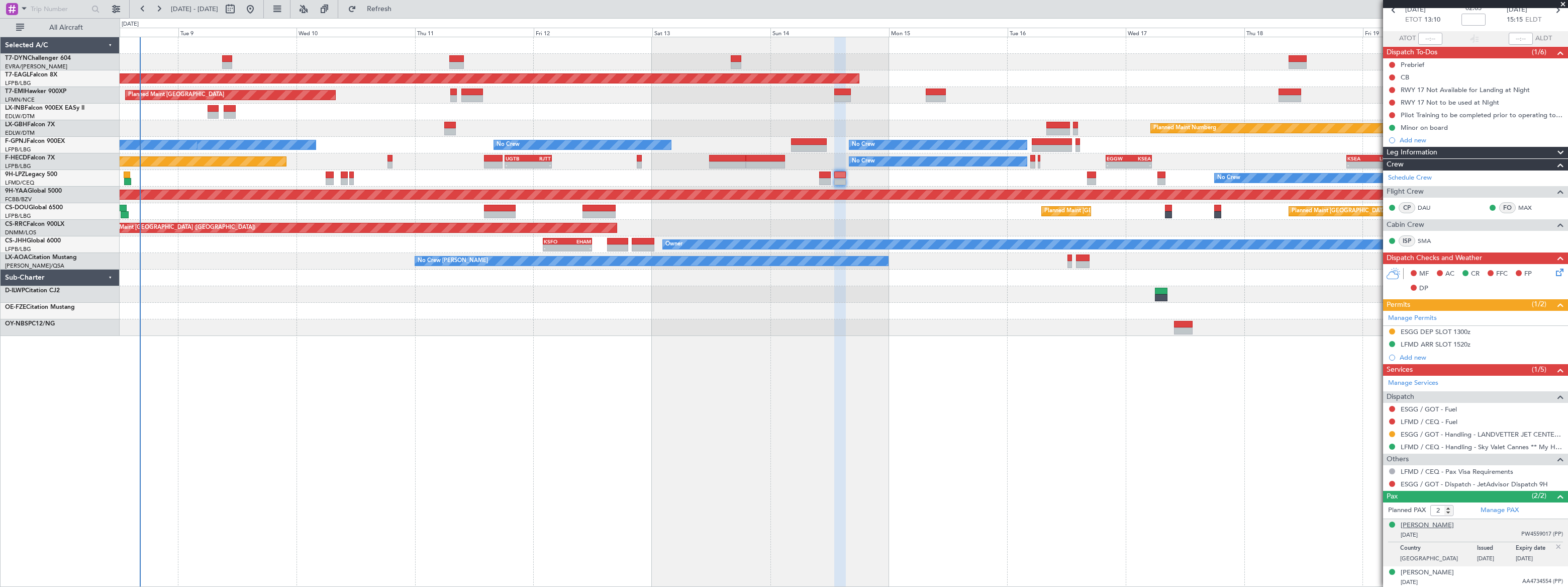
click at [1454, 524] on div "[PERSON_NAME]" at bounding box center [1427, 526] width 53 height 10
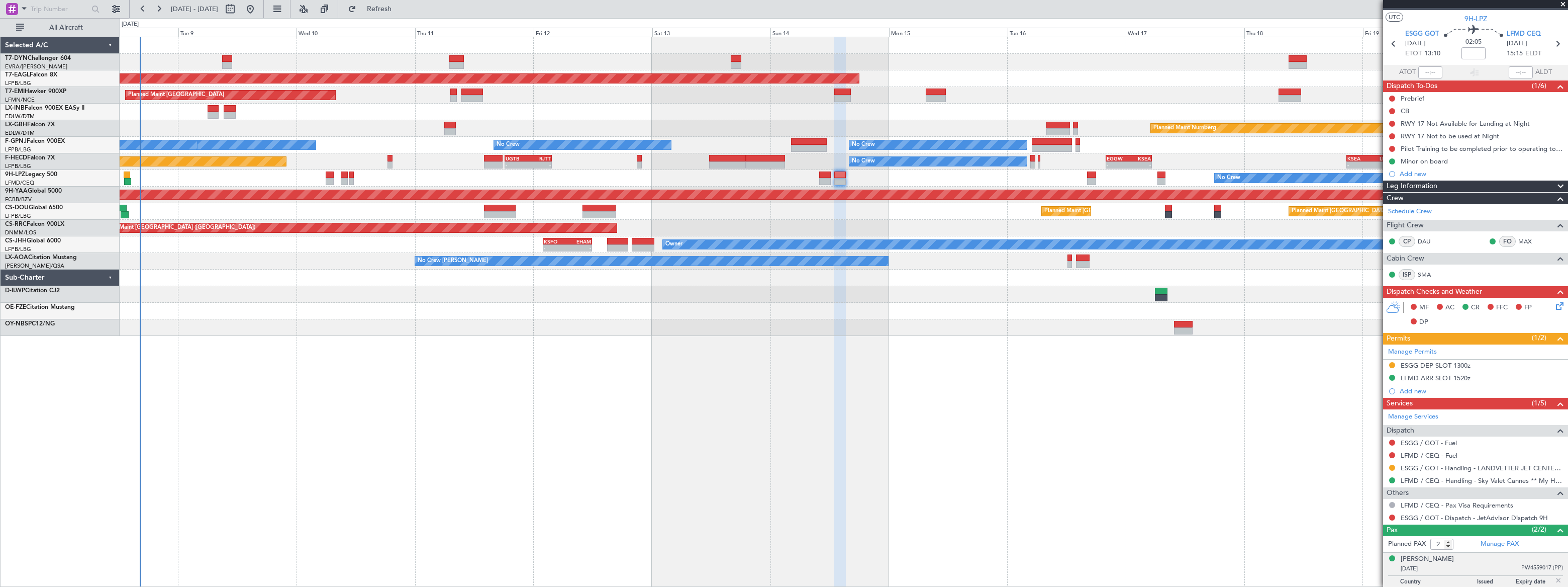
scroll to position [0, 0]
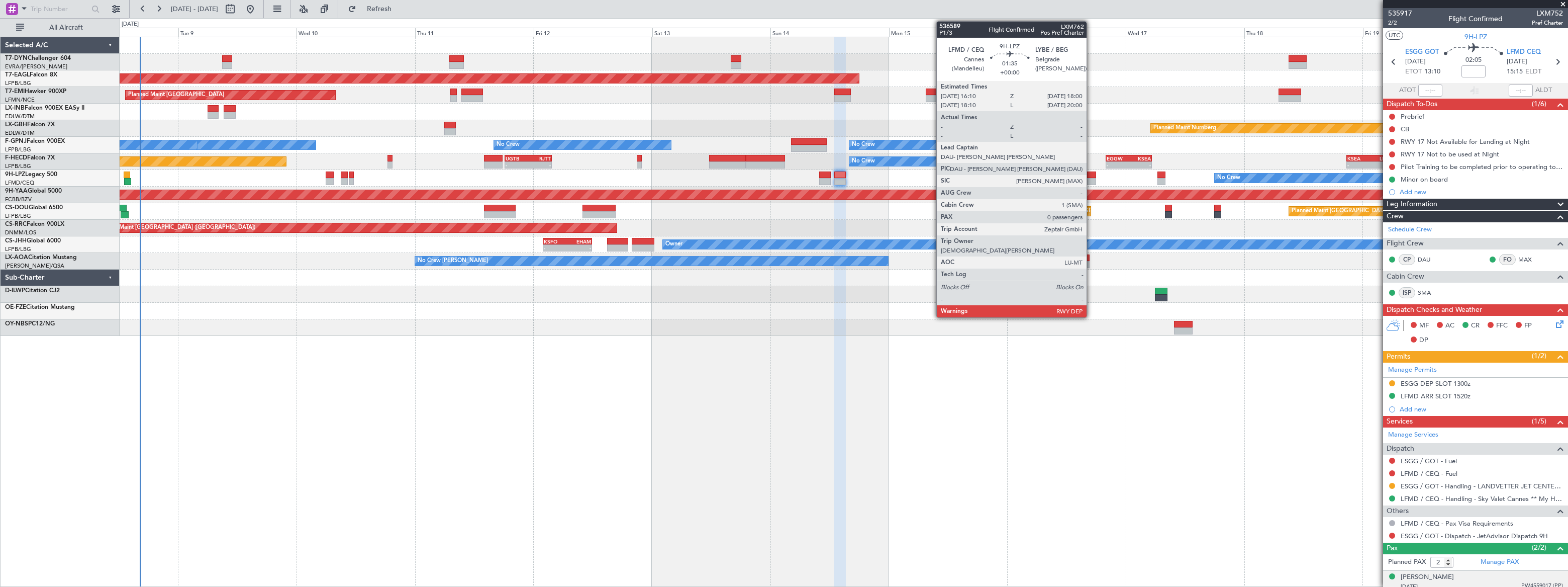
click at [1091, 173] on div at bounding box center [1091, 175] width 9 height 7
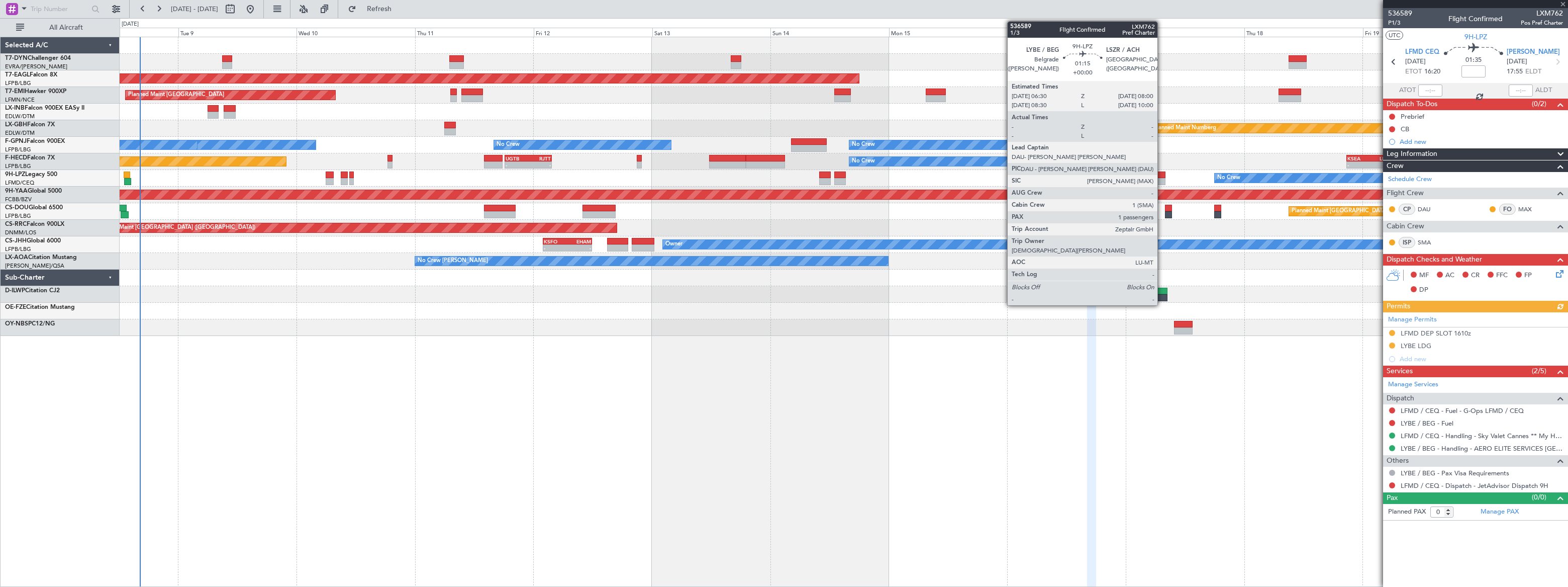
click at [1162, 176] on div at bounding box center [1161, 175] width 7 height 7
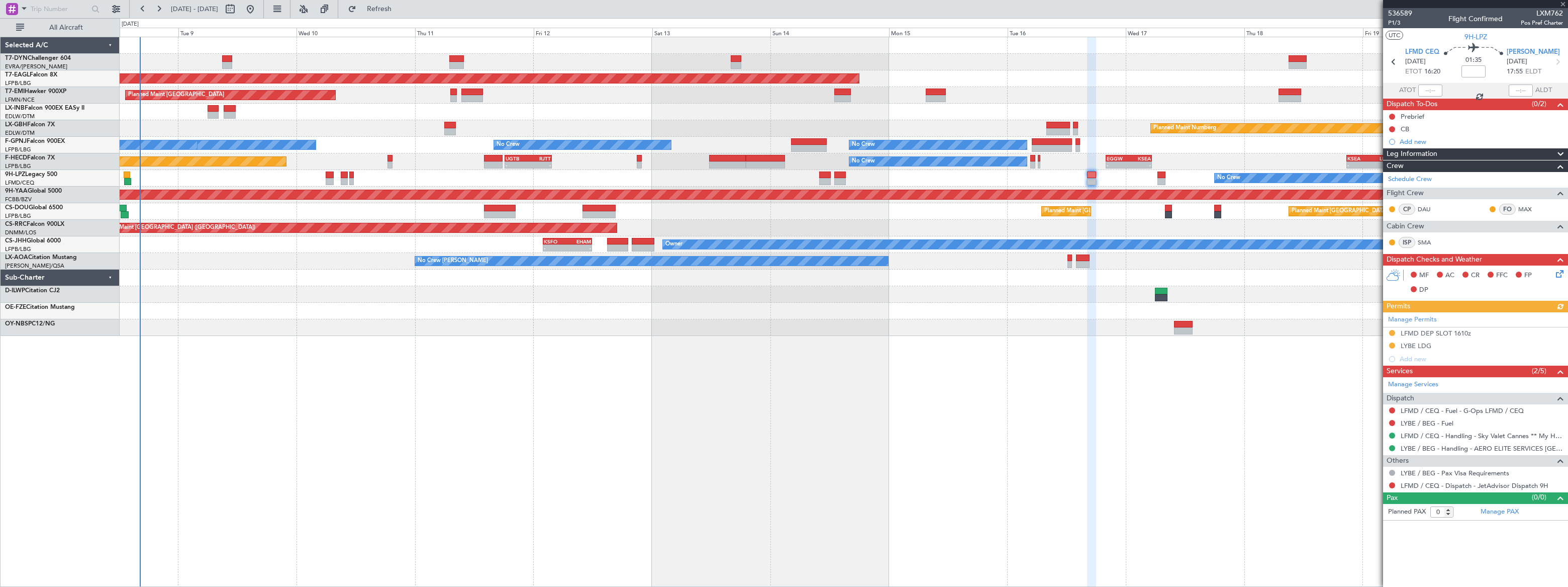
type input "1"
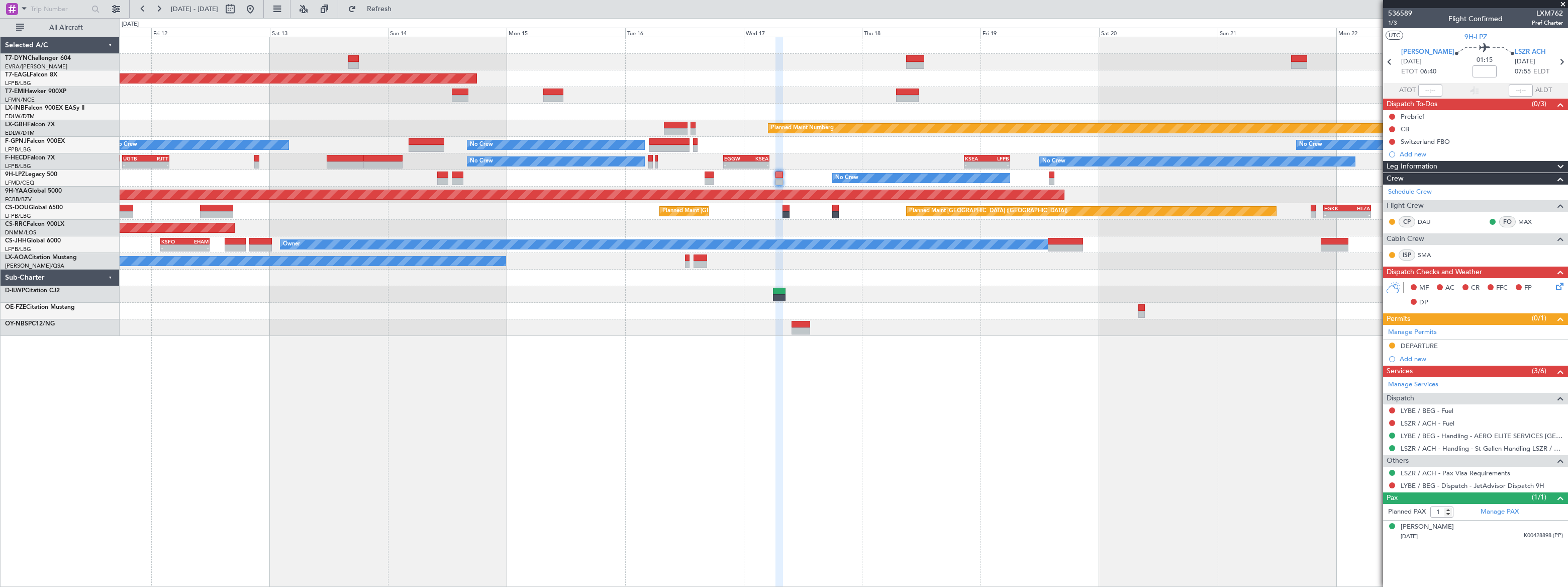
click at [865, 214] on div "Grounded [US_STATE] ([GEOGRAPHIC_DATA]) Planned Maint [GEOGRAPHIC_DATA] Planned…" at bounding box center [844, 186] width 1448 height 299
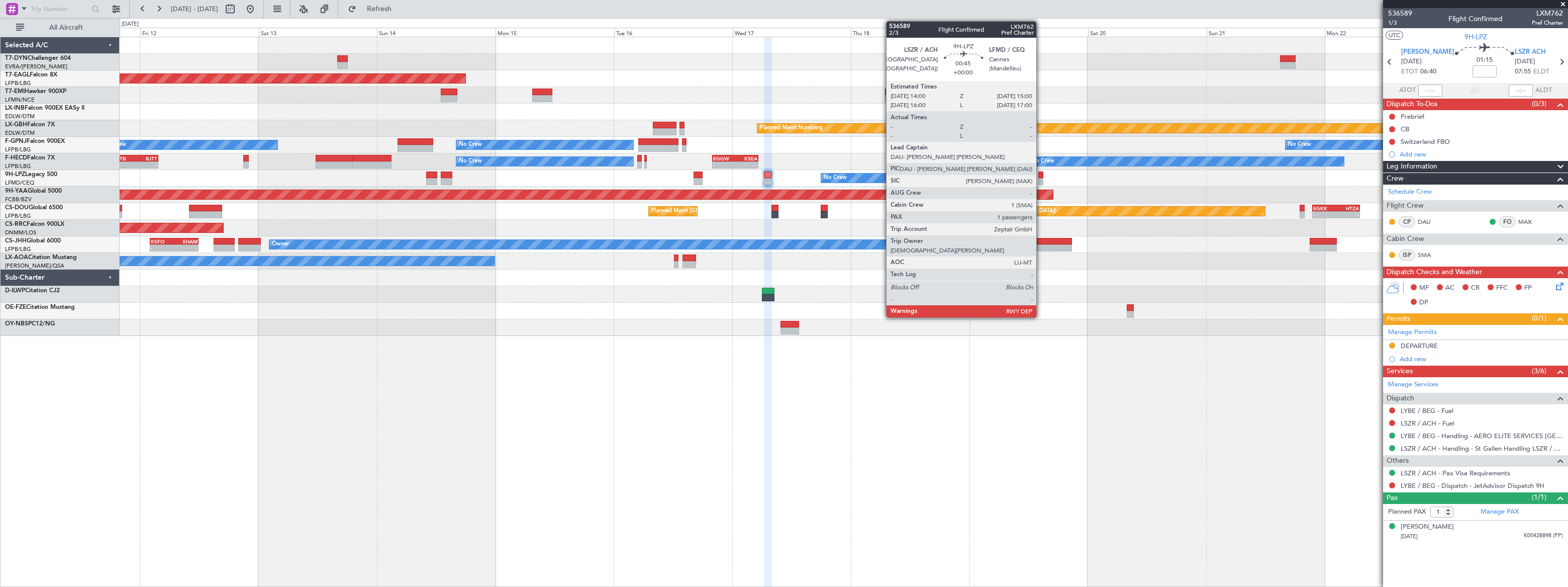
click at [1040, 173] on div at bounding box center [1040, 175] width 5 height 7
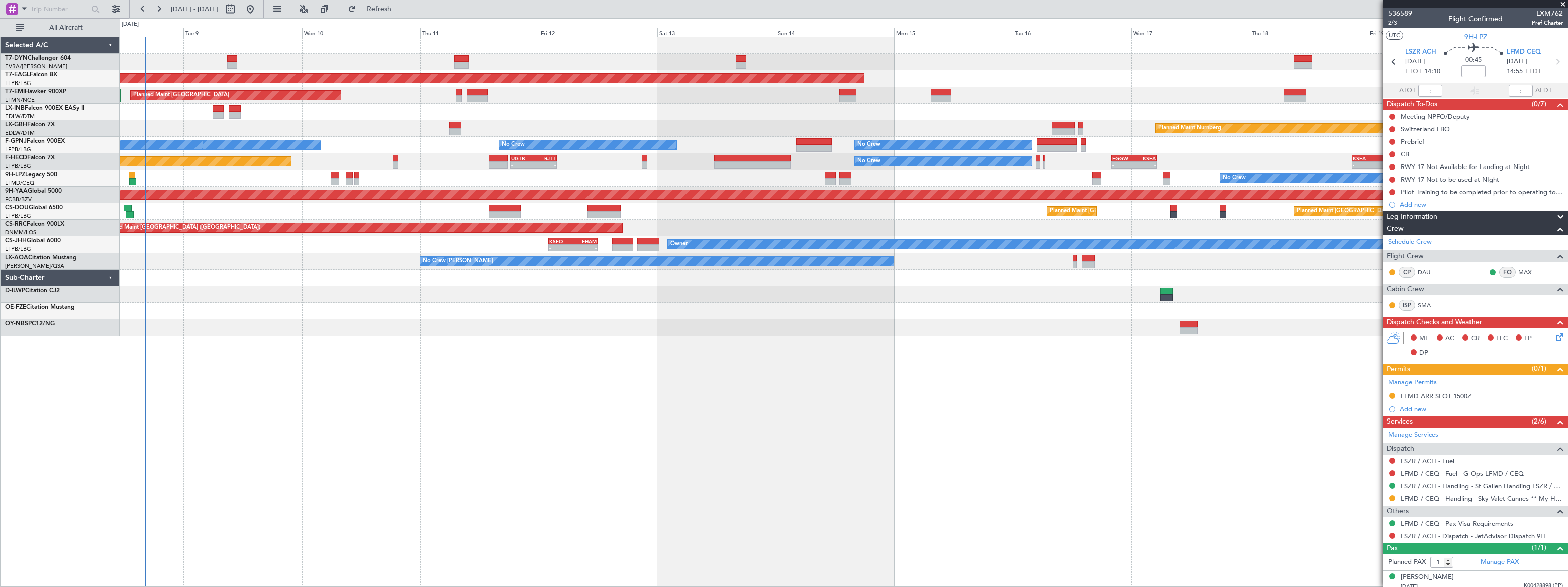
click at [873, 268] on div "Grounded [US_STATE] ([GEOGRAPHIC_DATA]) Planned Maint [GEOGRAPHIC_DATA] Planned…" at bounding box center [844, 186] width 1448 height 299
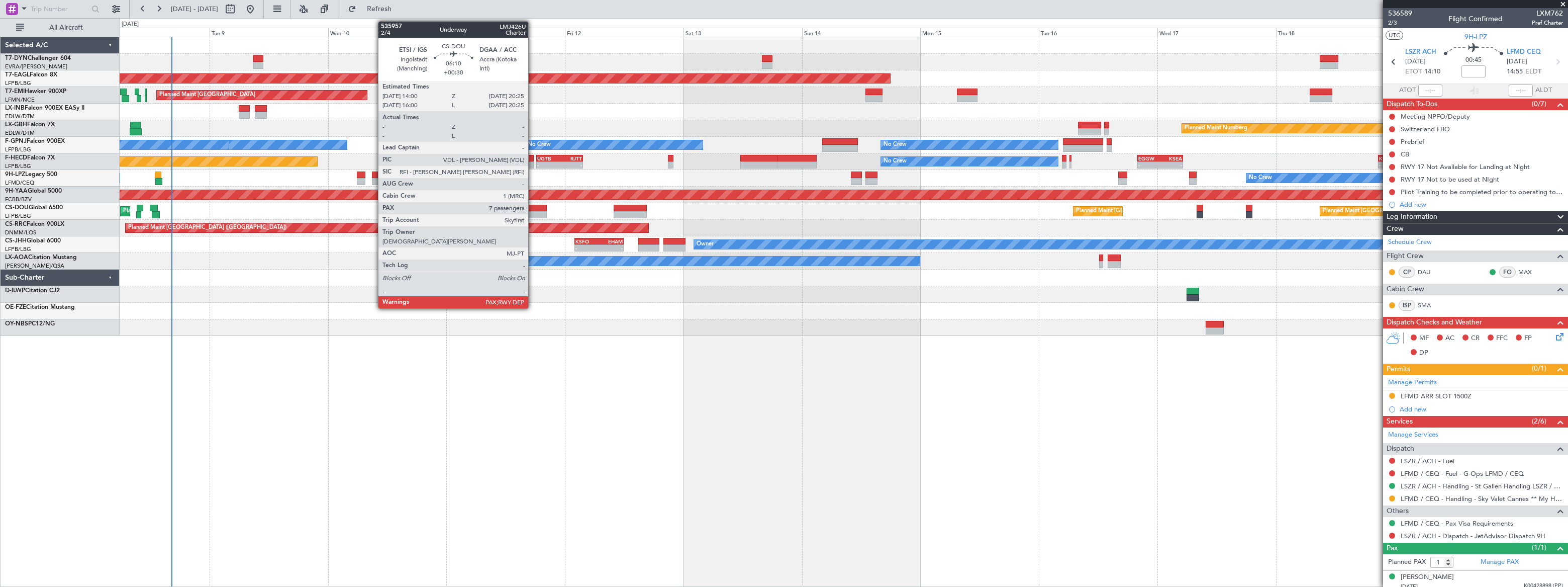
click at [533, 208] on div at bounding box center [531, 207] width 32 height 7
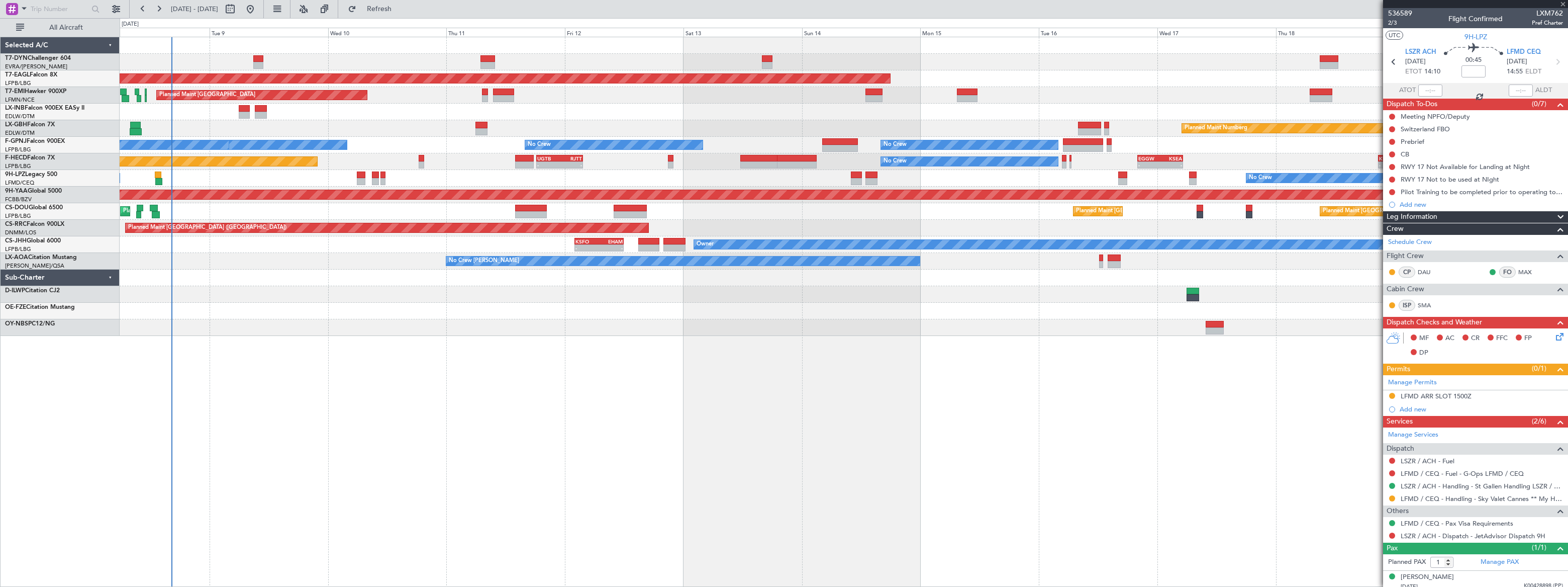
type input "+00:30"
type input "7"
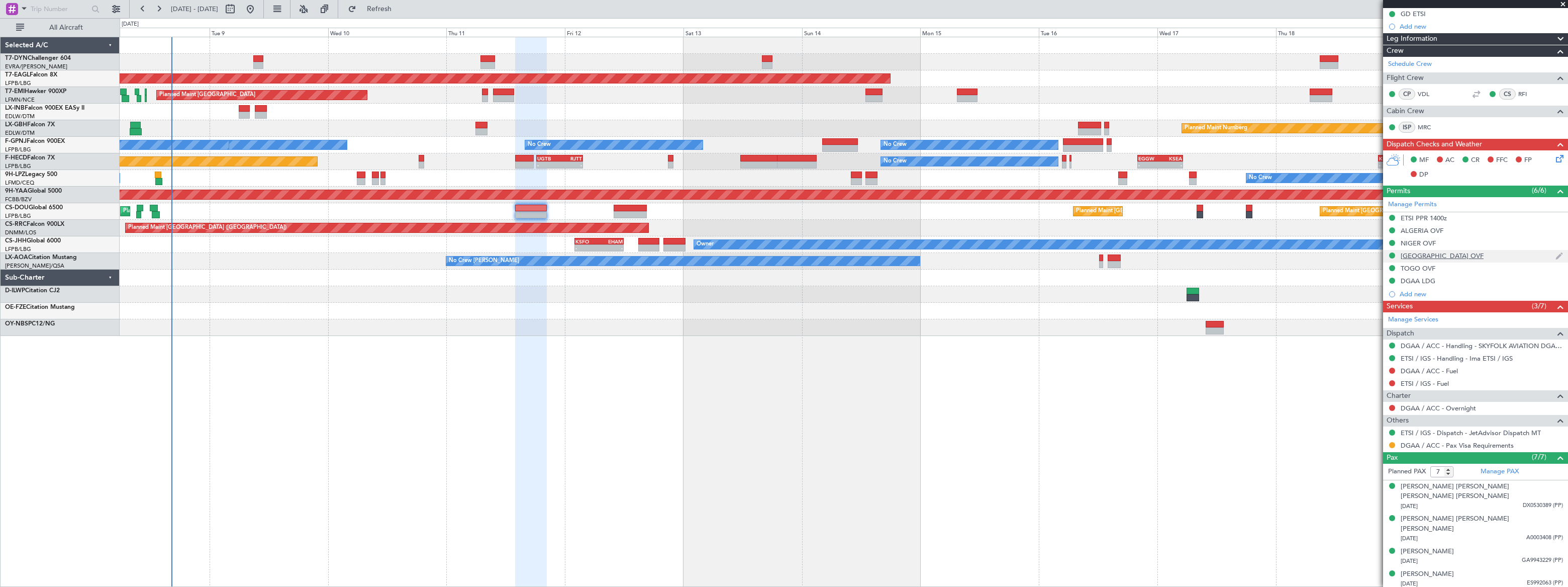
scroll to position [178, 0]
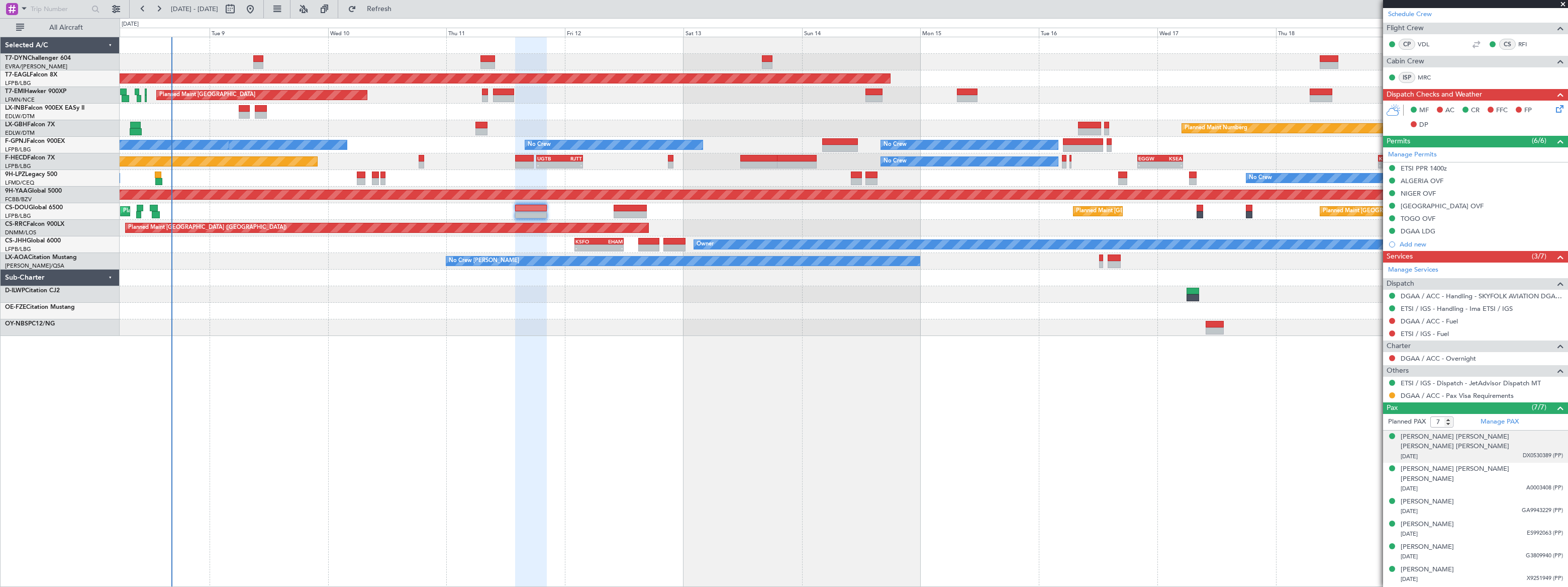
click at [1514, 452] on div "21/08/1967 DX0530389 (PP)" at bounding box center [1481, 457] width 162 height 10
click at [1536, 508] on span "A0003408 (PP)" at bounding box center [1544, 512] width 37 height 9
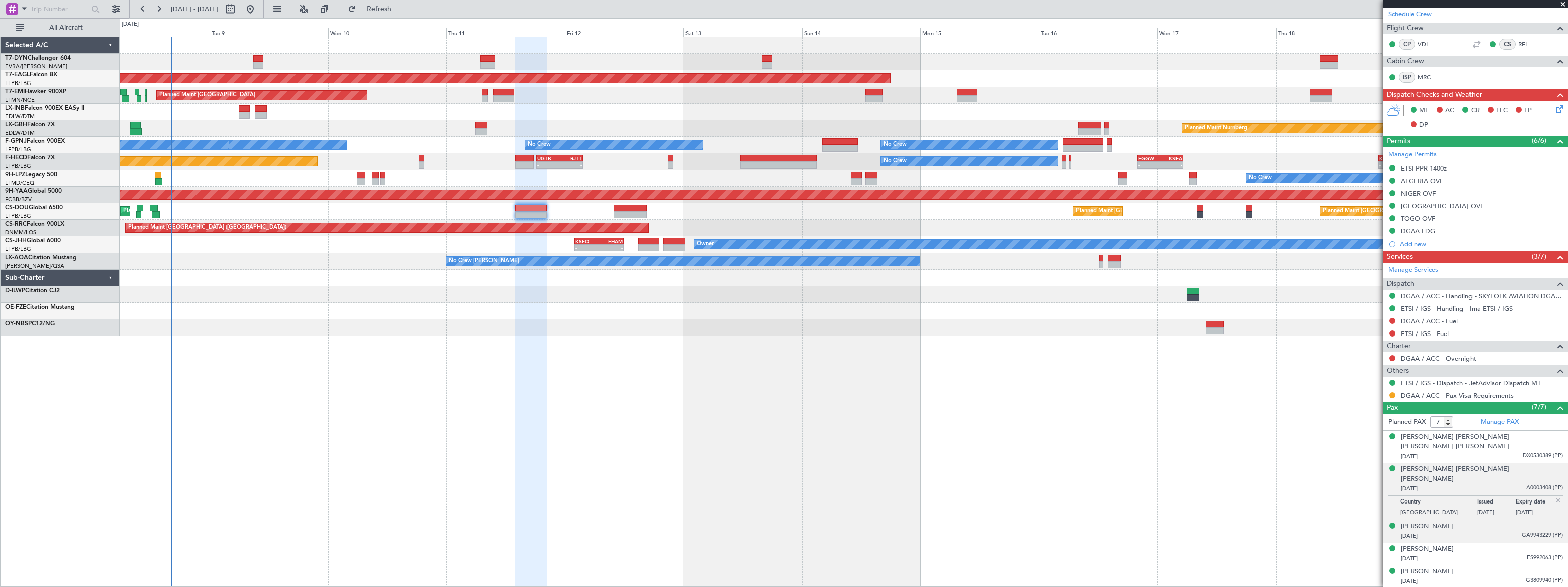
click at [1498, 531] on div "17/07/1970 GA9943229 (PP)" at bounding box center [1481, 536] width 162 height 10
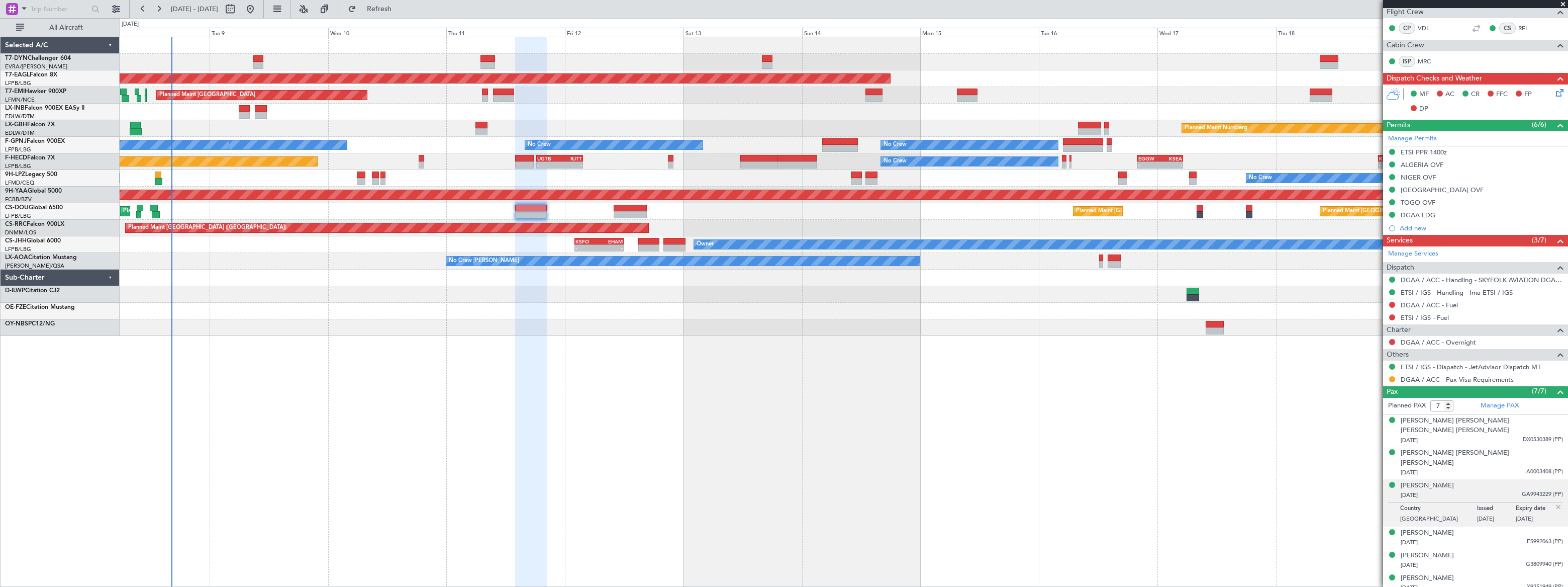
scroll to position [202, 0]
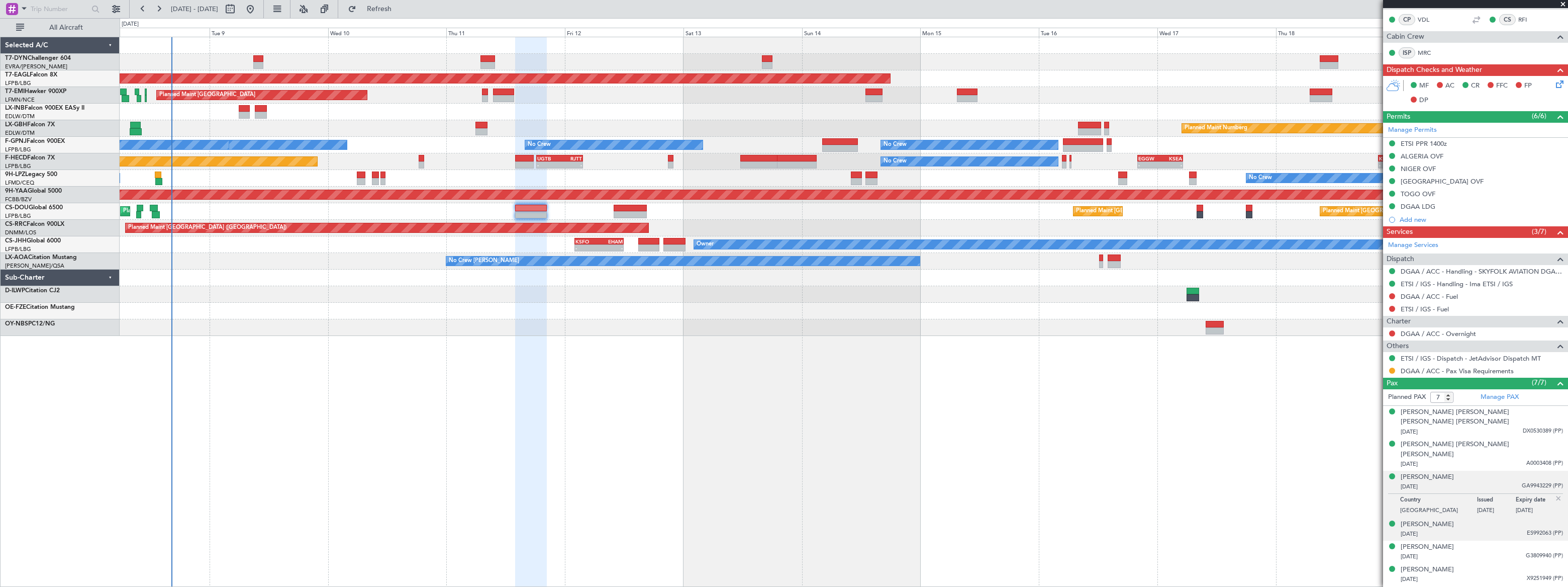
click at [1500, 519] on div "Didier Joseph Bourguignon 21/09/1960 ES992063 (PP)" at bounding box center [1481, 529] width 162 height 20
click at [1485, 552] on div "29/01/1971 G3809940 (PP)" at bounding box center [1481, 557] width 162 height 10
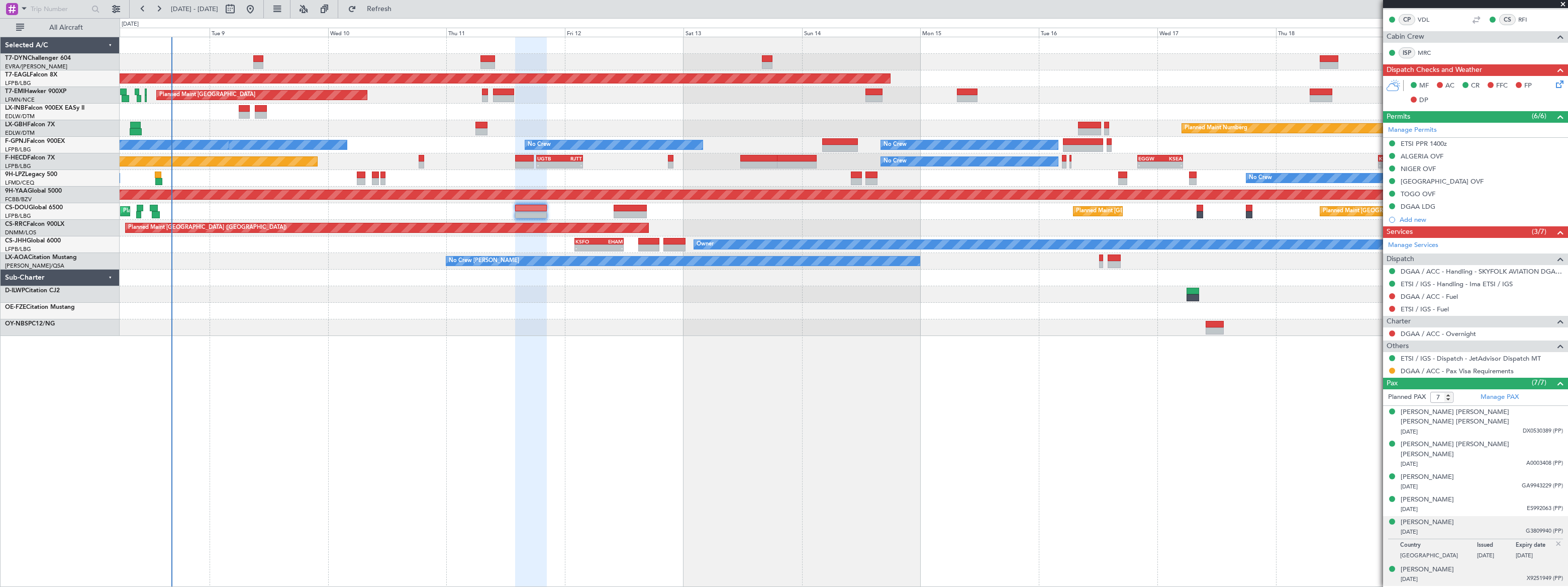
click at [1494, 574] on div "01/07/1989 X9251949 (PP)" at bounding box center [1481, 579] width 162 height 10
click at [1497, 427] on div "21/08/1967 DX0530389 (PP)" at bounding box center [1481, 432] width 162 height 10
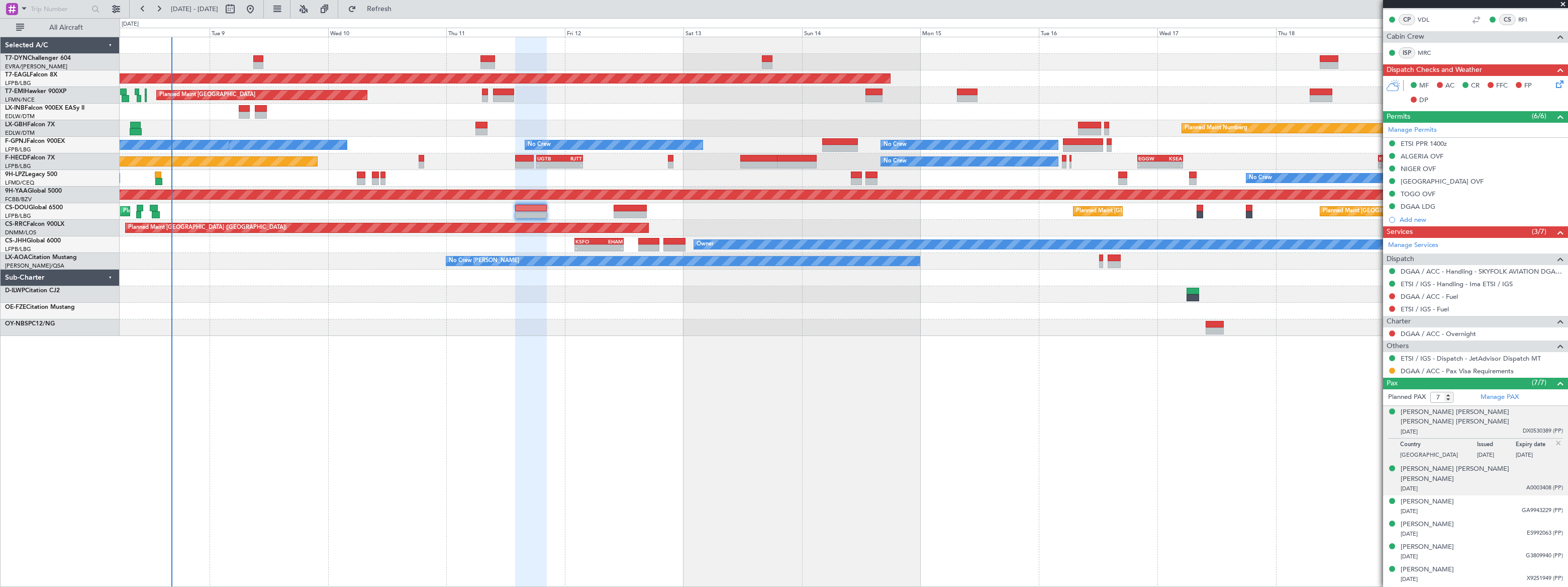
click at [1515, 484] on div "06/03/1976 A0003408 (PP)" at bounding box center [1481, 489] width 162 height 10
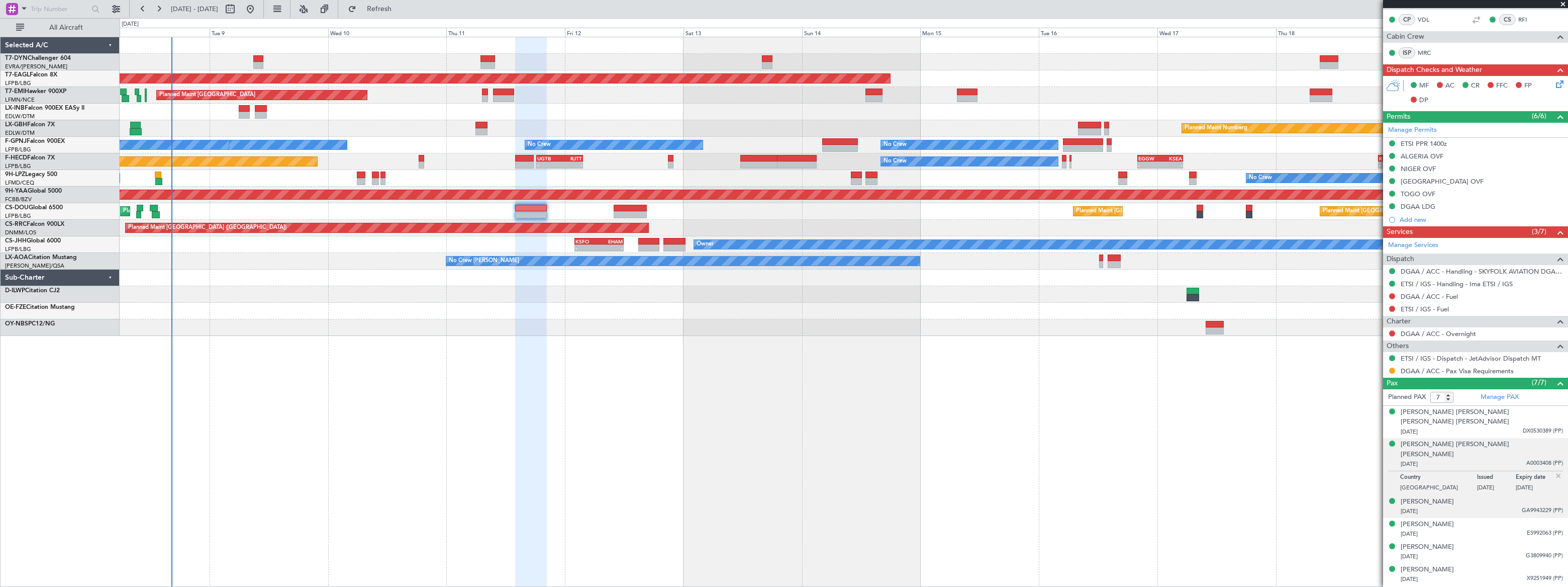
click at [1497, 506] on div "17/07/1970 GA9943229 (PP)" at bounding box center [1481, 511] width 162 height 10
click at [1494, 529] on div "21/09/1960 ES992063 (PP)" at bounding box center [1481, 534] width 162 height 10
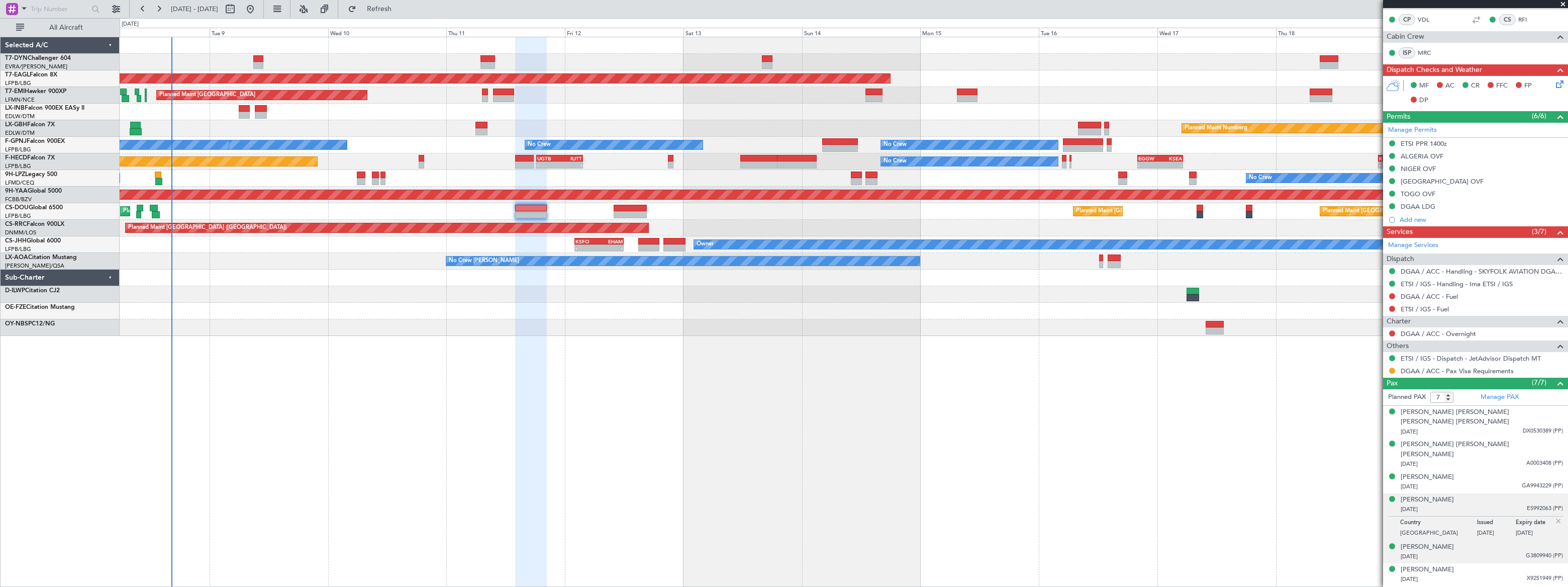
click at [1483, 552] on div "29/01/1971 G3809940 (PP)" at bounding box center [1481, 557] width 162 height 10
click at [1482, 574] on div "01/07/1989 X9251949 (PP)" at bounding box center [1481, 579] width 162 height 10
click at [1482, 586] on div "Samuel Esson Jonah 19/11/1949 DX0530376 (PP)" at bounding box center [1481, 597] width 162 height 20
click at [1491, 550] on div "01/07/1989 X9251949 (PP)" at bounding box center [1481, 555] width 162 height 10
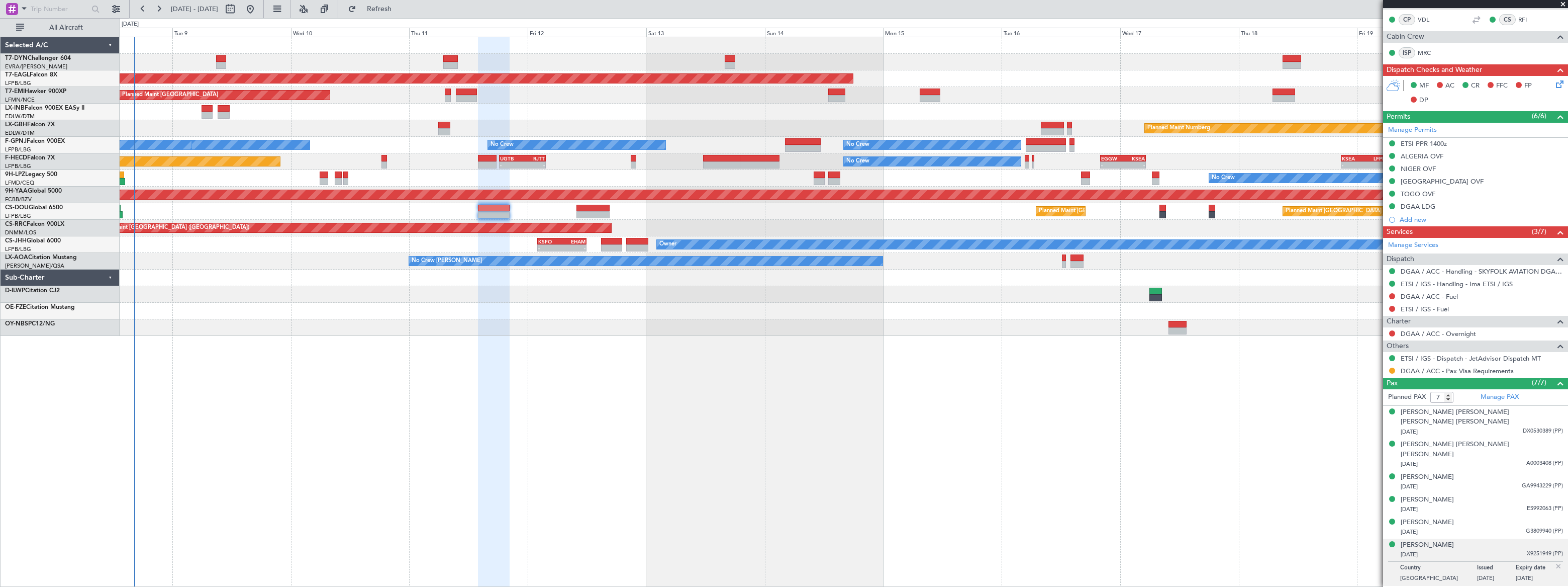
click at [353, 256] on div "No Crew Chester Planned Maint Paris (Le Bourget) No Crew Dublin (Dublin Intl)" at bounding box center [844, 261] width 1448 height 17
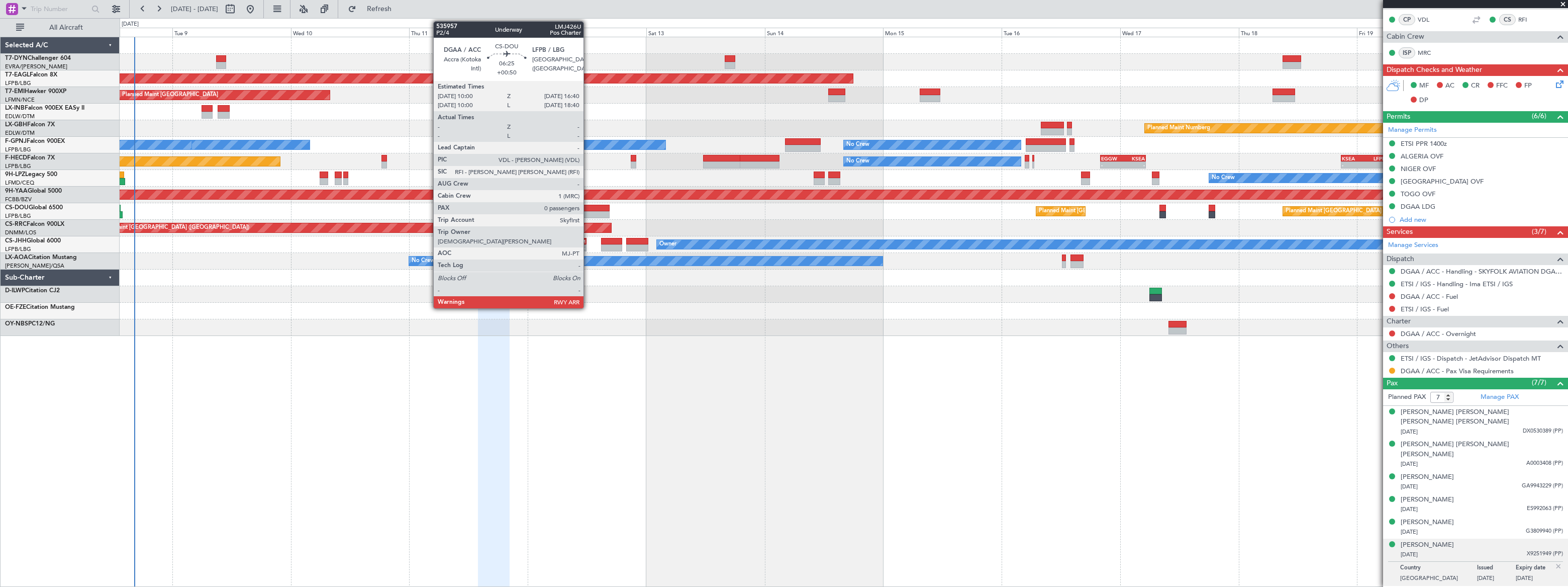
click at [588, 208] on div at bounding box center [592, 207] width 33 height 7
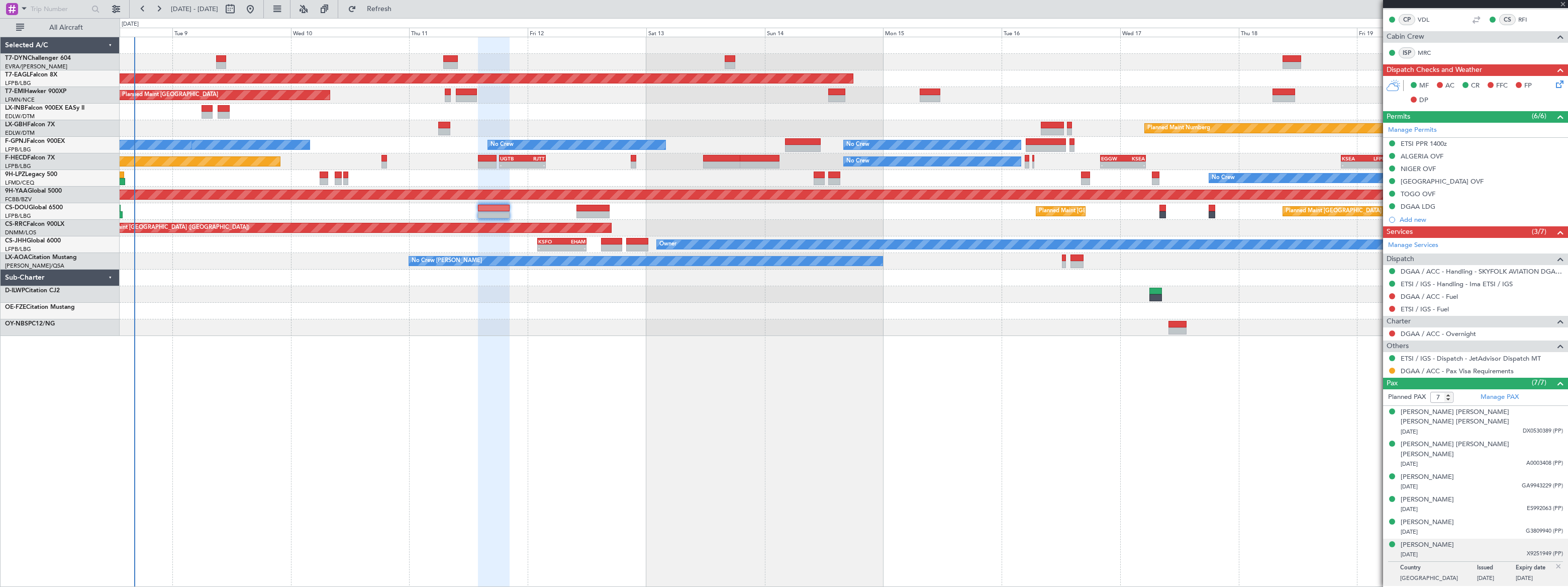
type input "+00:50"
type input "0"
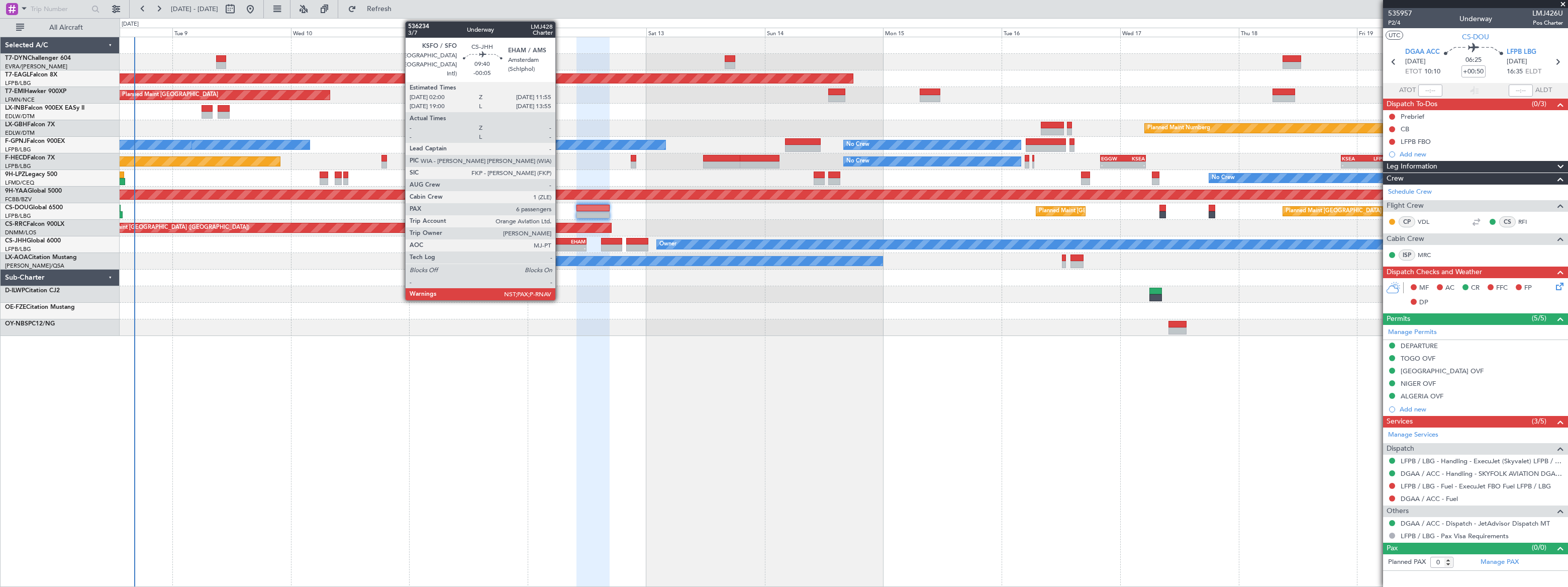
click at [560, 244] on div "- -" at bounding box center [561, 247] width 49 height 7
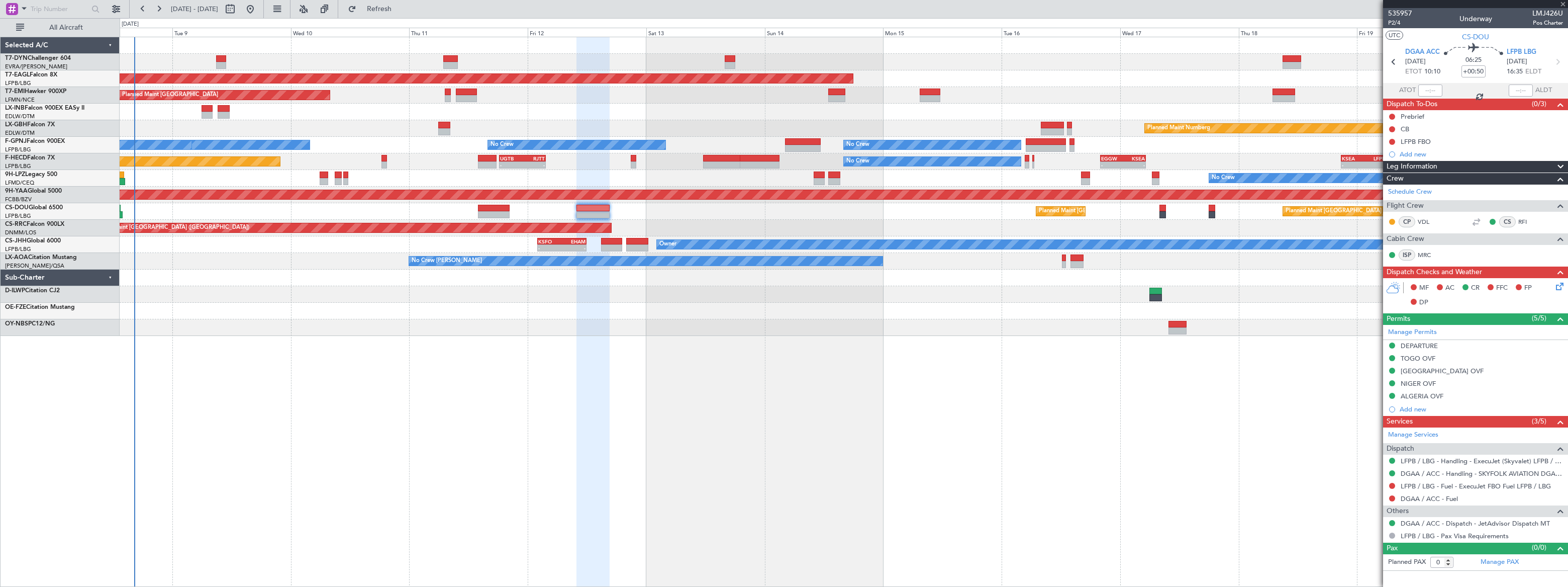
type input "-00:05"
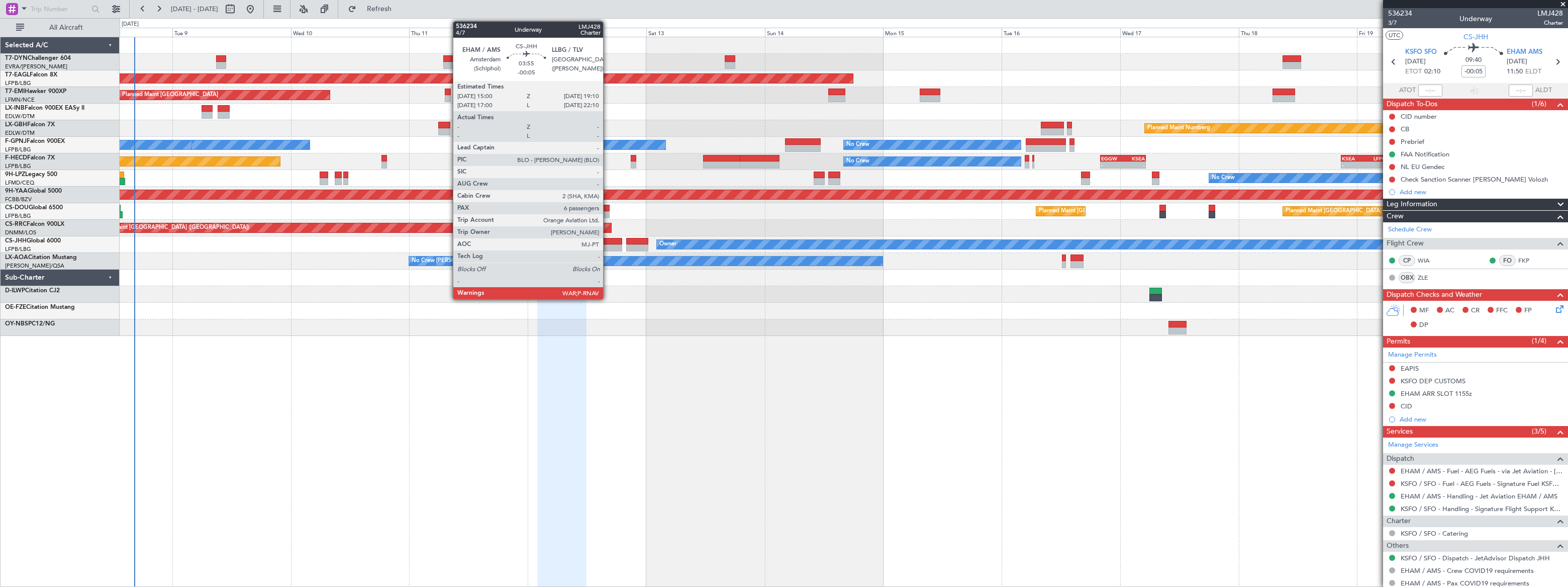
click at [608, 243] on div at bounding box center [611, 241] width 20 height 7
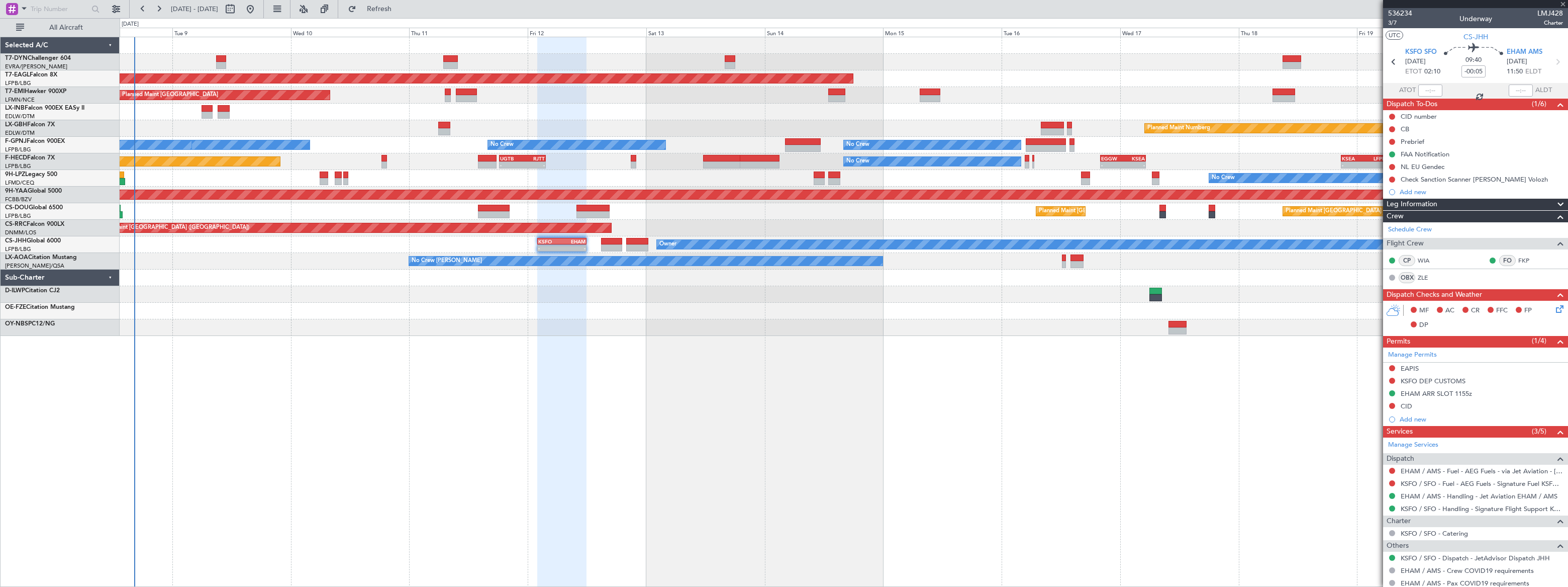
type input "6"
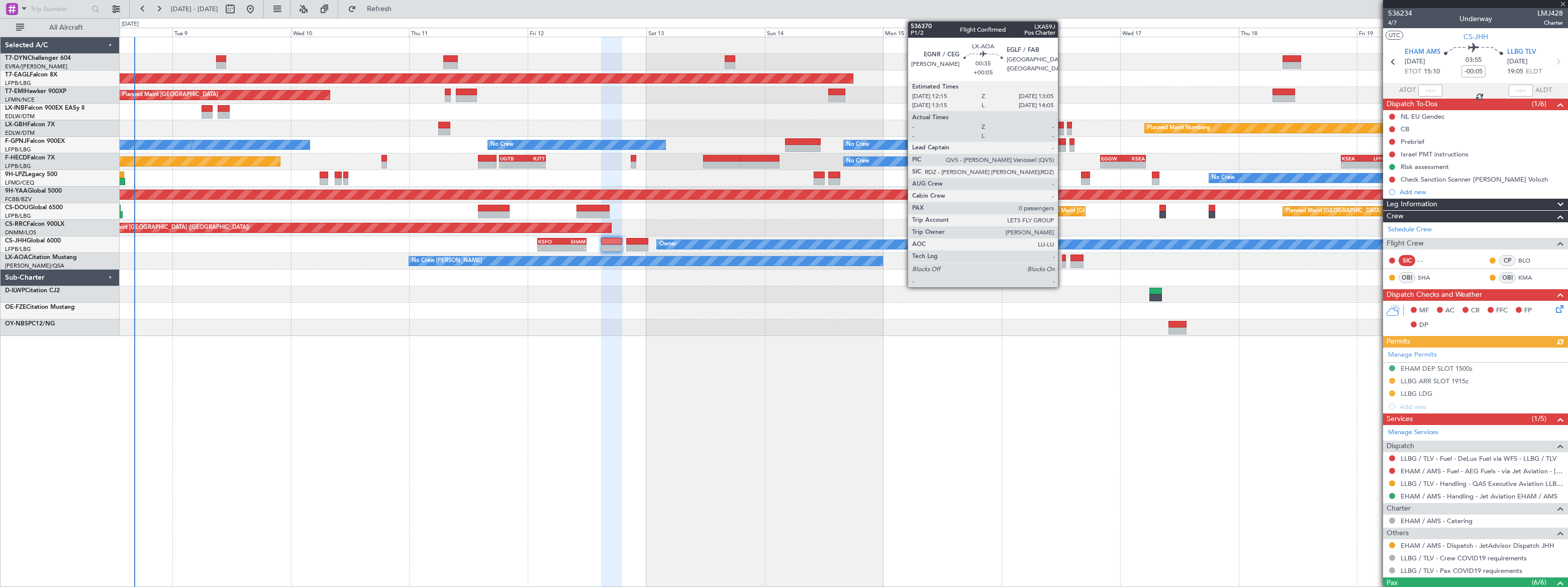
click at [1063, 262] on div at bounding box center [1063, 264] width 4 height 7
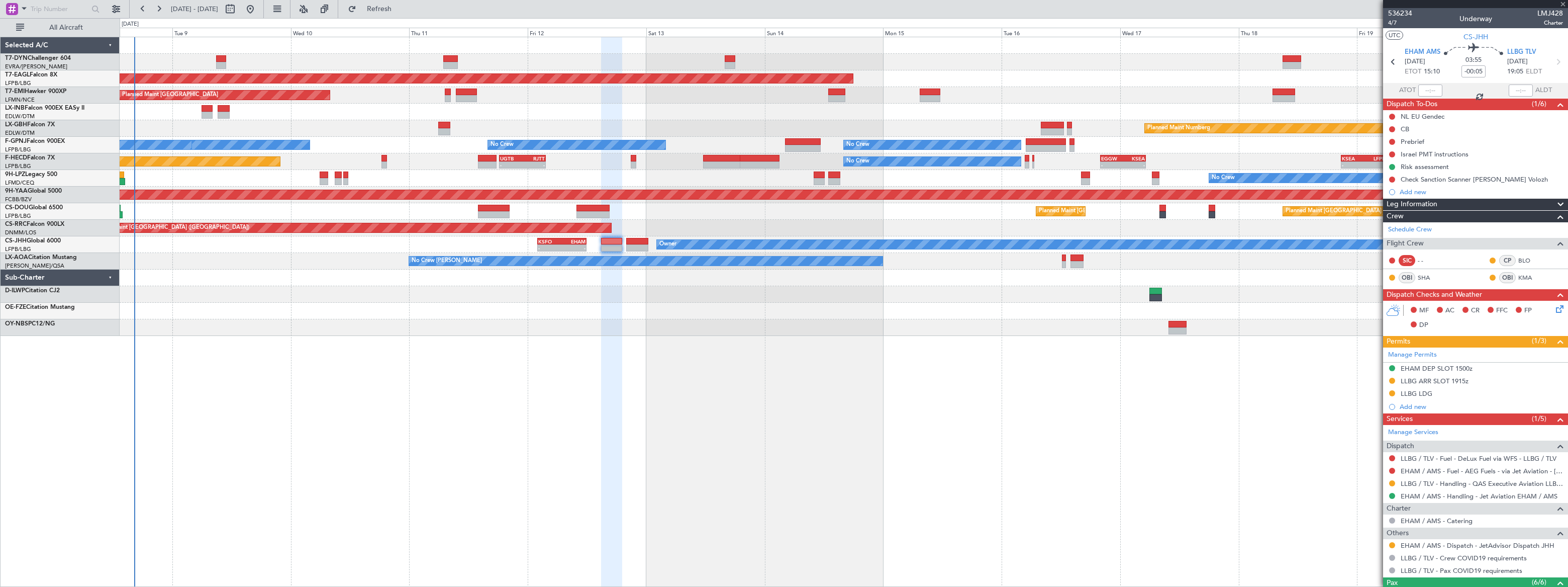
type input "+00:05"
type input "0"
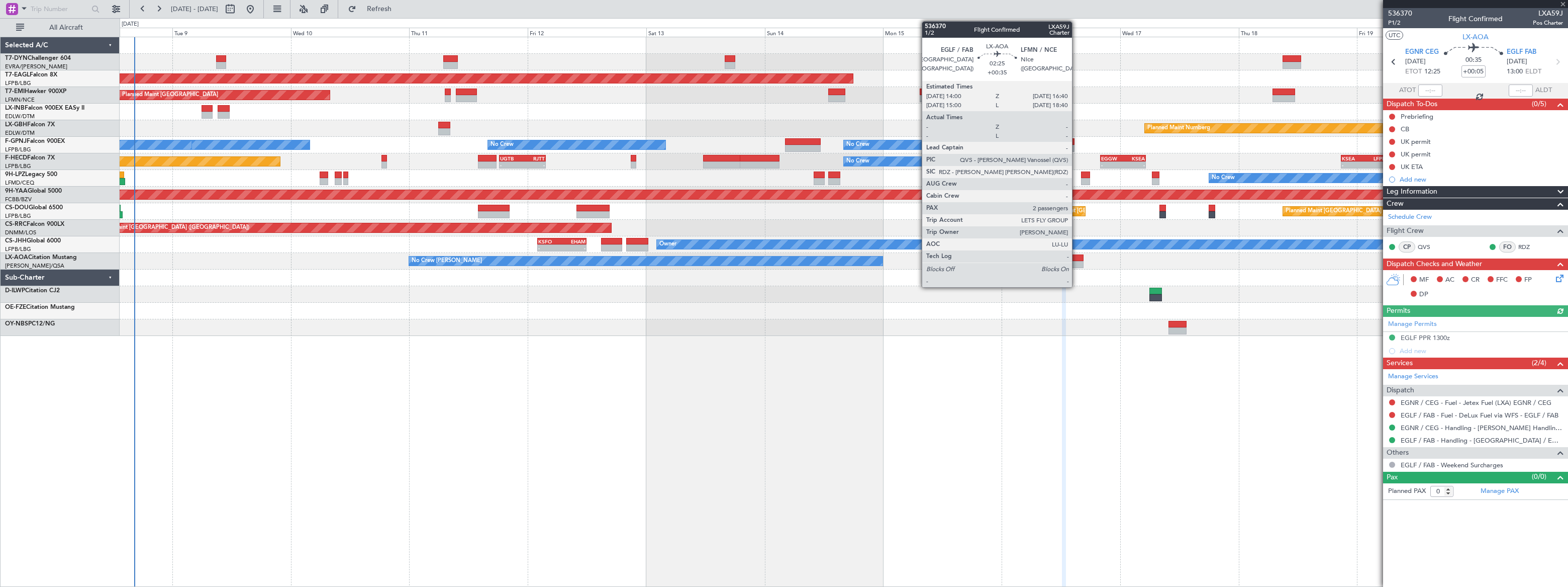
click at [1076, 258] on div at bounding box center [1077, 258] width 14 height 7
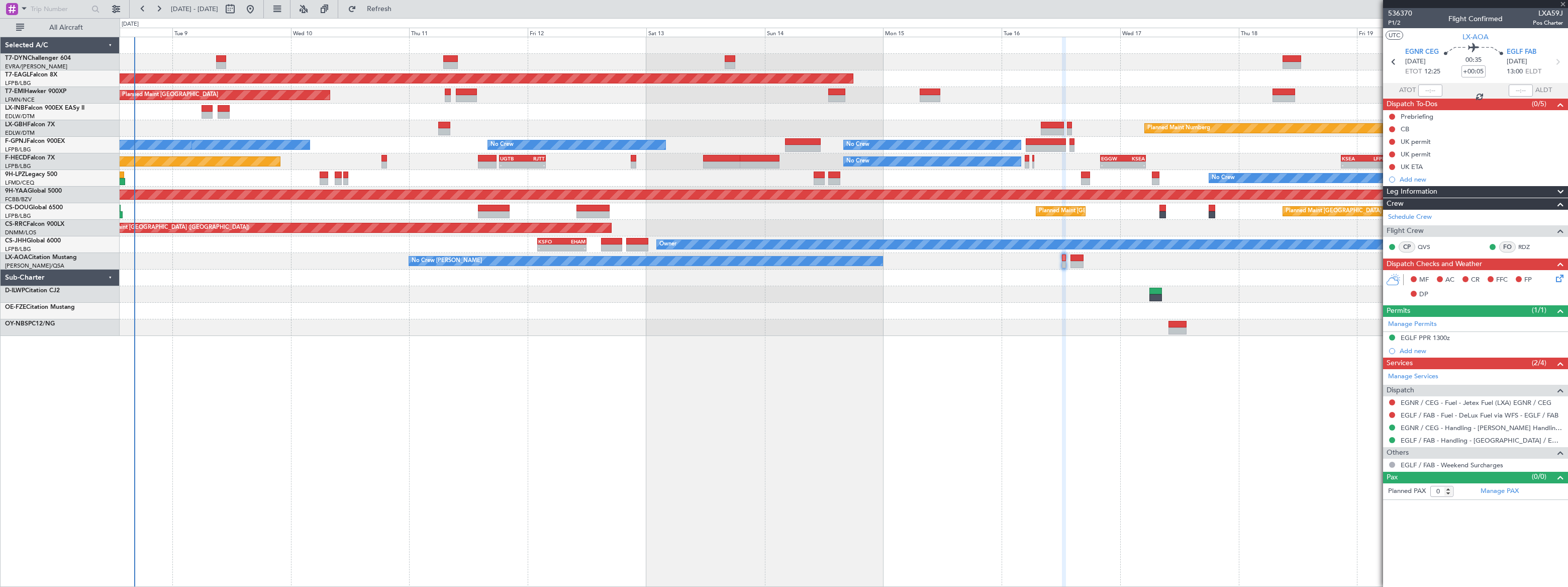
type input "+00:35"
type input "2"
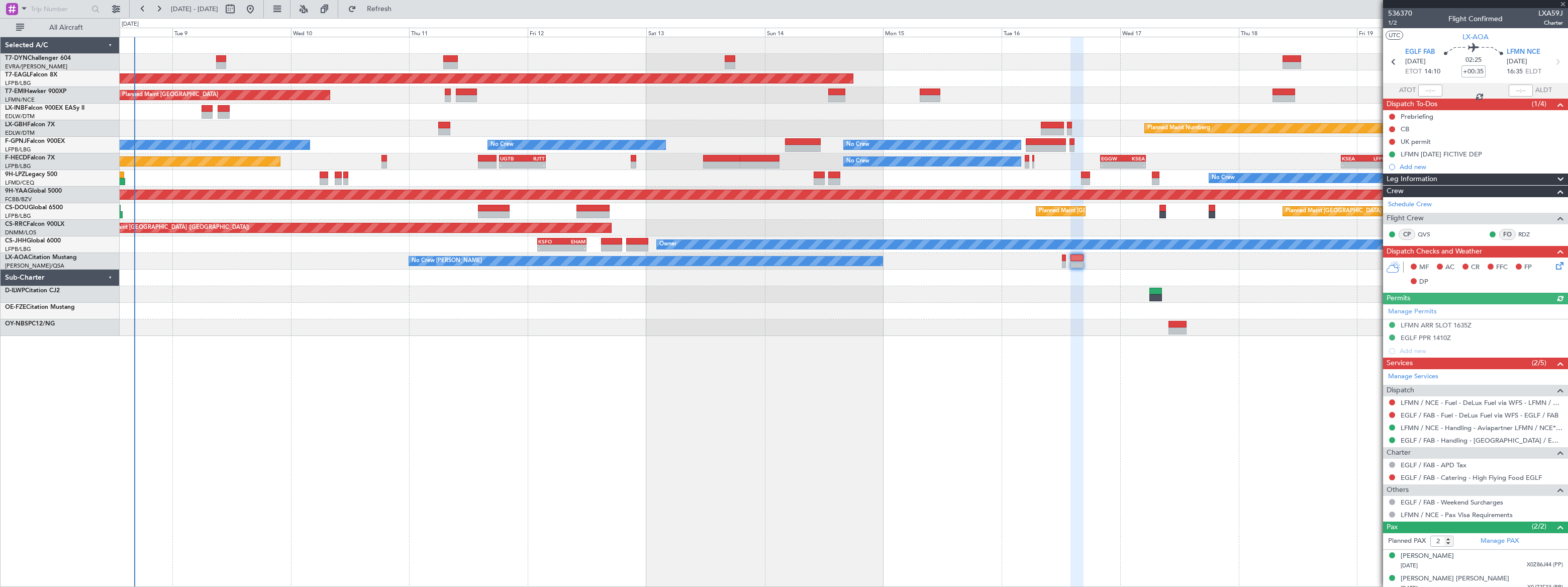
scroll to position [6, 0]
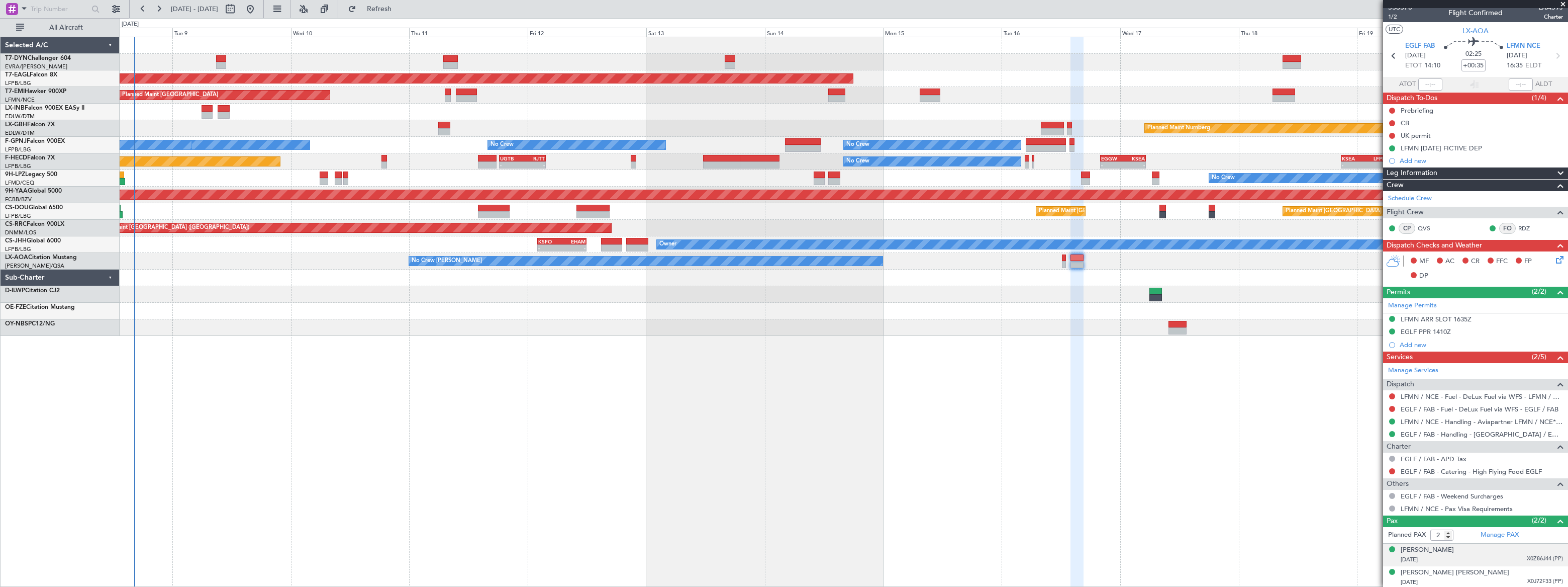
click at [1475, 550] on div "Hazel Zuellig 04/03/1972 X0Z86J44 (PP)" at bounding box center [1481, 555] width 162 height 20
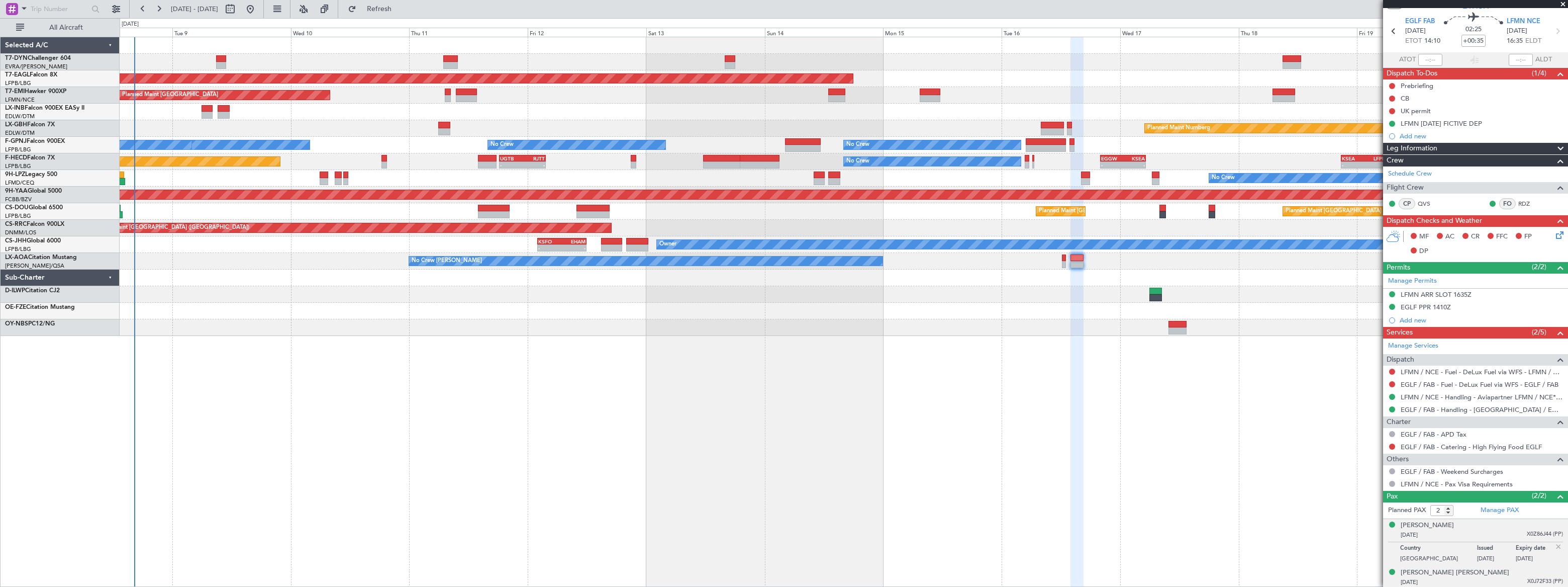
click at [1509, 573] on div "John David Stephen Zuellig 16/04/1957 X0J72F33 (PP)" at bounding box center [1481, 578] width 162 height 20
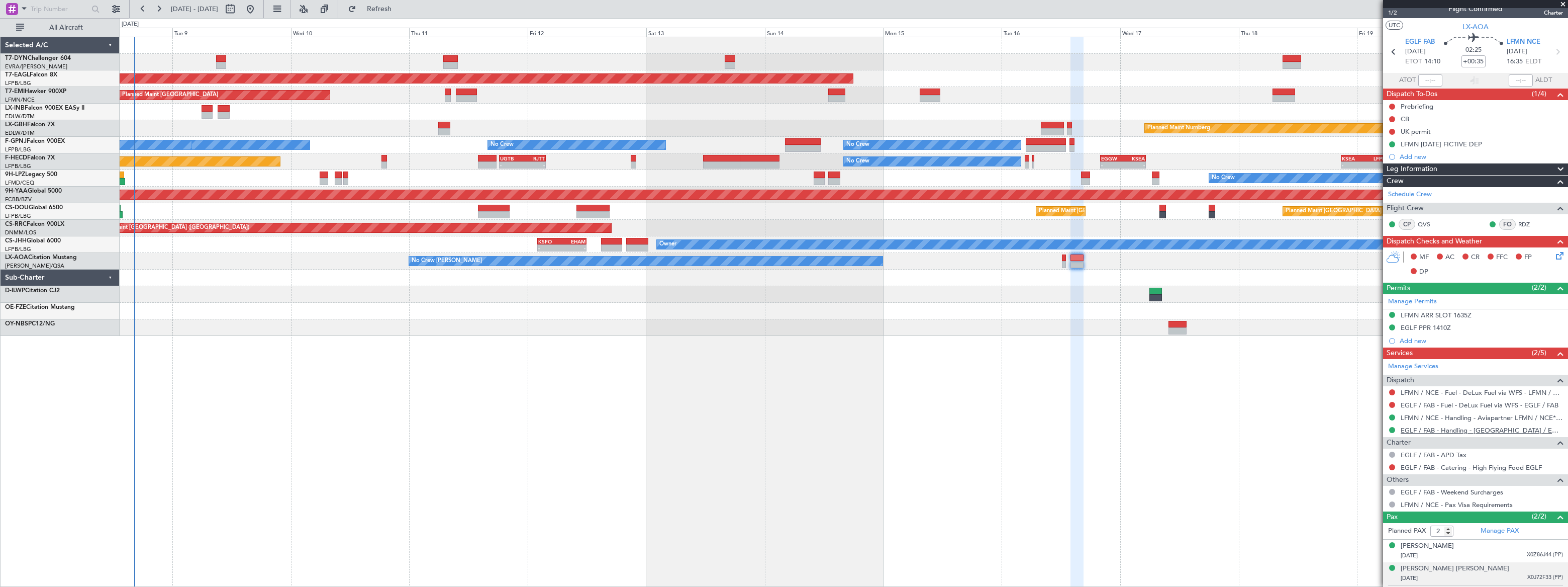
scroll to position [0, 0]
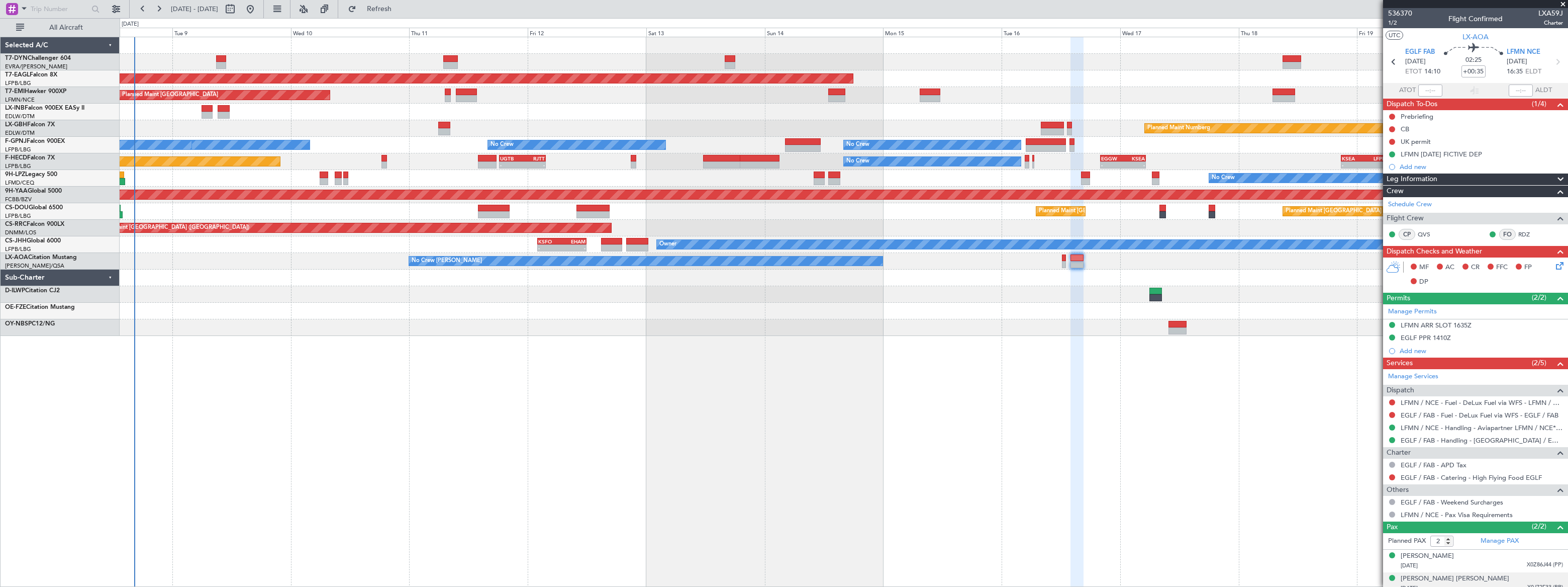
drag, startPoint x: 1420, startPoint y: 165, endPoint x: 1415, endPoint y: 166, distance: 5.1
click at [1418, 165] on div "Add new" at bounding box center [1480, 166] width 163 height 9
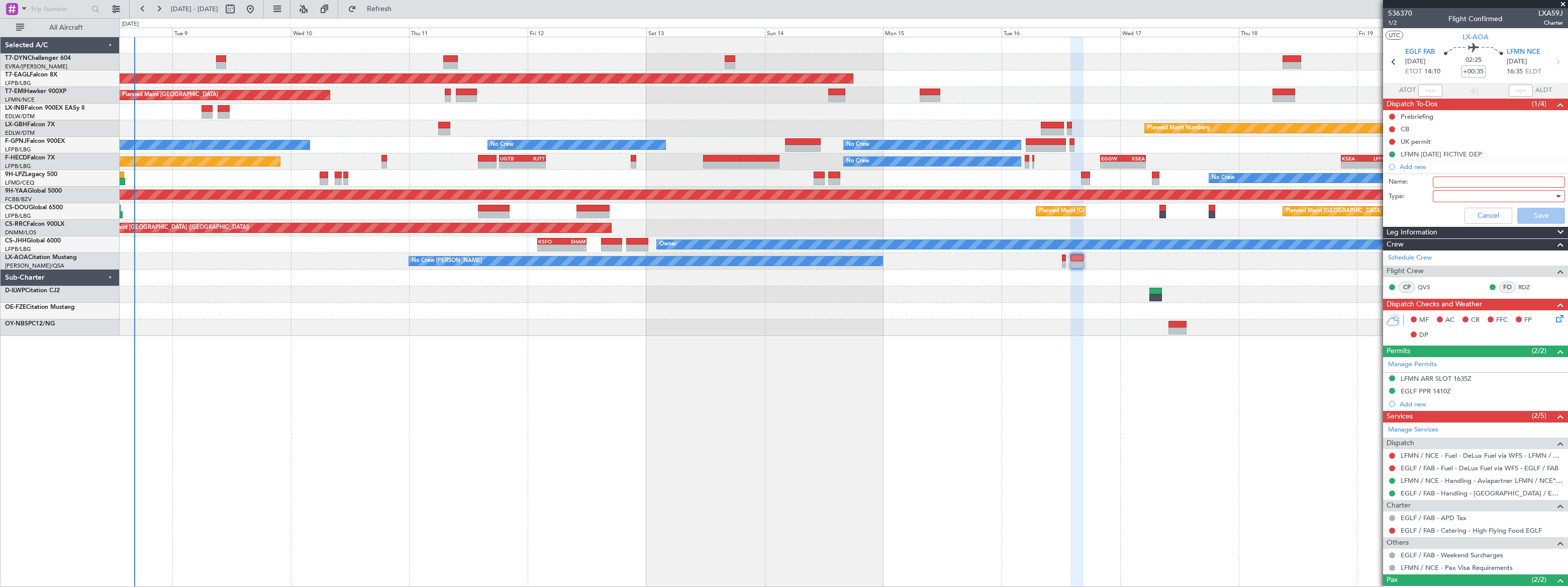
click at [1435, 185] on input "Name:" at bounding box center [1498, 182] width 132 height 11
type input "GAR"
click at [1460, 194] on div at bounding box center [1495, 196] width 117 height 15
click at [1444, 215] on span "Generic" at bounding box center [1494, 216] width 118 height 15
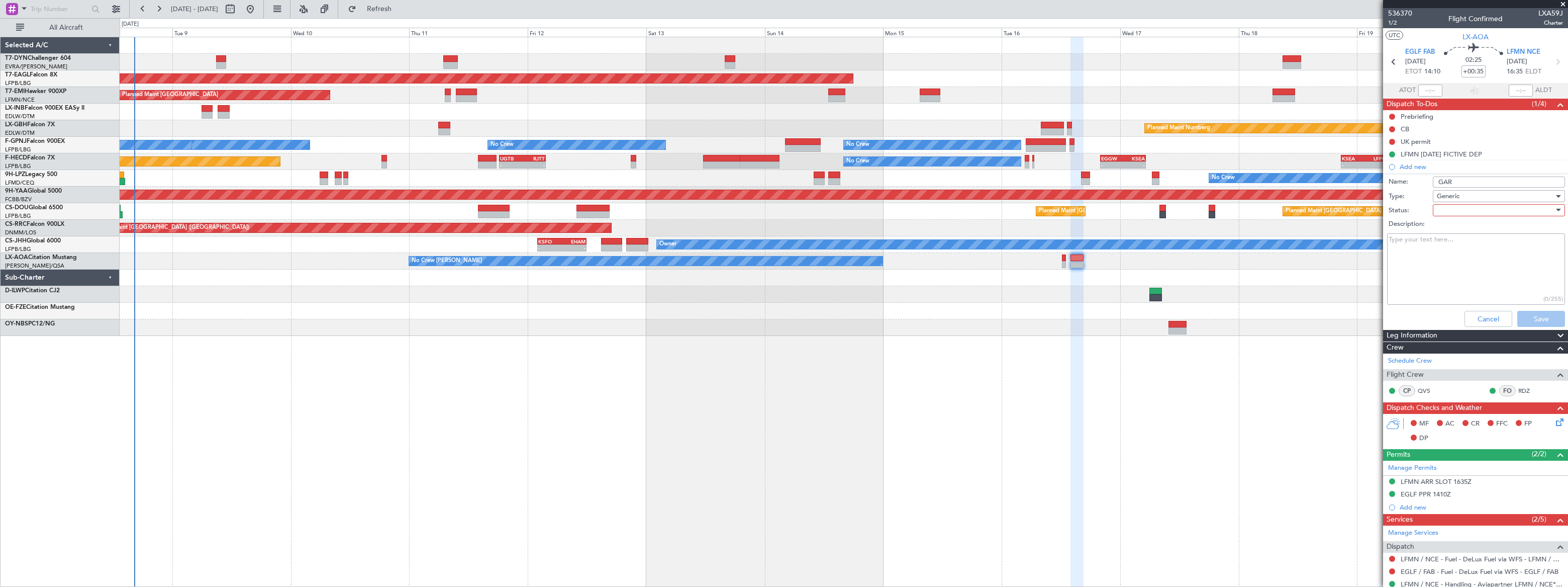
click at [1439, 204] on div at bounding box center [1495, 210] width 117 height 15
click at [1449, 229] on span "Not Started" at bounding box center [1494, 230] width 118 height 15
drag, startPoint x: 1543, startPoint y: 315, endPoint x: 1530, endPoint y: 307, distance: 15.3
click at [1543, 315] on button "Save" at bounding box center [1541, 319] width 48 height 16
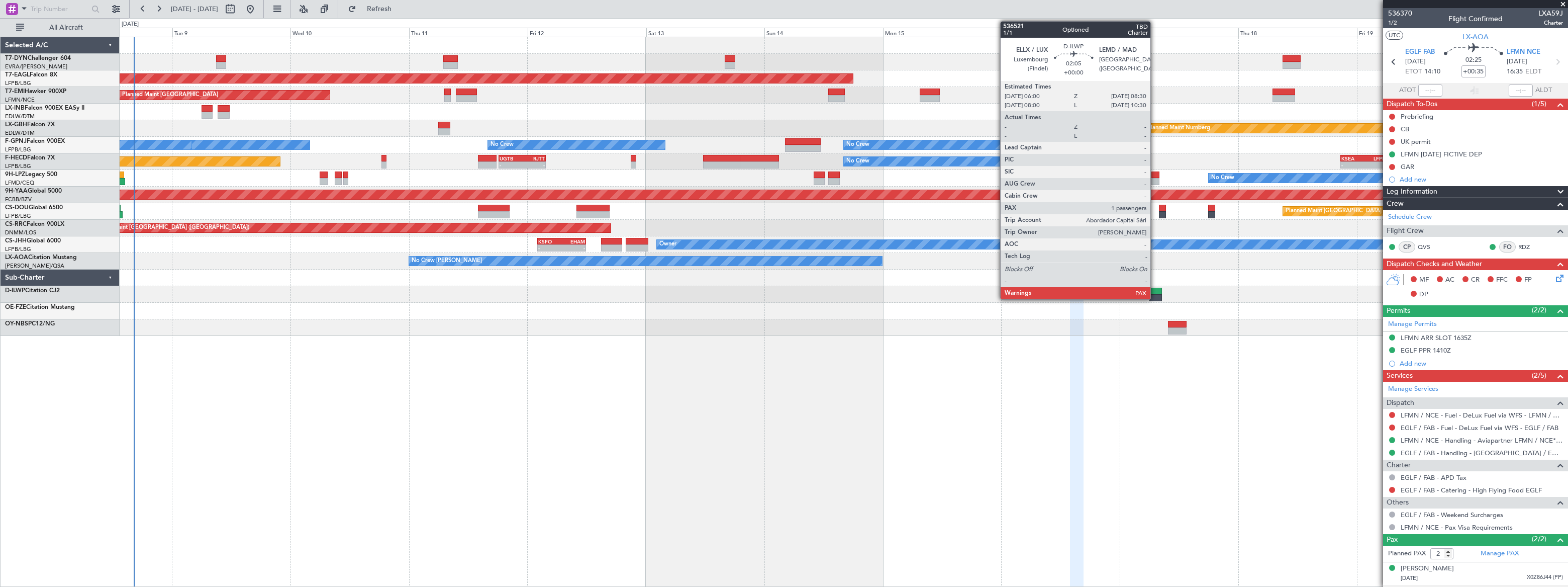
click at [1155, 291] on div at bounding box center [1155, 291] width 12 height 7
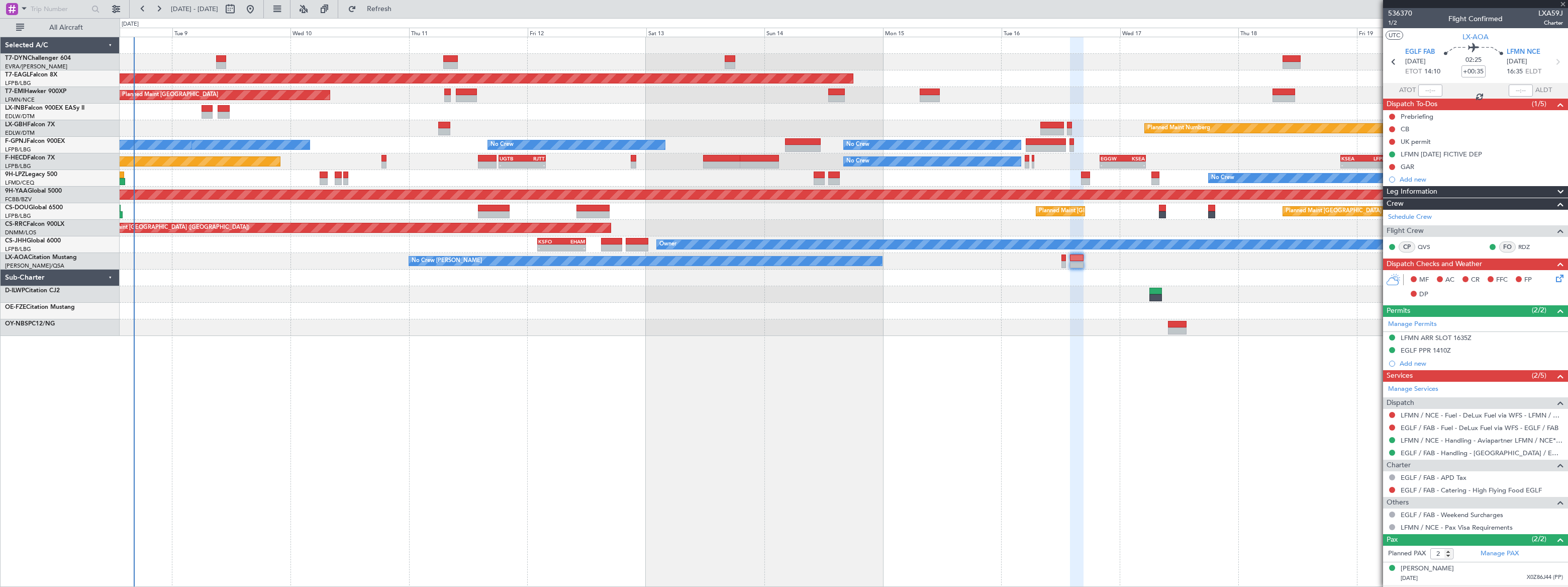
type input "1"
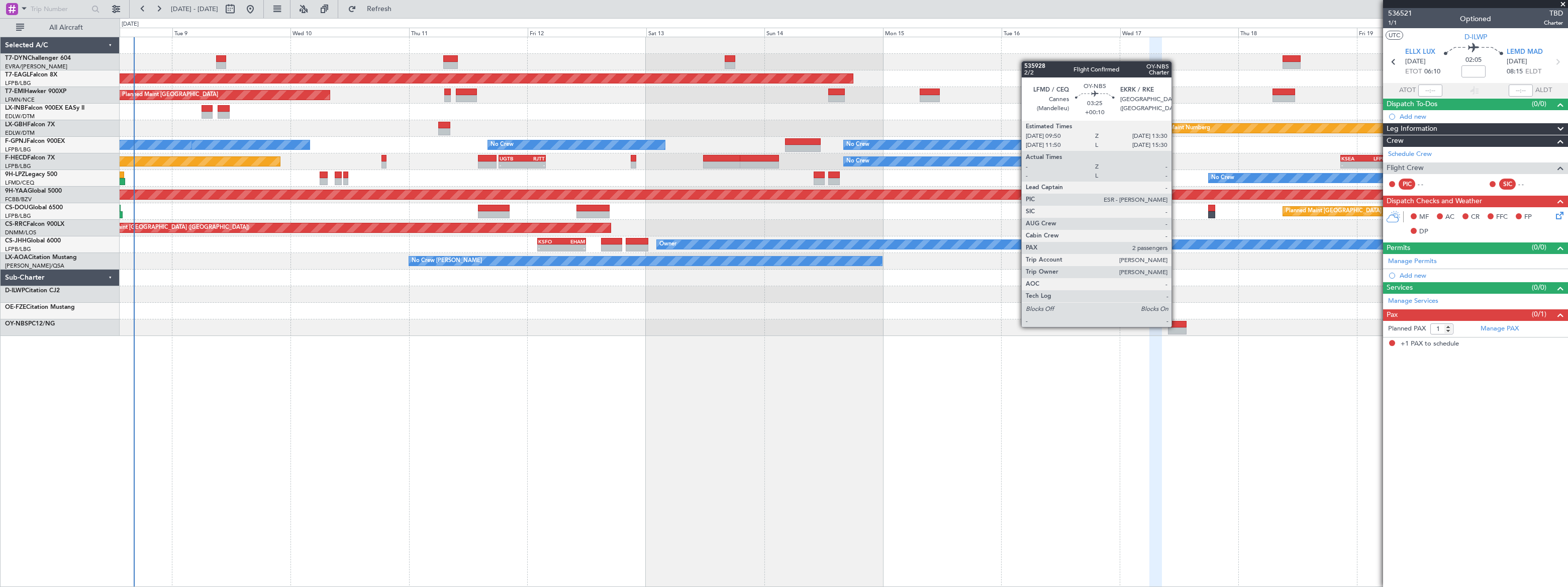
click at [1176, 326] on div at bounding box center [1177, 324] width 19 height 7
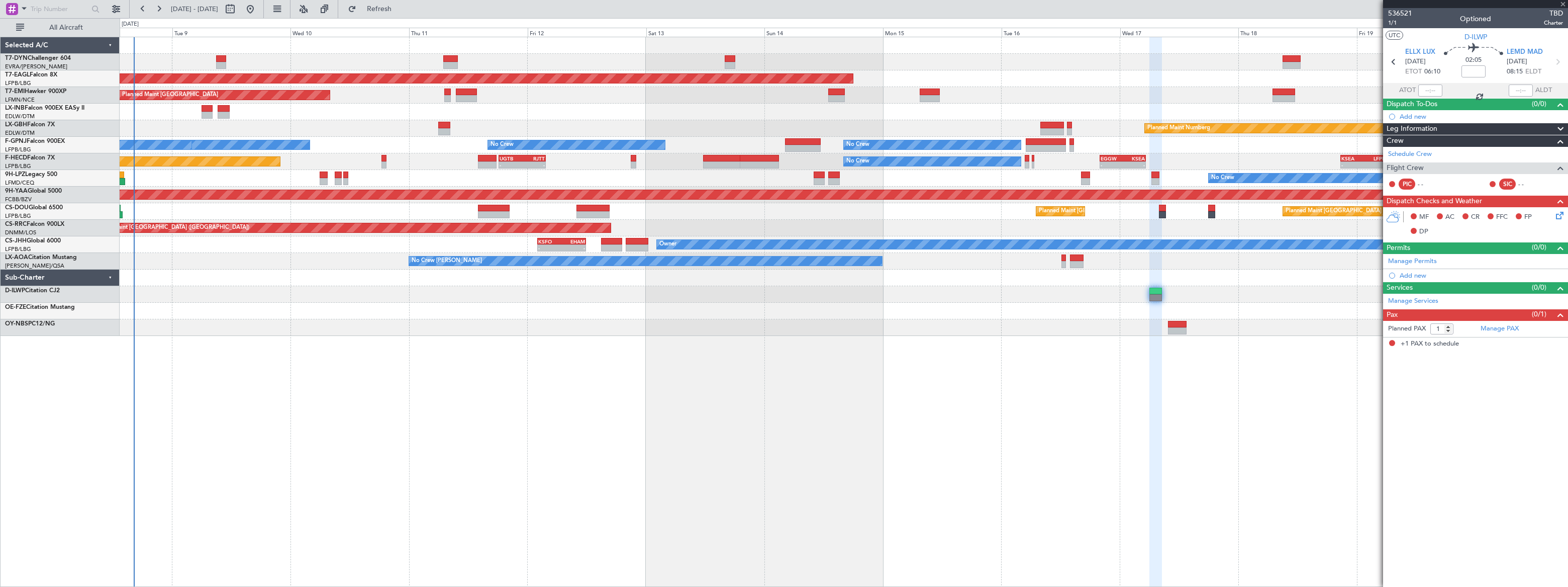
type input "+00:10"
type input "2"
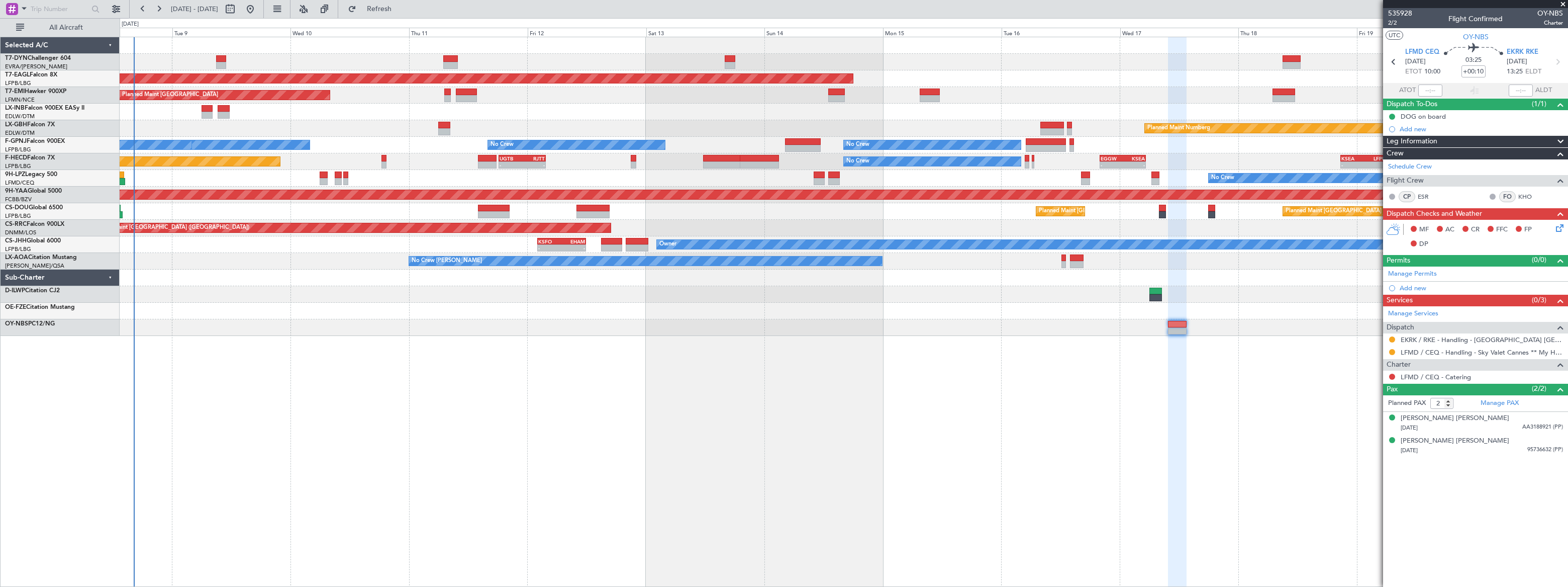
click at [684, 329] on div "Grounded New York (Teterboro) Planned Maint Zurich Planned Maint Zurich Planned…" at bounding box center [844, 312] width 1448 height 550
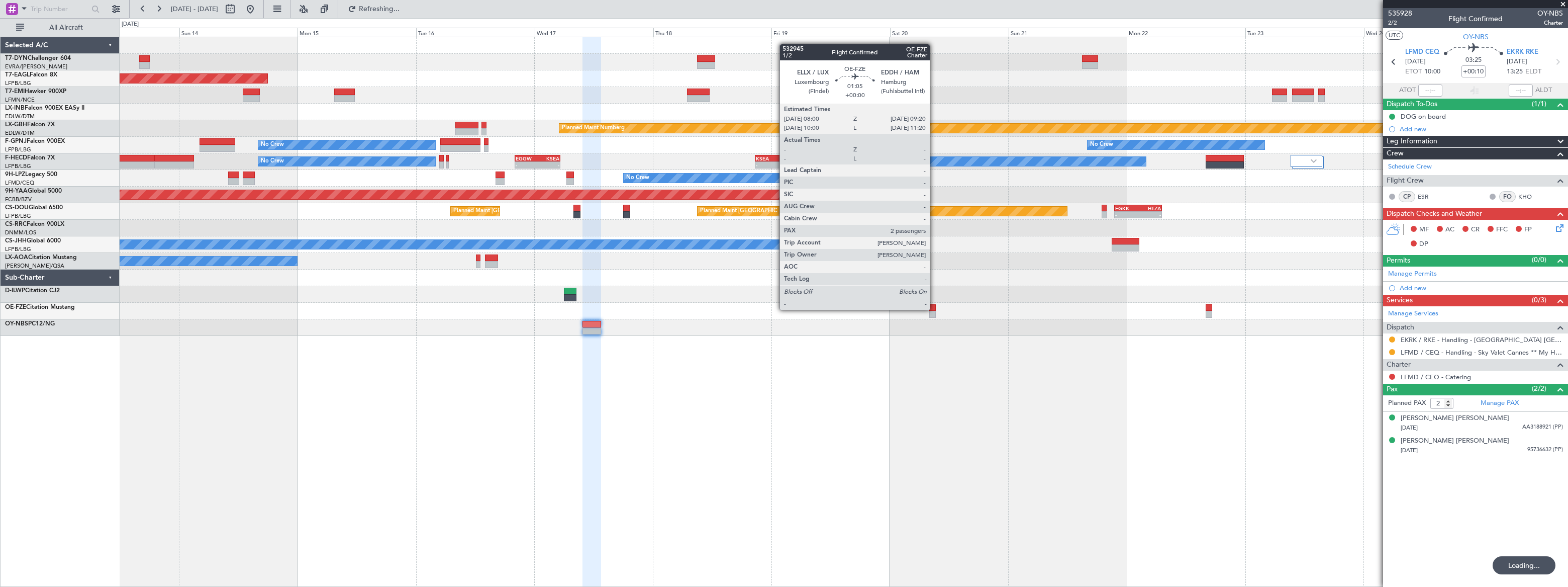
click at [934, 309] on div at bounding box center [932, 307] width 7 height 7
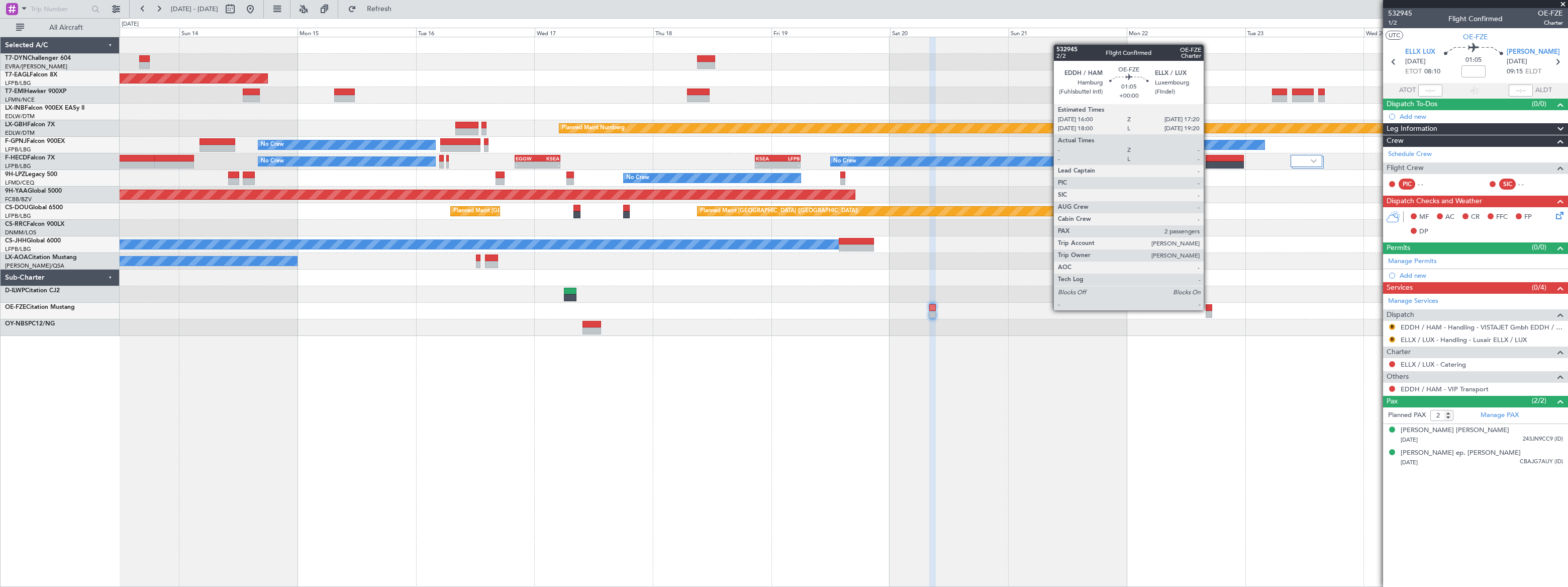
click at [1208, 309] on div at bounding box center [1209, 307] width 7 height 7
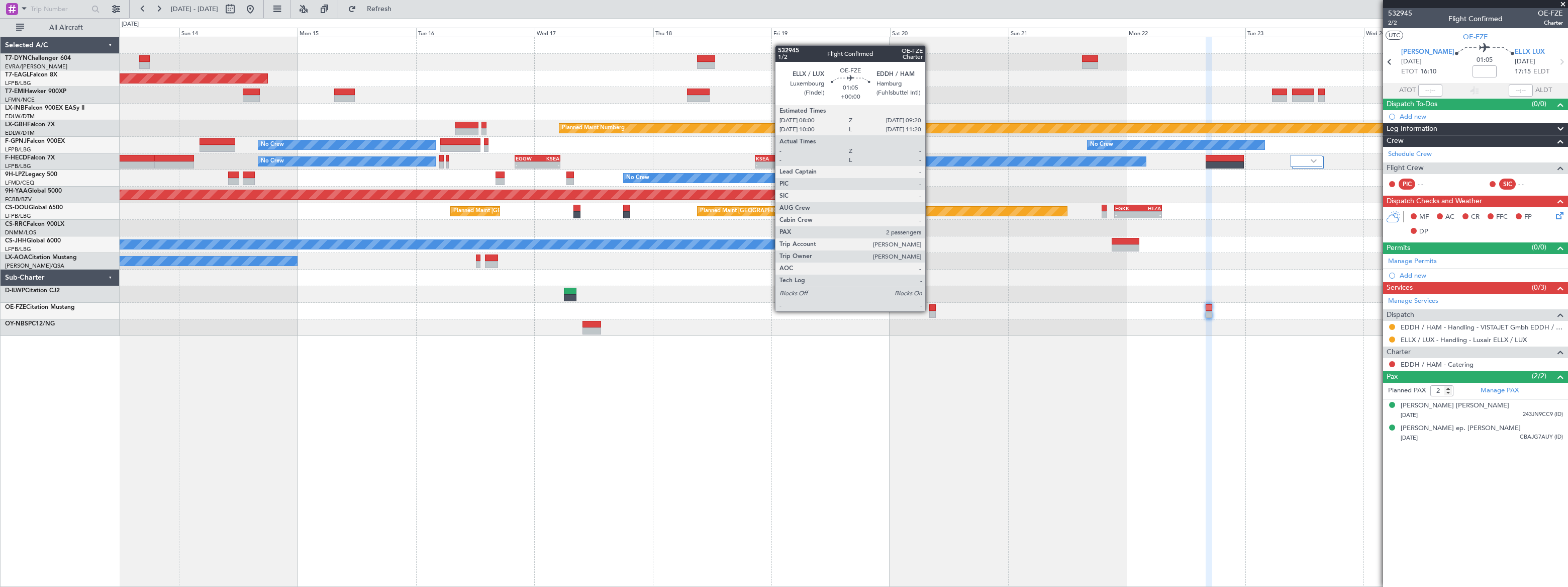
click at [930, 311] on div at bounding box center [932, 314] width 7 height 7
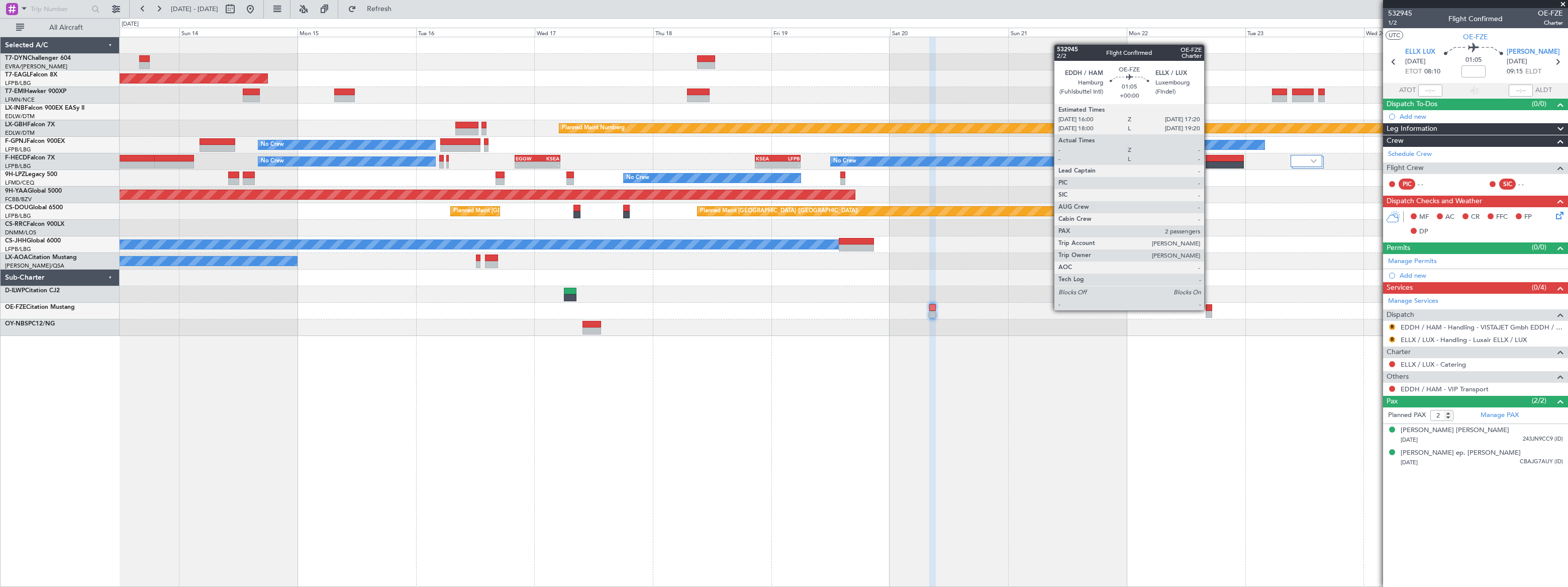
click at [1209, 309] on div at bounding box center [1209, 307] width 7 height 7
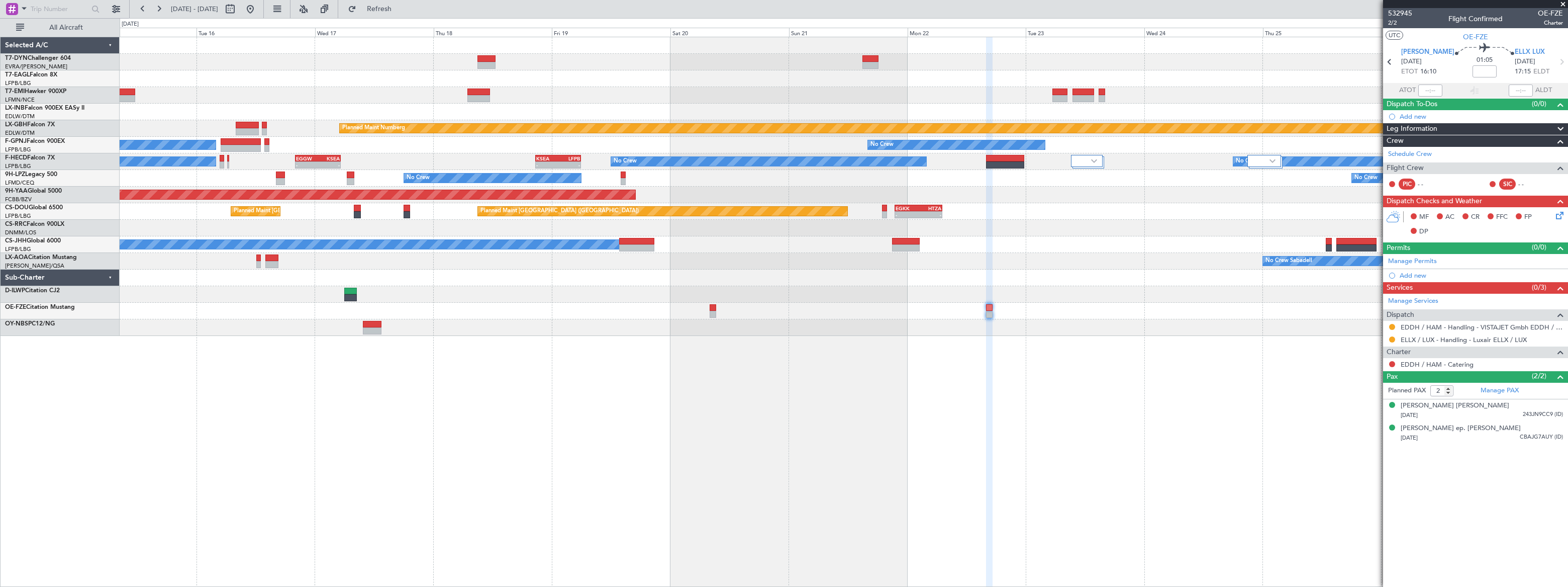
click at [1019, 350] on div "Grounded New York (Teterboro) Planned Maint Nurnberg No Crew No Crew No Crew No…" at bounding box center [844, 312] width 1448 height 550
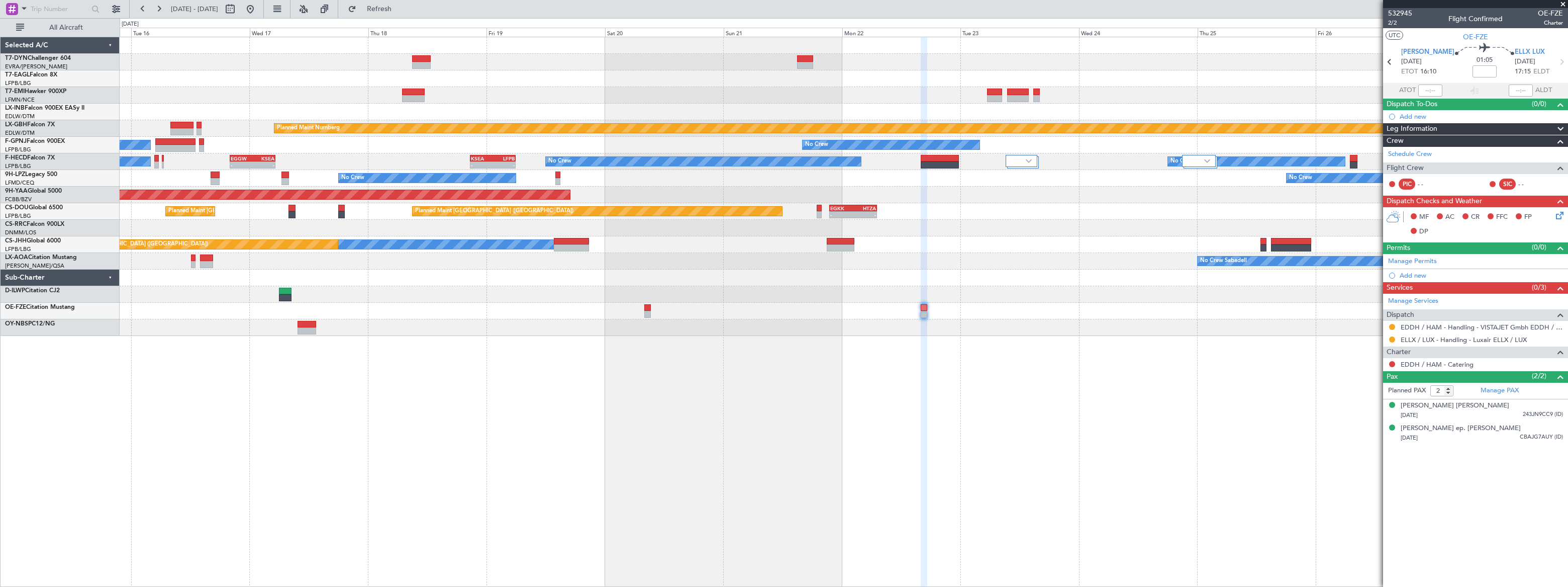
click at [1096, 352] on div "Grounded New York (Teterboro) Planned Maint Nurnberg No Crew No Crew No Crew No…" at bounding box center [844, 312] width 1448 height 550
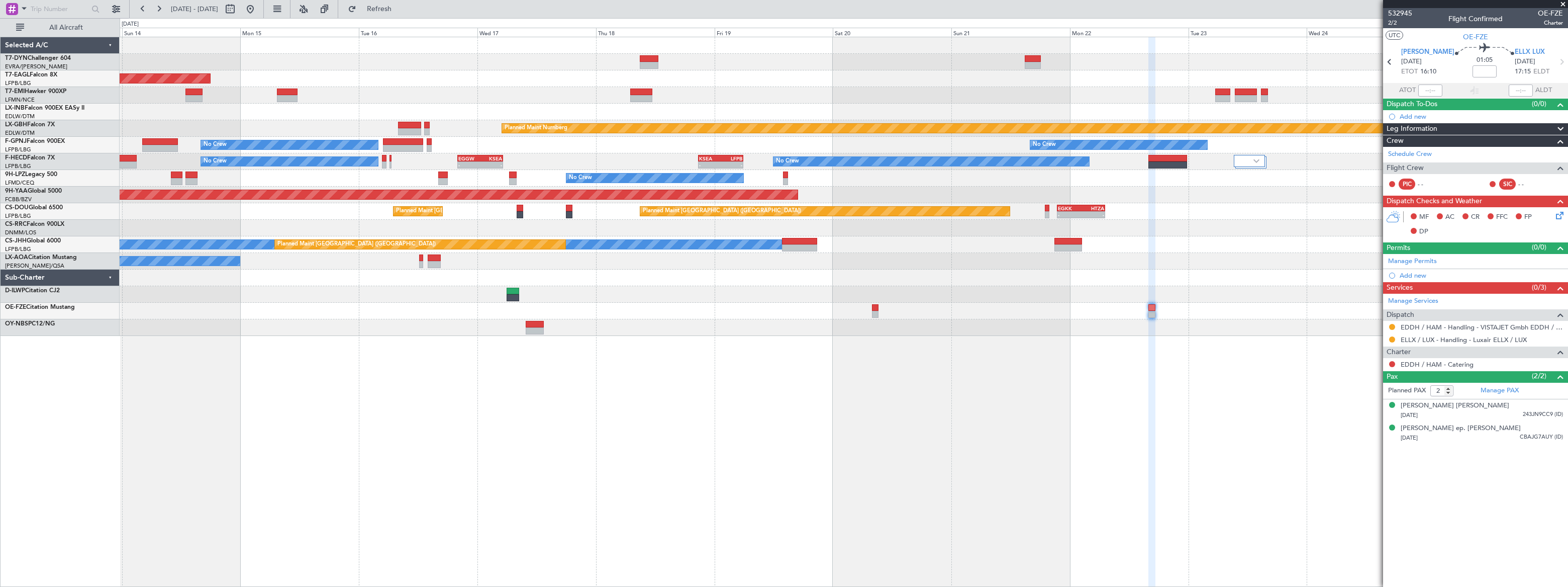
click at [837, 357] on div "Grounded New York (Teterboro) Planned Maint Nurnberg No Crew No Crew No Crew No…" at bounding box center [844, 312] width 1448 height 550
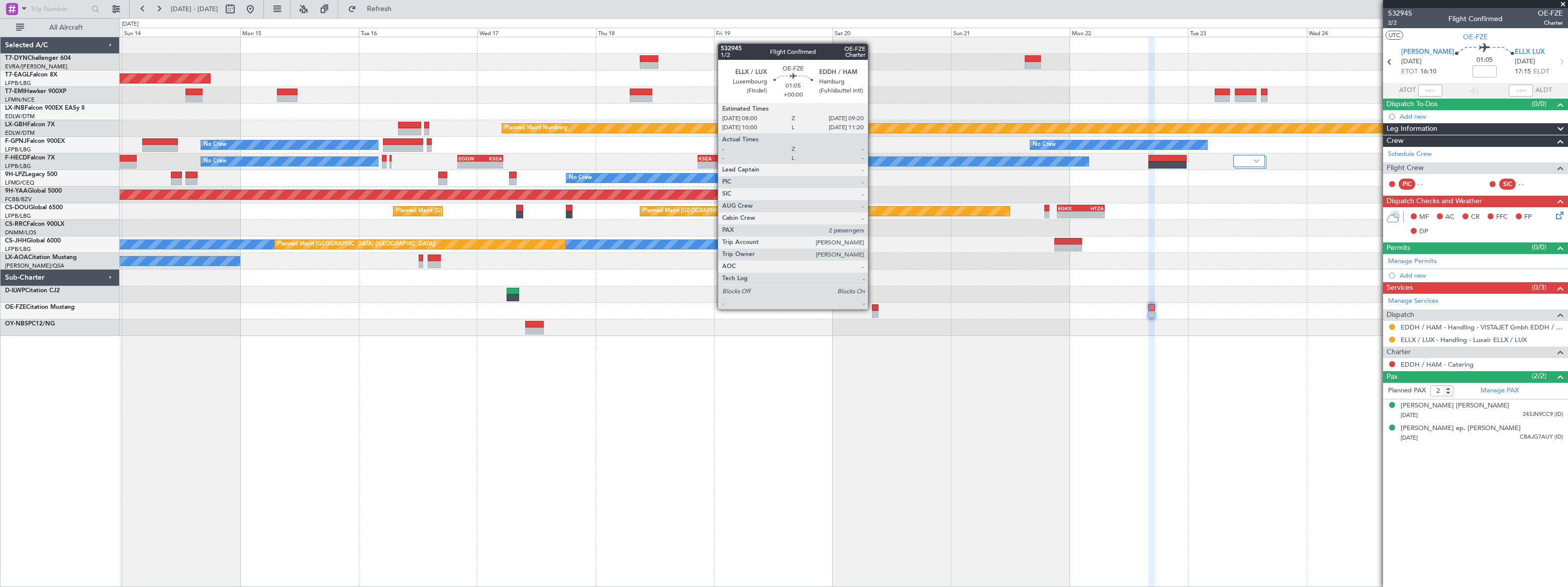
click at [872, 308] on div at bounding box center [875, 307] width 7 height 7
